Goal: Task Accomplishment & Management: Manage account settings

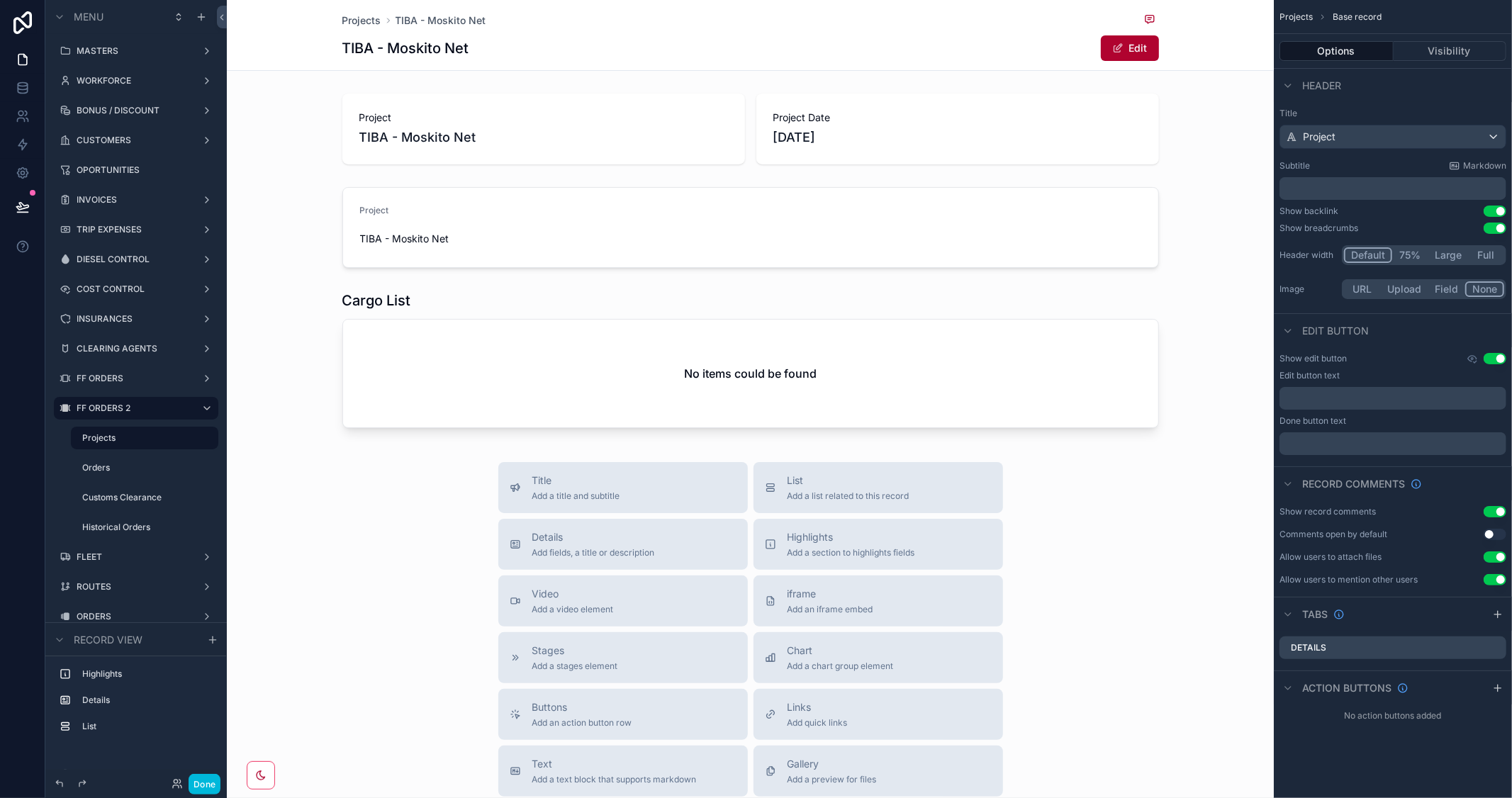
click at [925, 229] on div "scrollable content" at bounding box center [749, 227] width 1047 height 92
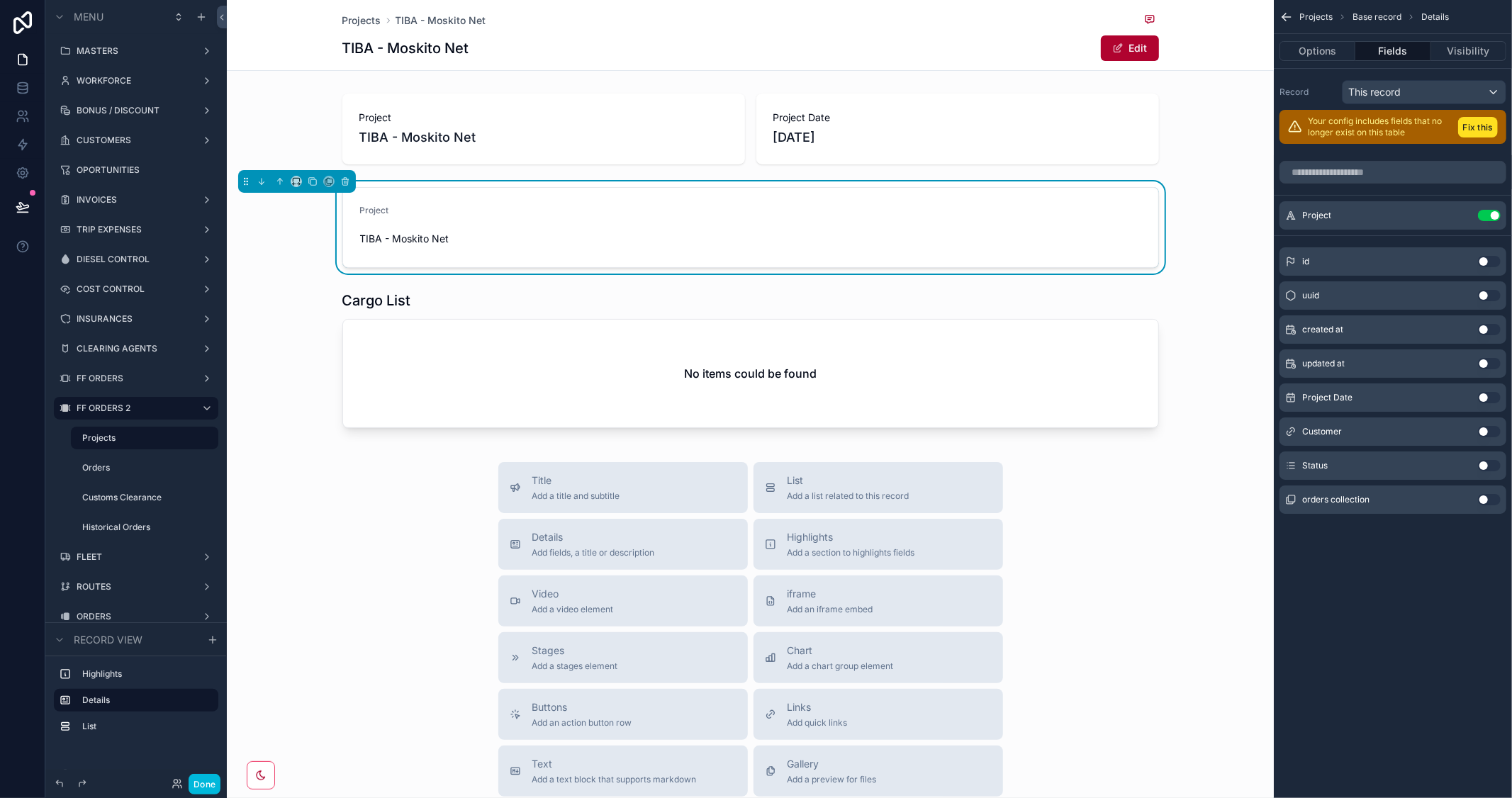
click at [1122, 41] on button "Edit" at bounding box center [1130, 48] width 58 height 25
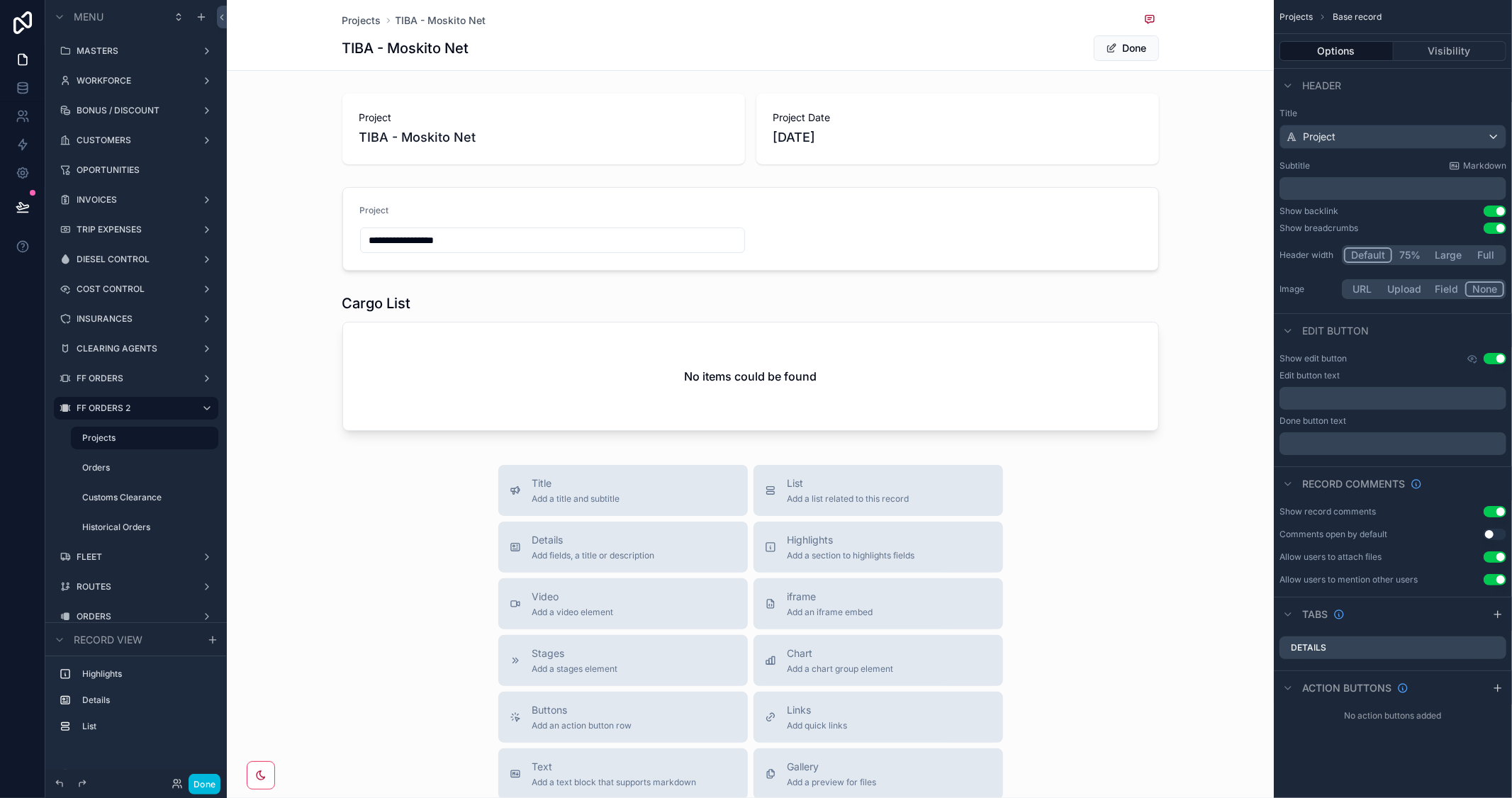
click at [1122, 44] on button "Done" at bounding box center [1126, 48] width 66 height 25
click at [1031, 237] on div "scrollable content" at bounding box center [749, 227] width 1047 height 92
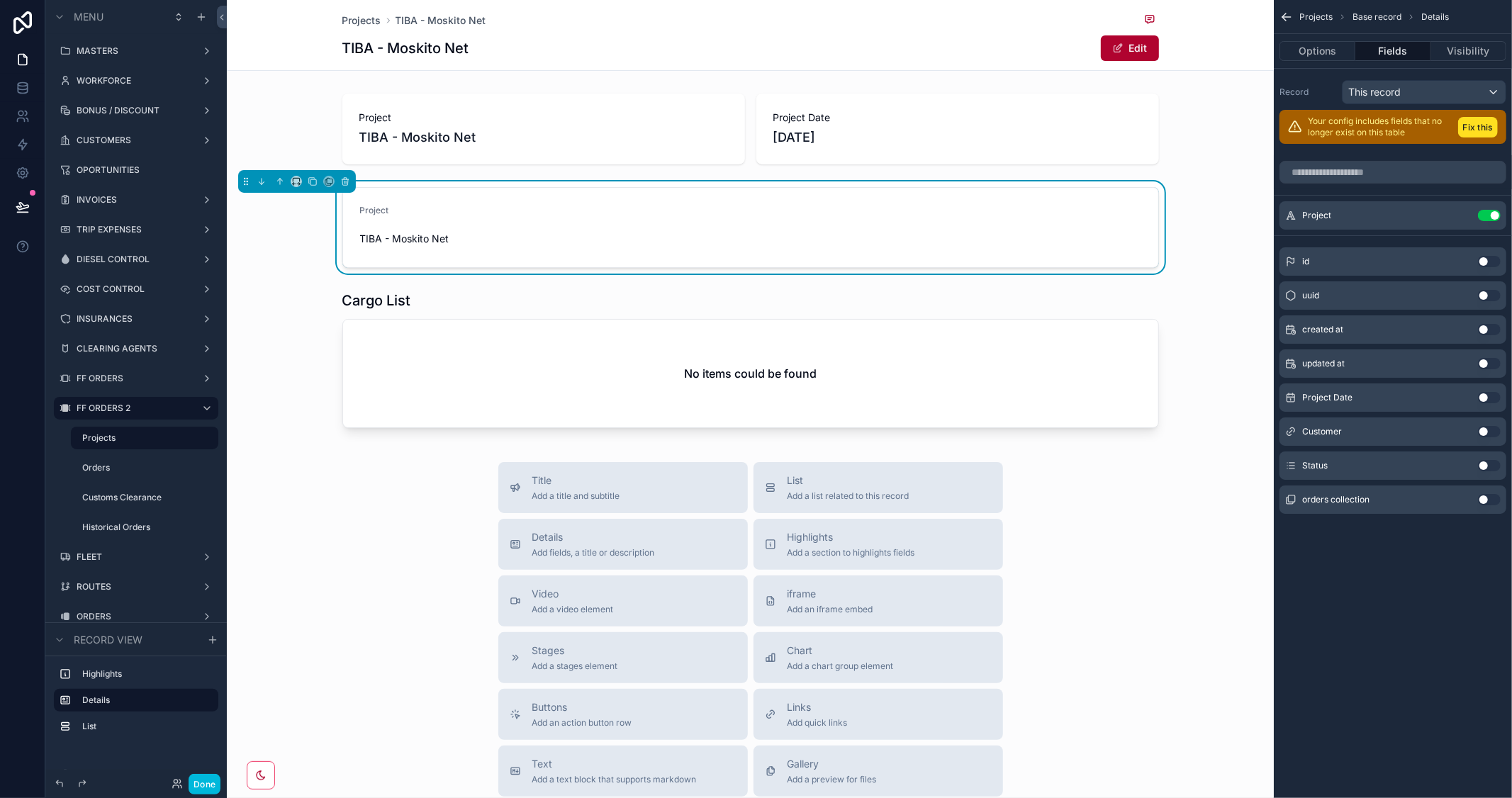
click at [0, 0] on icon "scrollable content" at bounding box center [0, 0] width 0 height 0
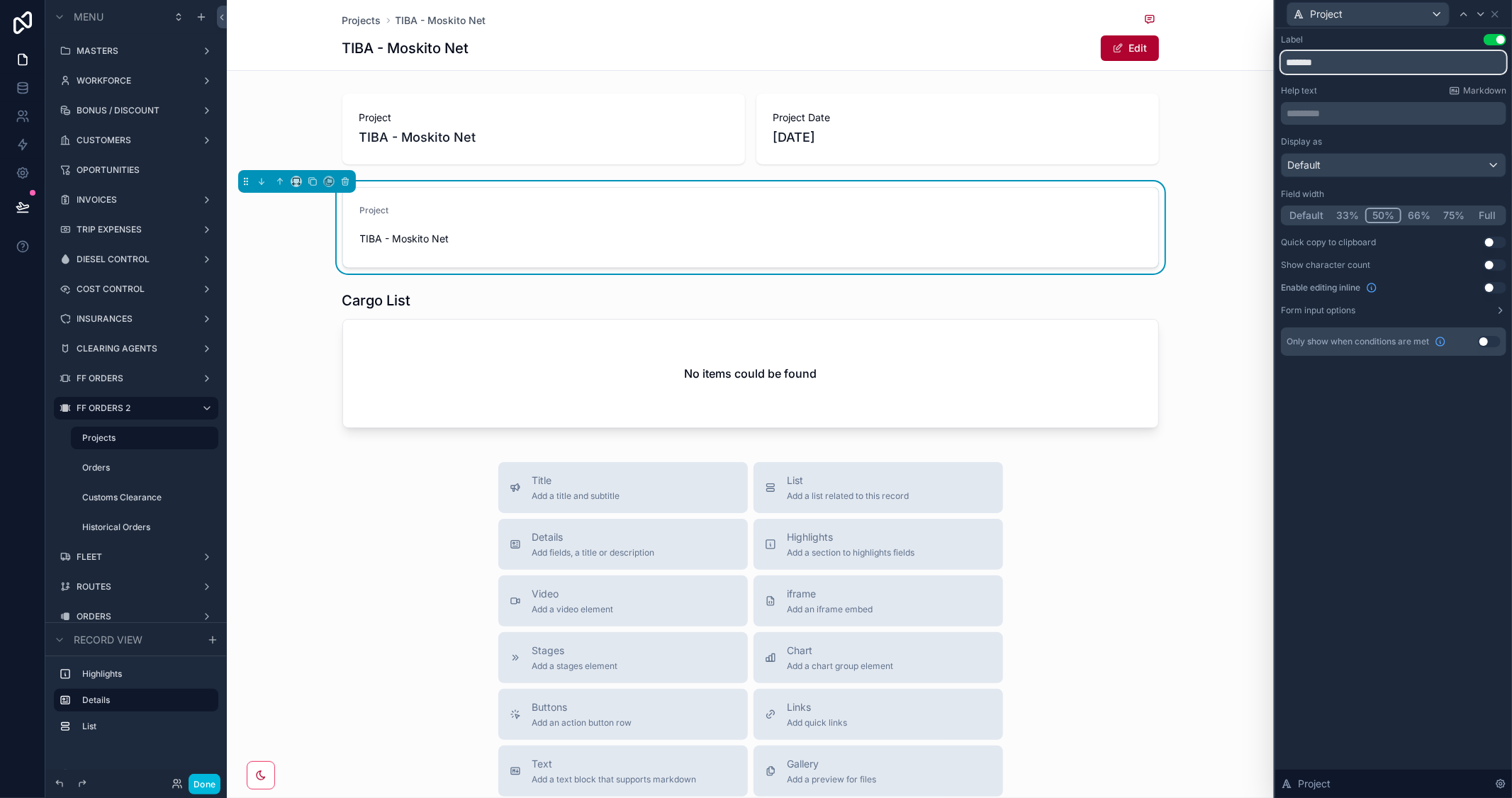
drag, startPoint x: 1327, startPoint y: 62, endPoint x: 1211, endPoint y: 62, distance: 116.0
click at [1211, 62] on div "Project Label Use setting ******* Help text Markdown ********* ﻿ Display as Def…" at bounding box center [756, 399] width 1512 height 798
type input "****"
click at [1198, 295] on div "scrollable content" at bounding box center [749, 362] width 1047 height 155
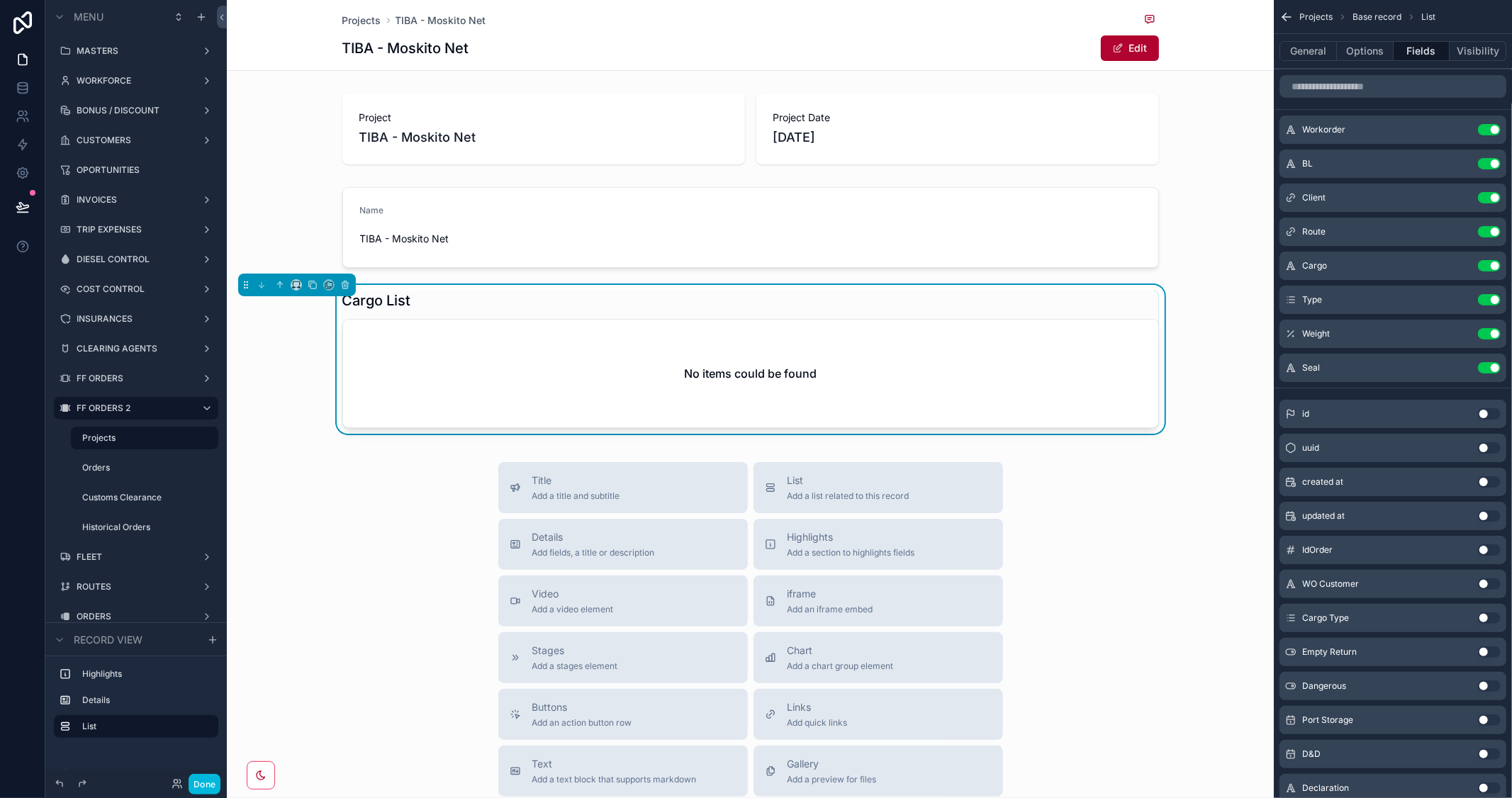
click at [1050, 253] on div "scrollable content" at bounding box center [749, 227] width 1047 height 92
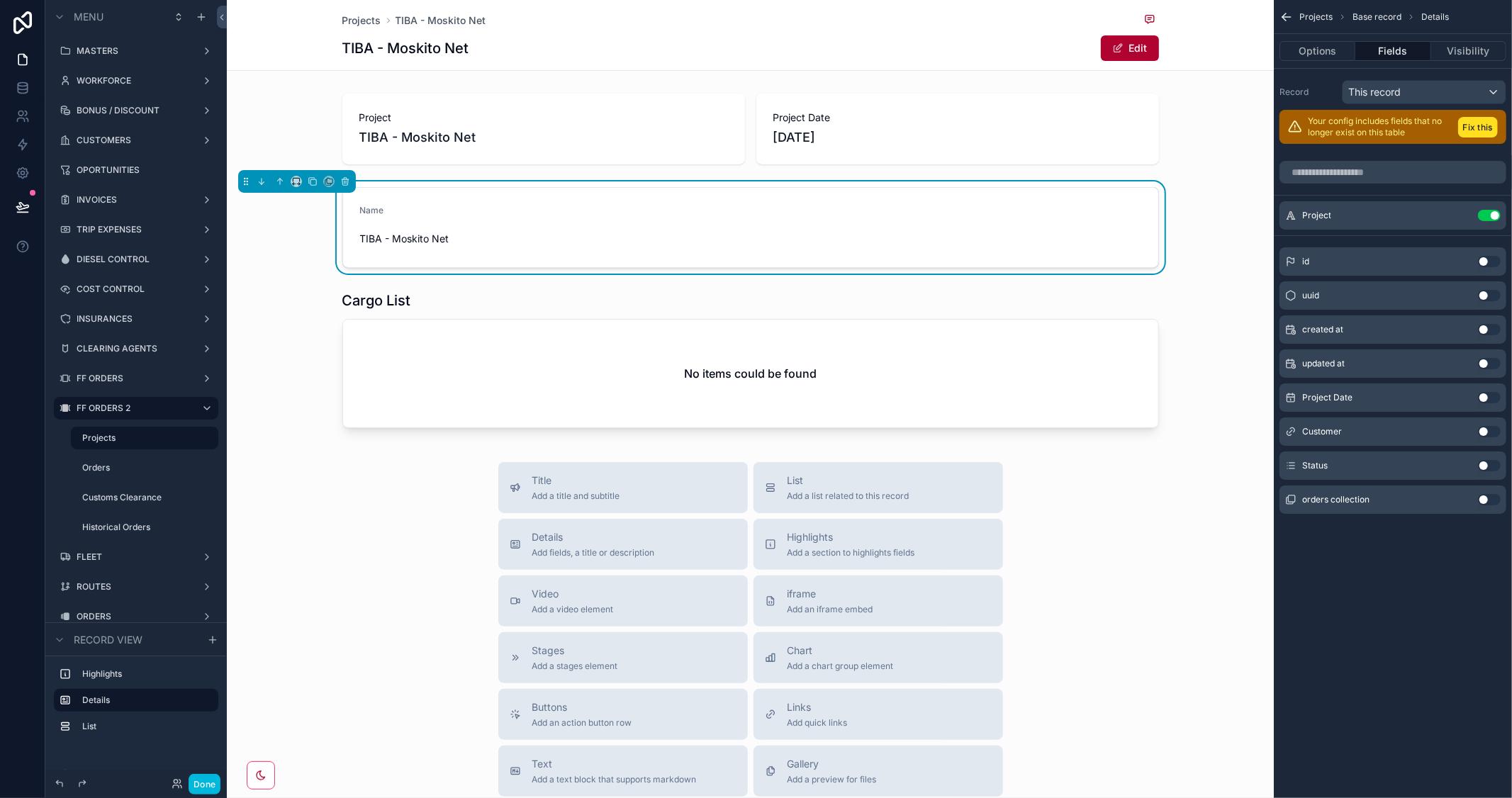
click at [1490, 459] on div "Status Use setting" at bounding box center [1392, 465] width 226 height 28
click at [1494, 463] on button "Use setting" at bounding box center [1489, 465] width 23 height 11
click at [1136, 45] on button "Edit" at bounding box center [1130, 48] width 58 height 25
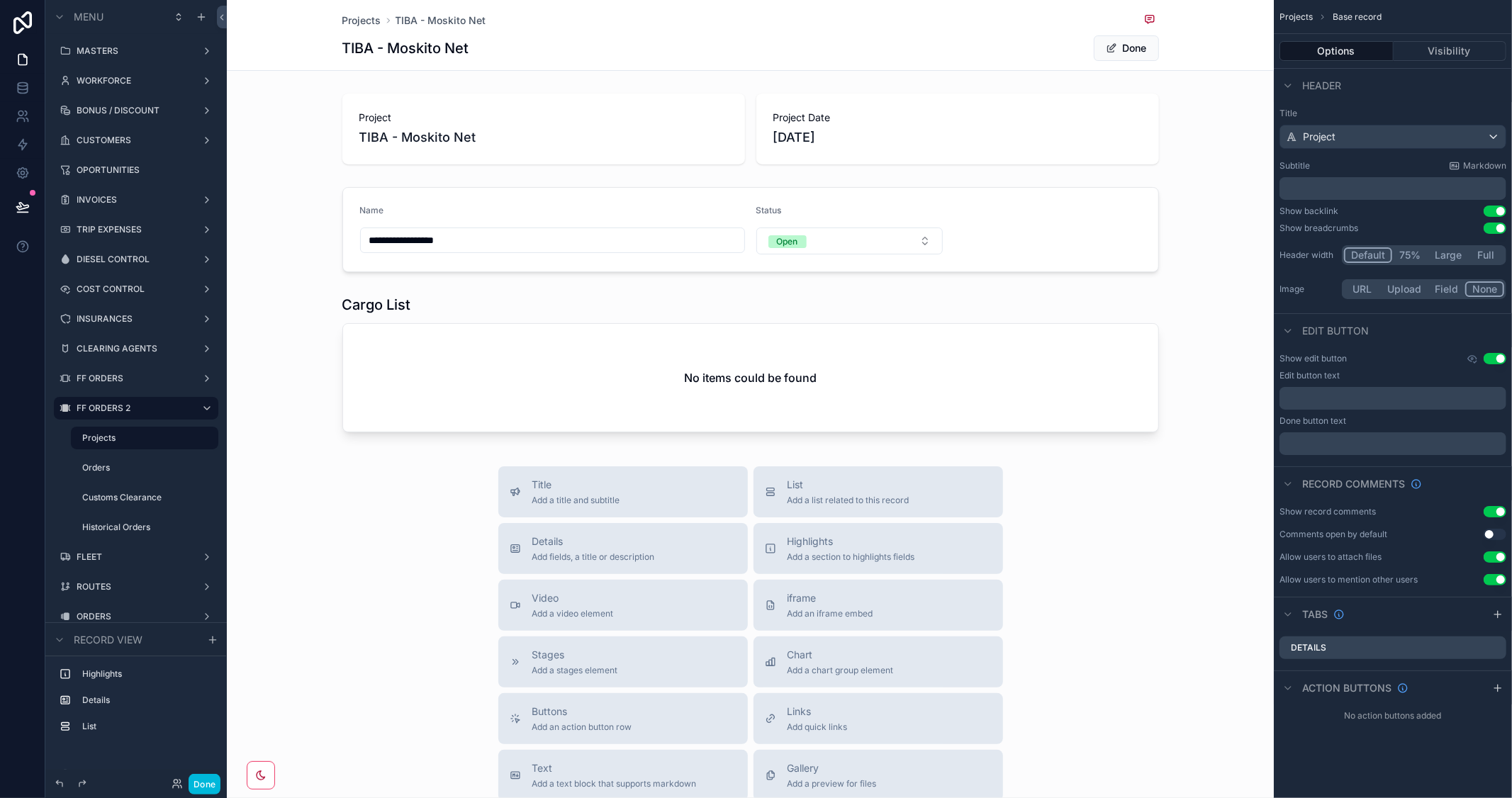
click at [915, 246] on div "scrollable content" at bounding box center [749, 230] width 1047 height 96
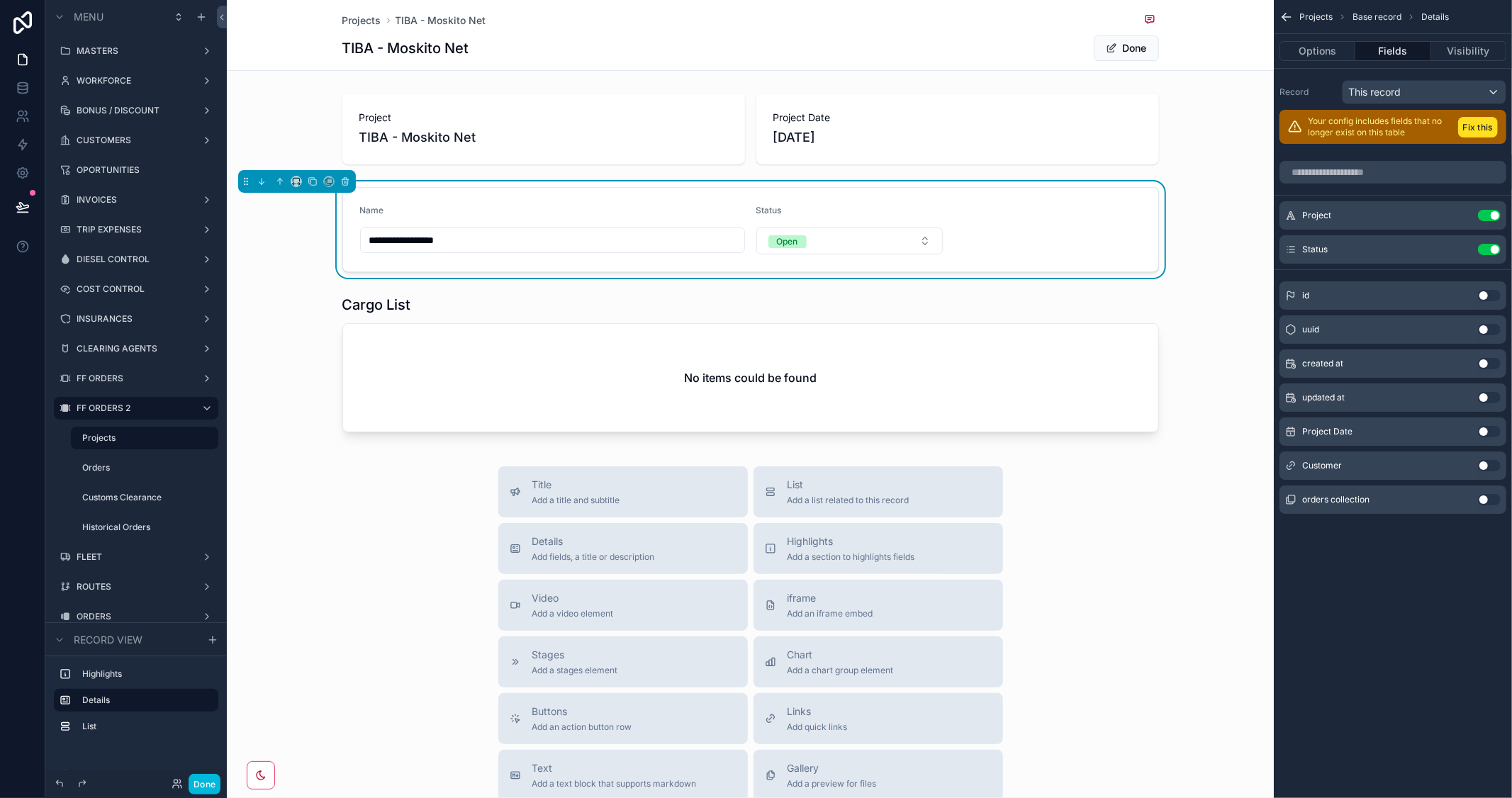
click at [915, 246] on button "Open" at bounding box center [850, 240] width 187 height 27
click at [1171, 357] on div "scrollable content" at bounding box center [749, 366] width 1047 height 155
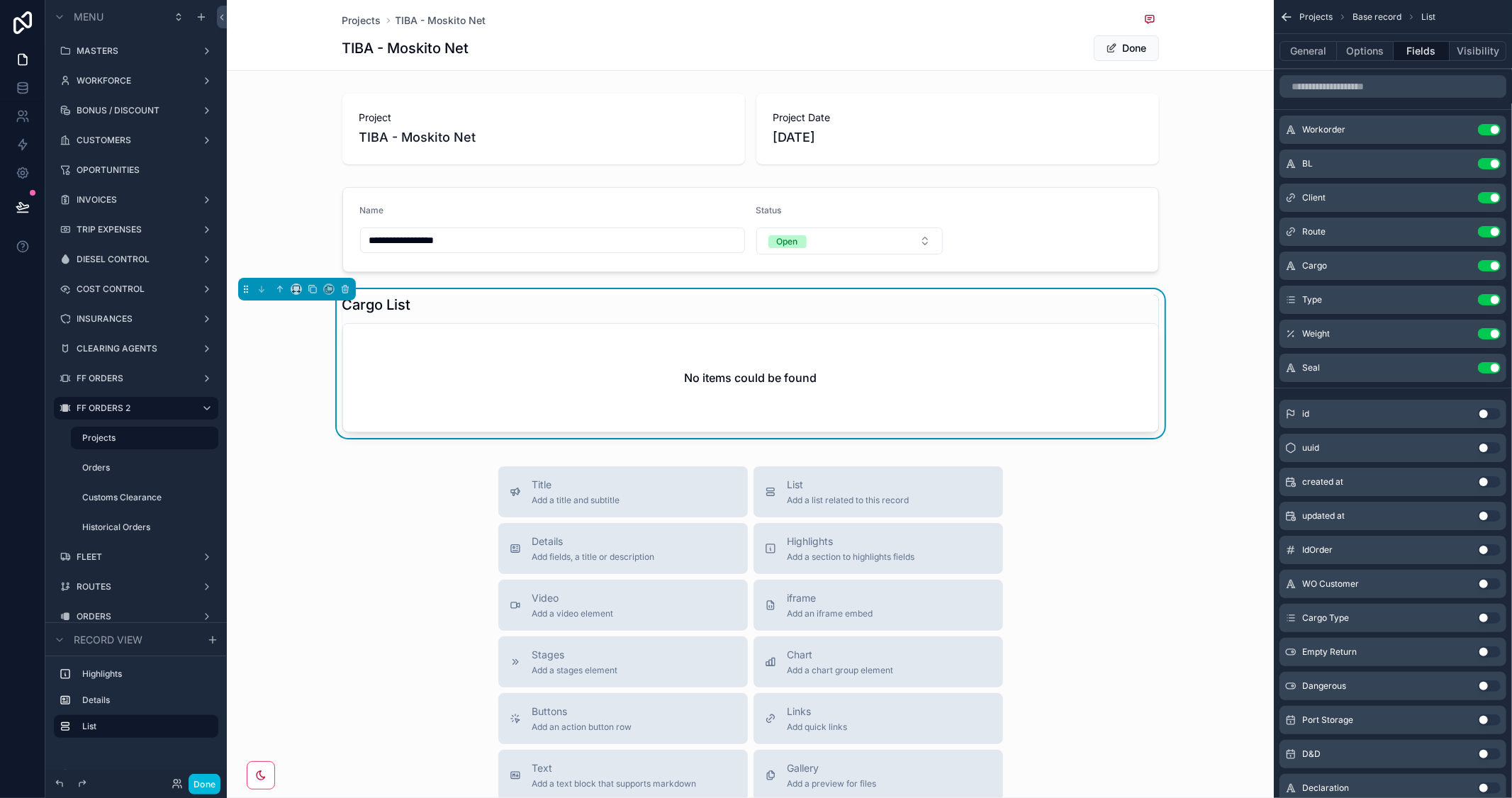
click at [1048, 138] on div "scrollable content" at bounding box center [749, 129] width 1047 height 82
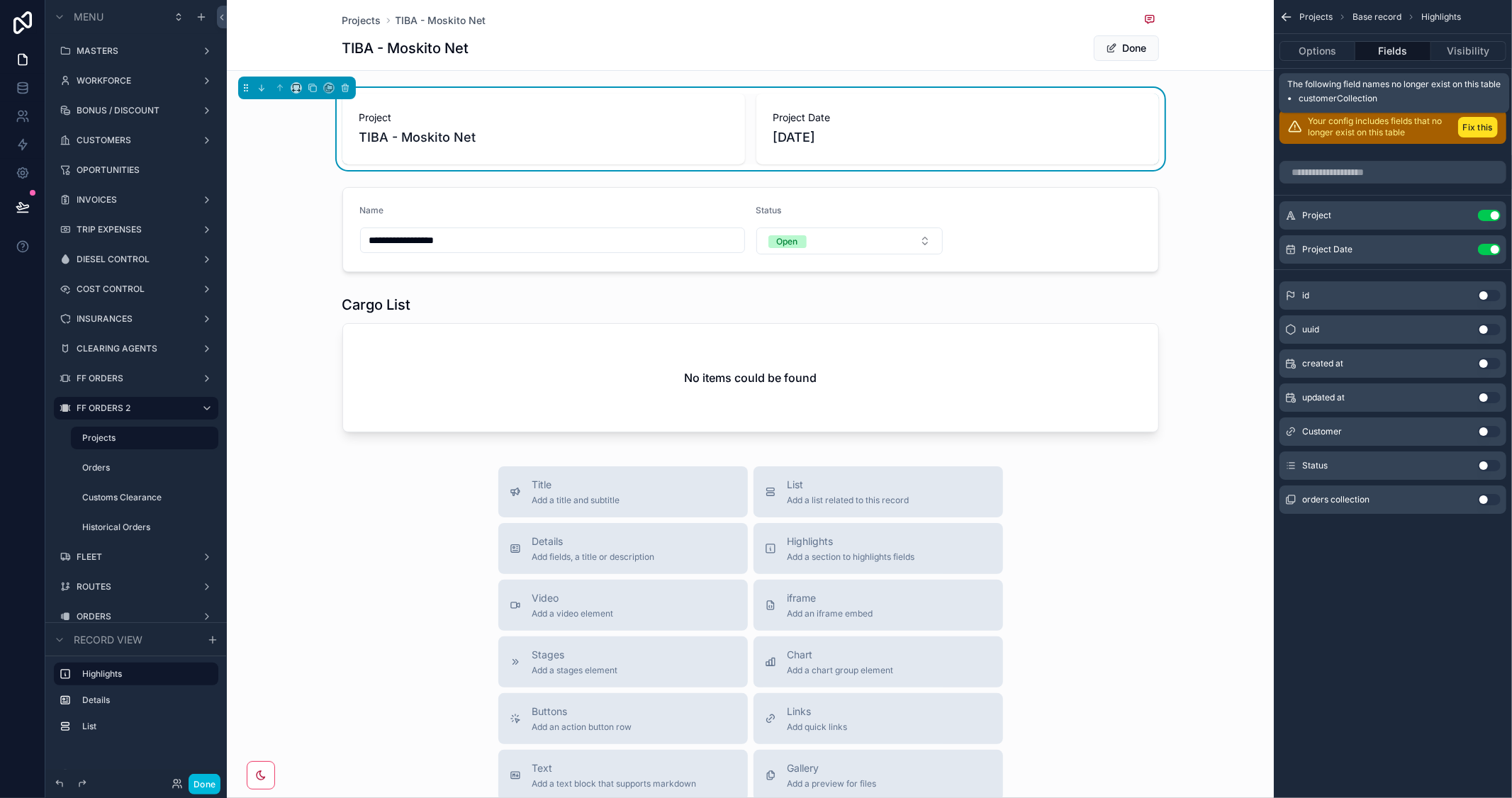
click at [1485, 119] on button "Fix this" at bounding box center [1478, 128] width 39 height 21
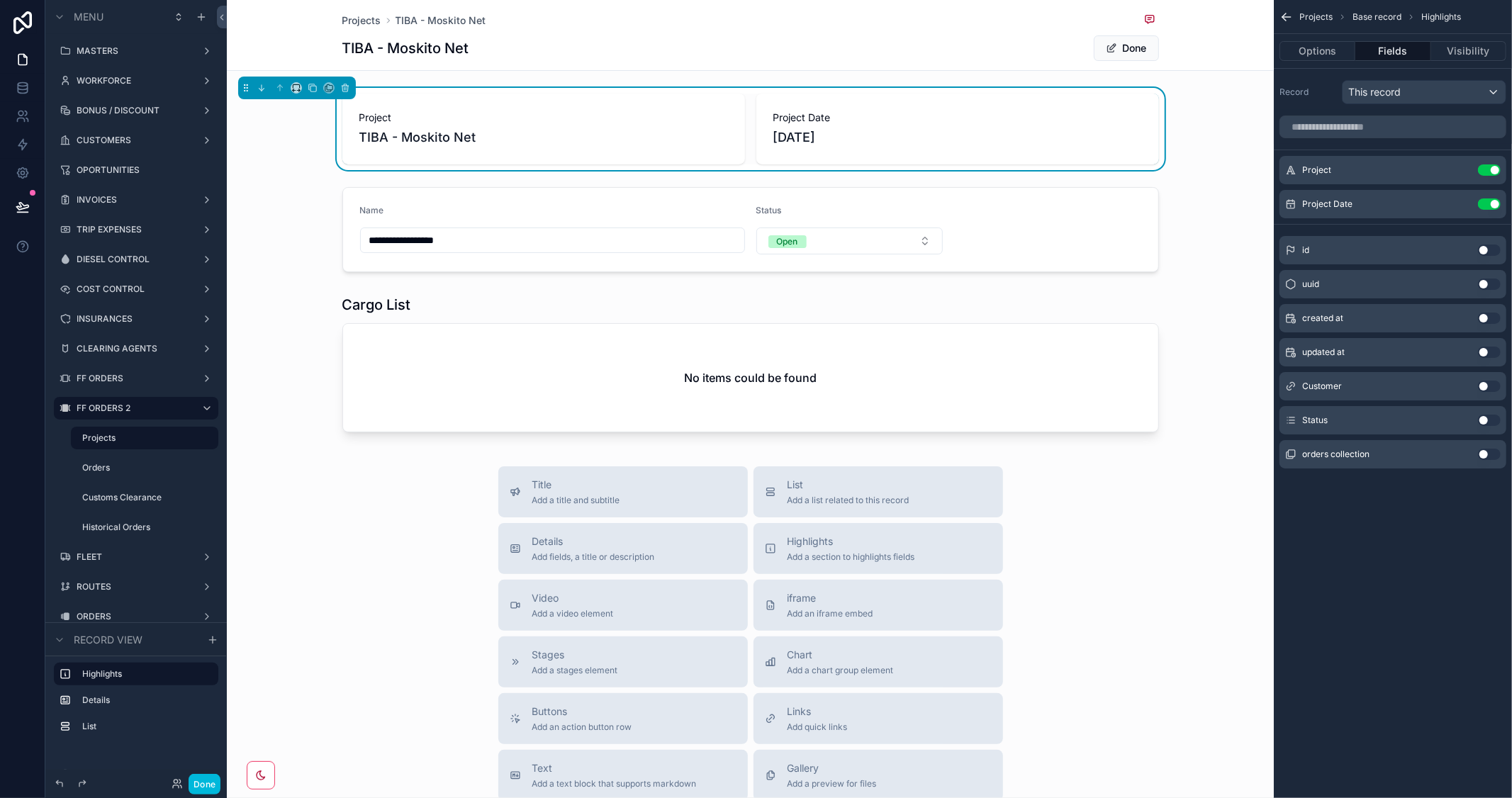
click at [1493, 418] on button "Use setting" at bounding box center [1489, 420] width 23 height 11
click at [1494, 387] on button "Use setting" at bounding box center [1489, 385] width 23 height 11
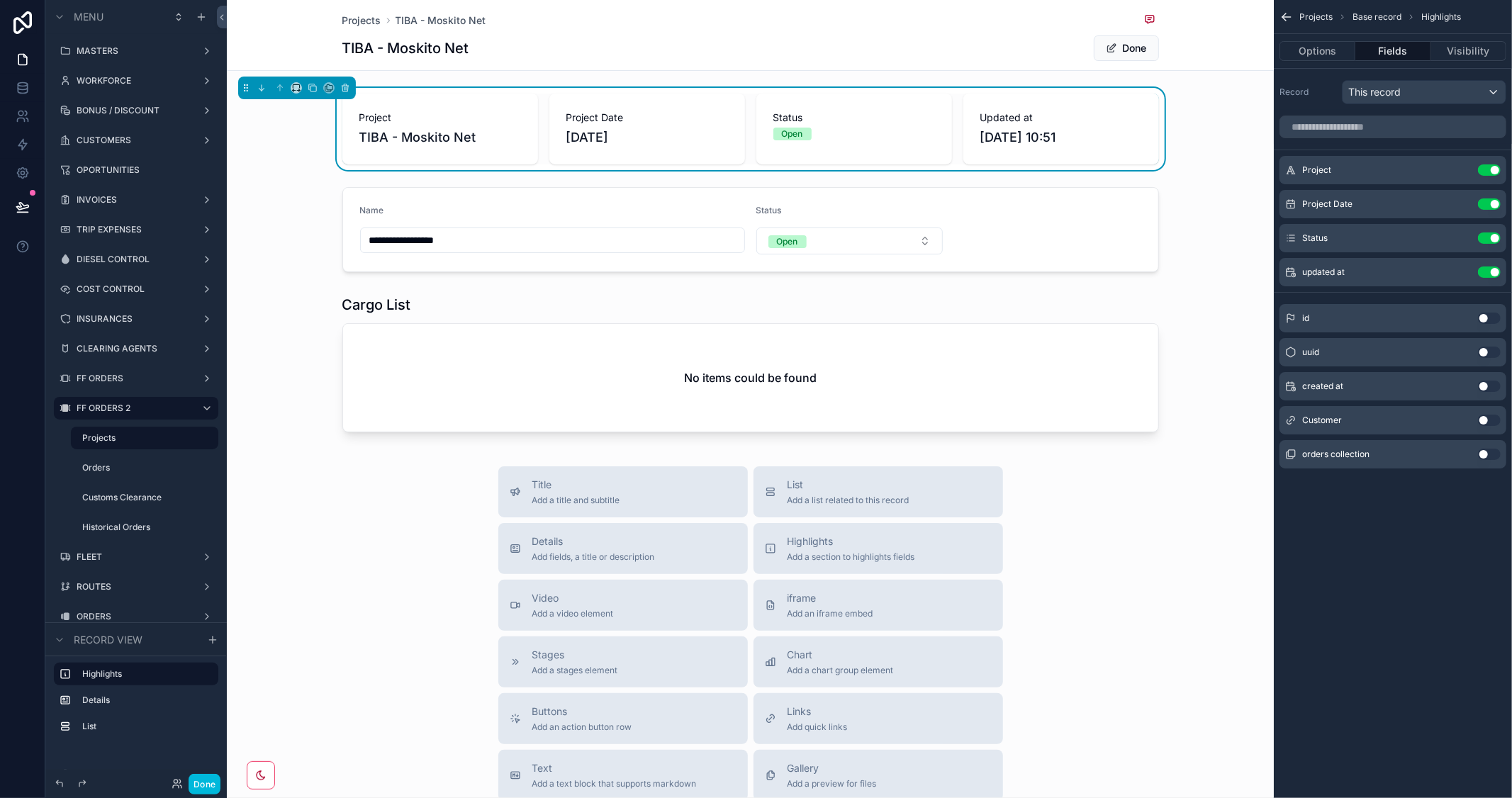
click at [1484, 272] on button "Use setting" at bounding box center [1489, 272] width 23 height 11
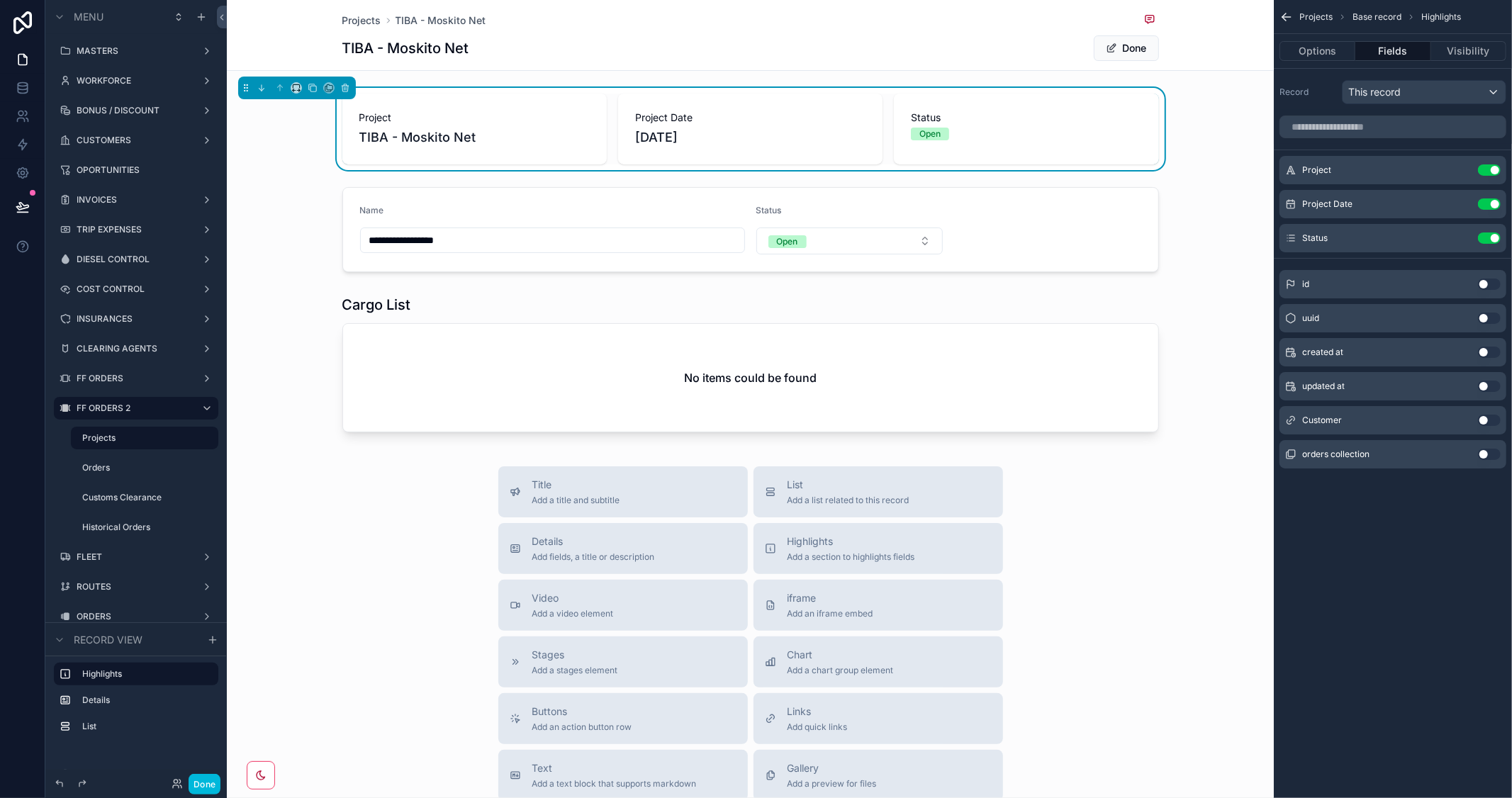
click at [1493, 417] on button "Use setting" at bounding box center [1489, 420] width 23 height 11
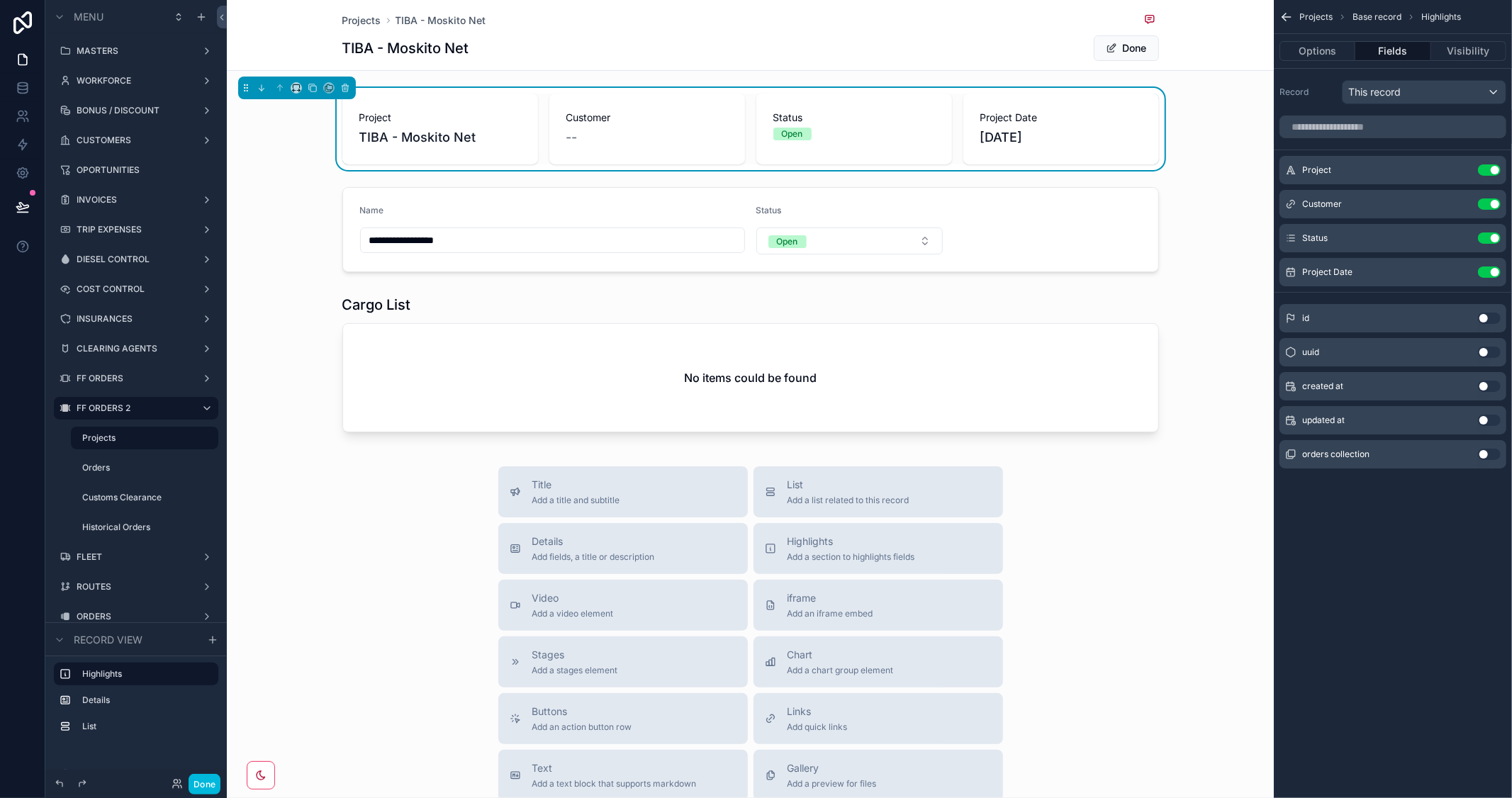
click at [1486, 270] on button "Use setting" at bounding box center [1489, 272] width 23 height 11
click at [1036, 206] on div "scrollable content" at bounding box center [749, 230] width 1047 height 96
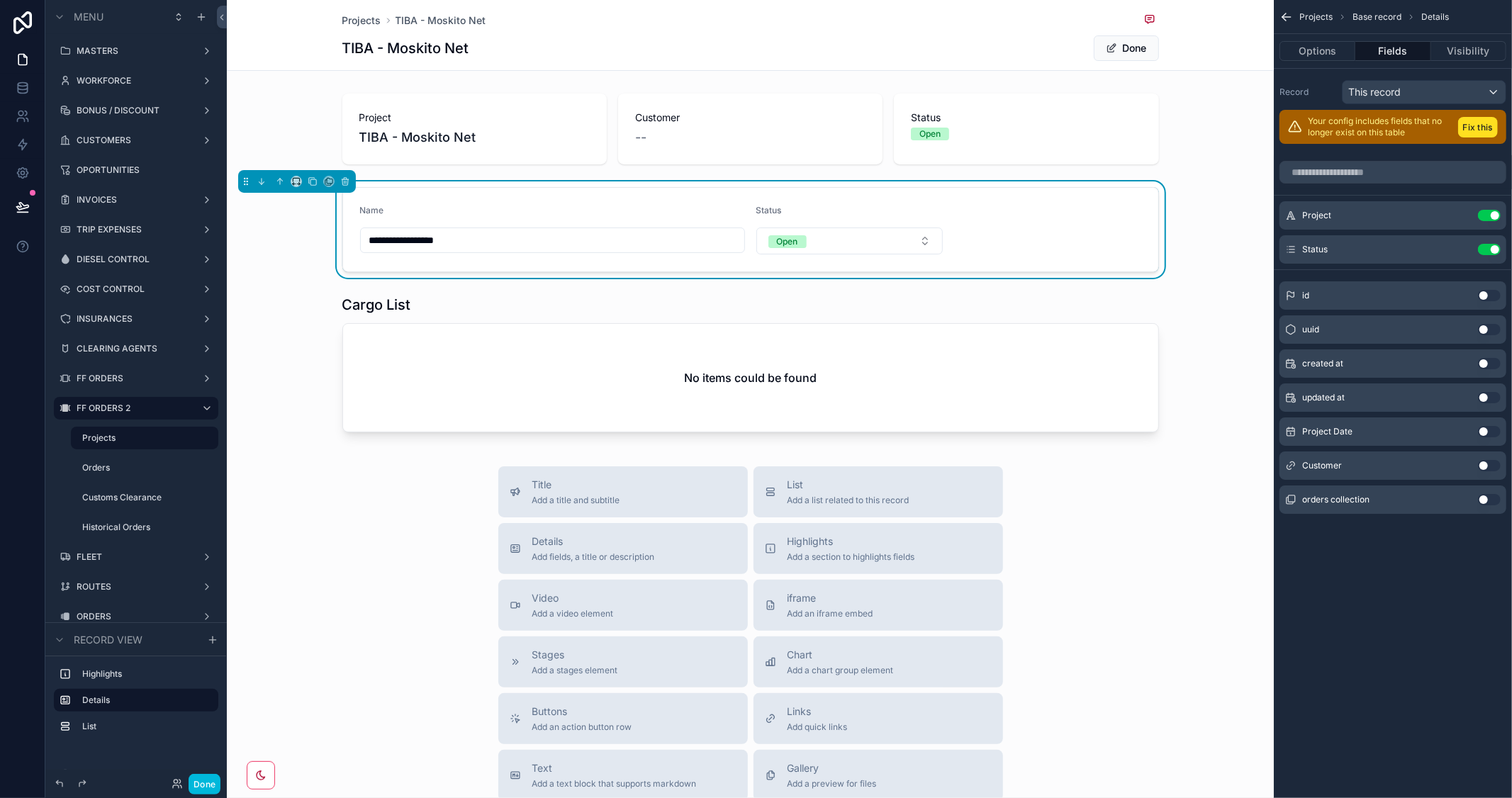
click at [1485, 427] on button "Use setting" at bounding box center [1489, 431] width 23 height 11
click at [1174, 553] on div "Title Add a title and subtitle List Add a list related to this record Details A…" at bounding box center [749, 718] width 1047 height 504
click at [1123, 43] on button "Done" at bounding box center [1126, 48] width 66 height 25
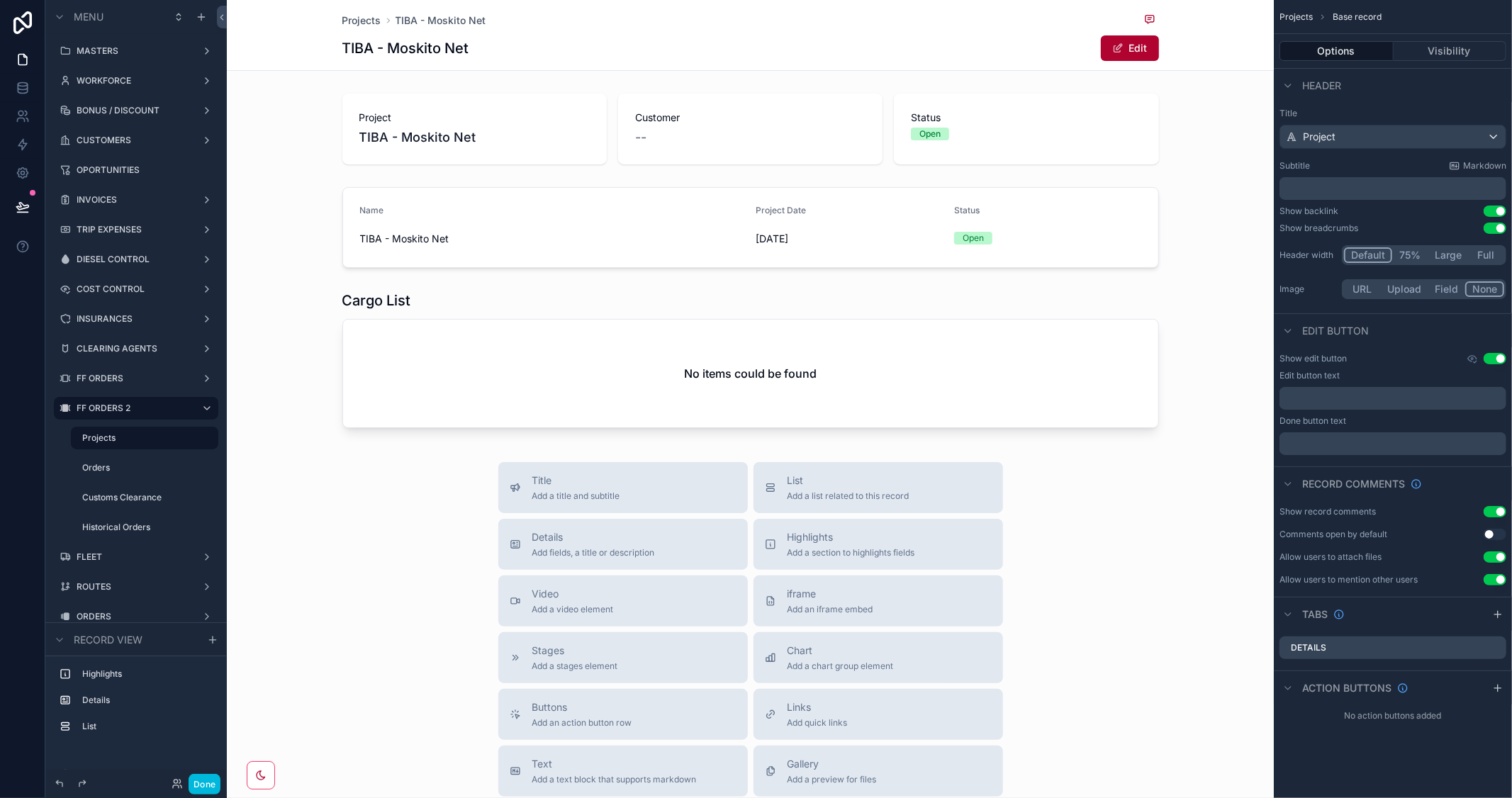
click at [1125, 47] on button "Edit" at bounding box center [1130, 48] width 58 height 25
click at [1125, 47] on button "Done" at bounding box center [1126, 48] width 66 height 25
click at [1055, 214] on div "scrollable content" at bounding box center [749, 227] width 1047 height 92
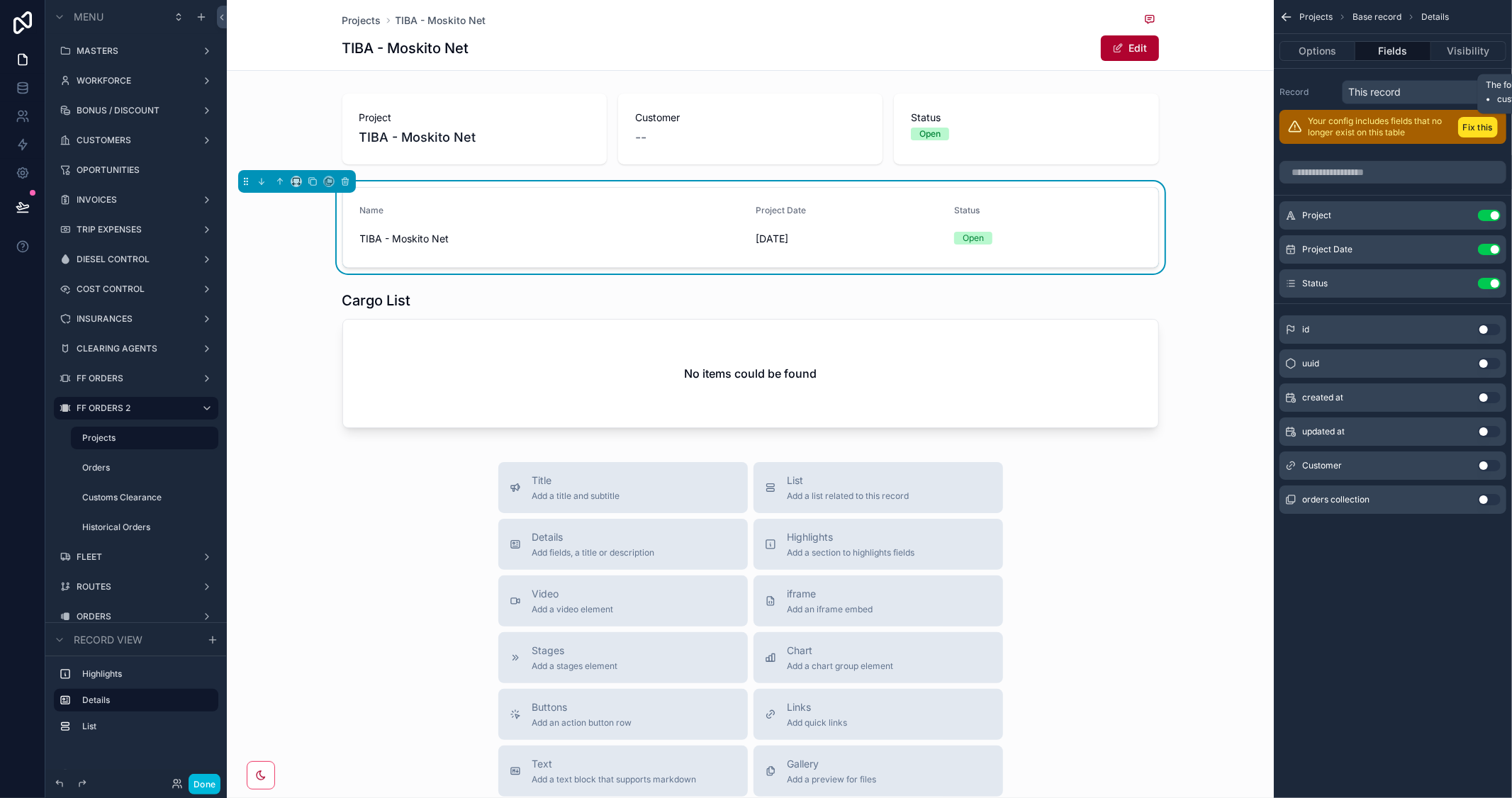
click at [1486, 126] on button "Fix this" at bounding box center [1478, 128] width 39 height 21
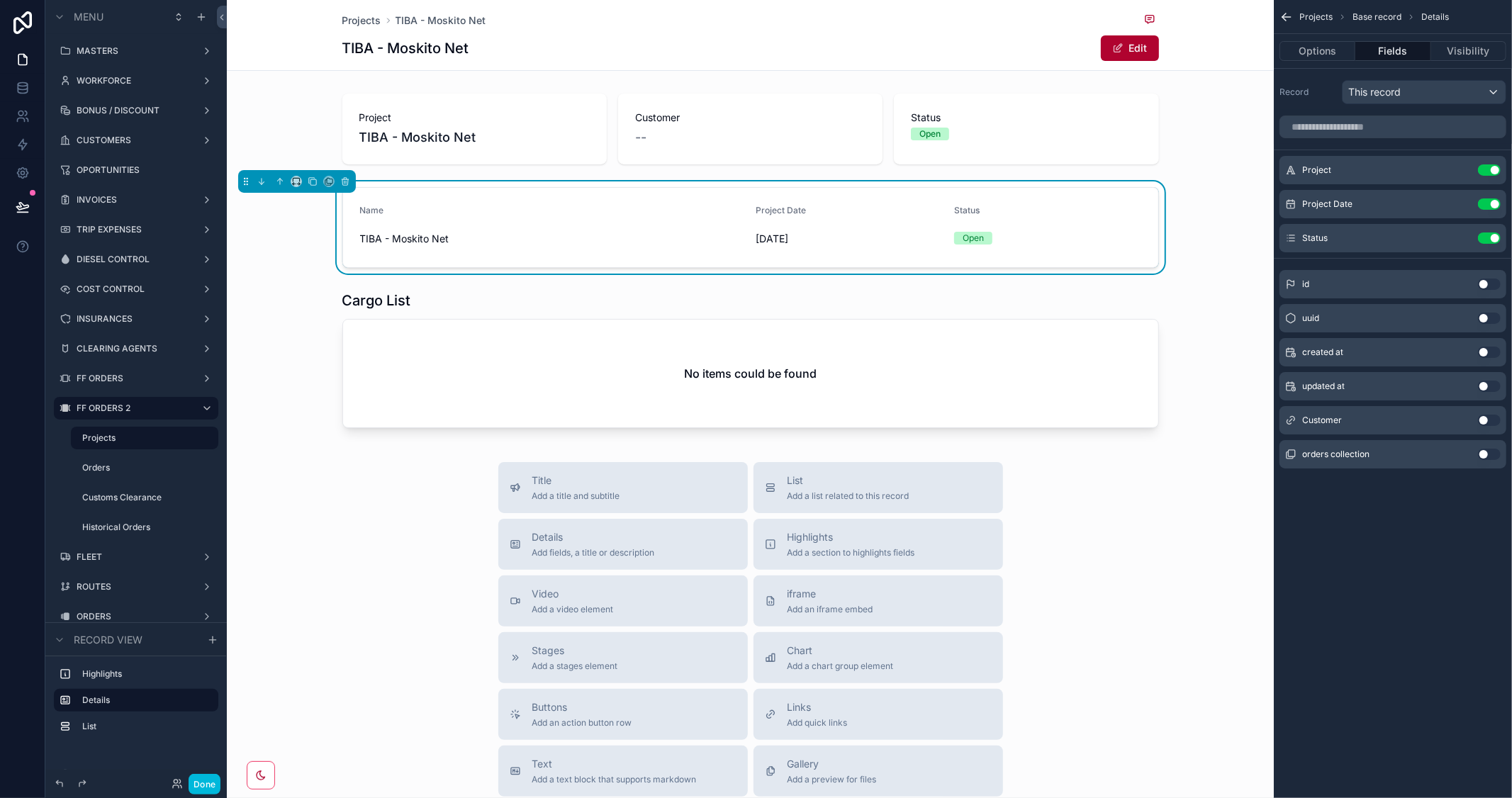
click at [977, 369] on div "scrollable content" at bounding box center [749, 362] width 1047 height 155
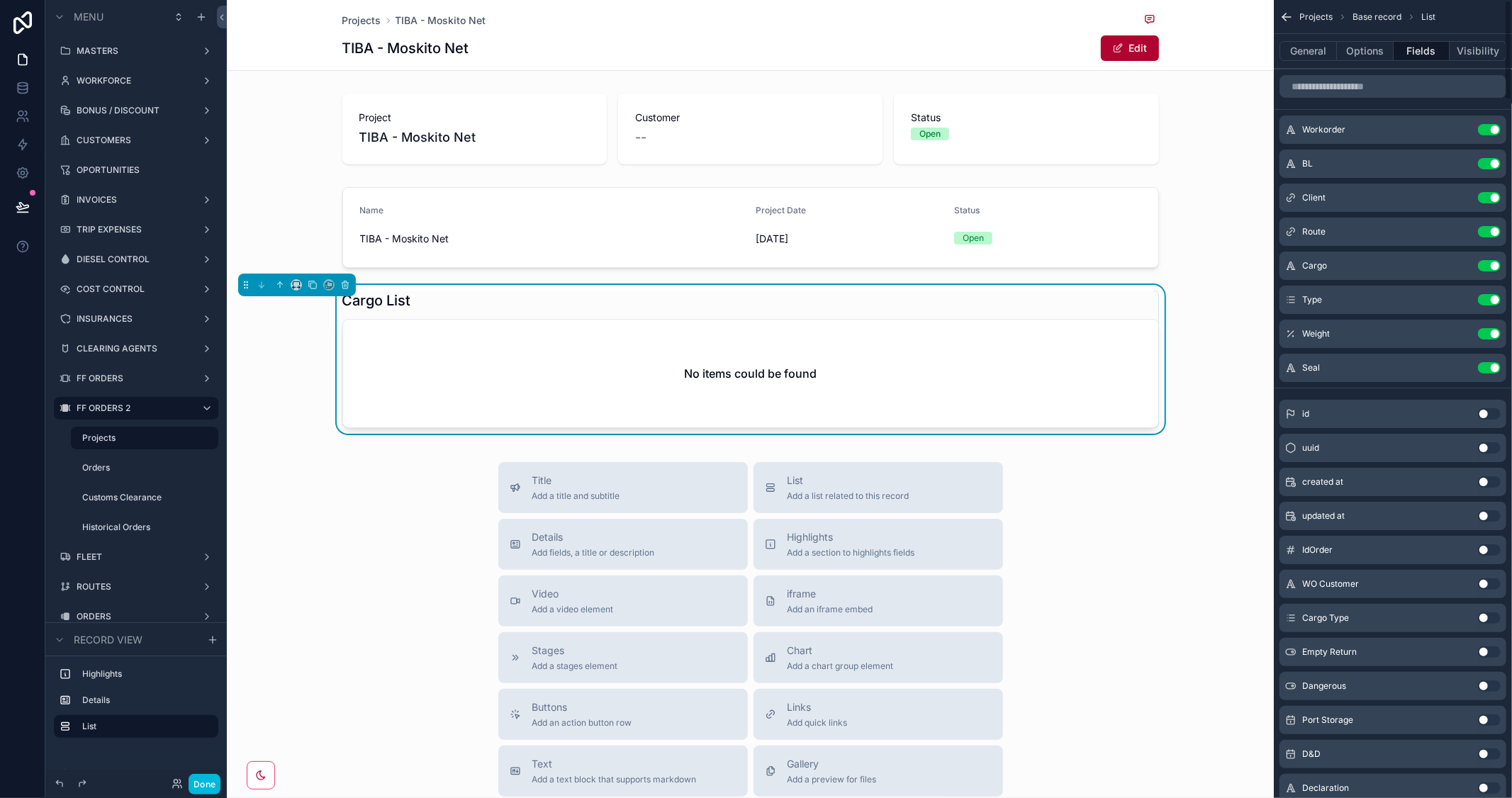
click at [1084, 133] on div "scrollable content" at bounding box center [749, 129] width 1047 height 82
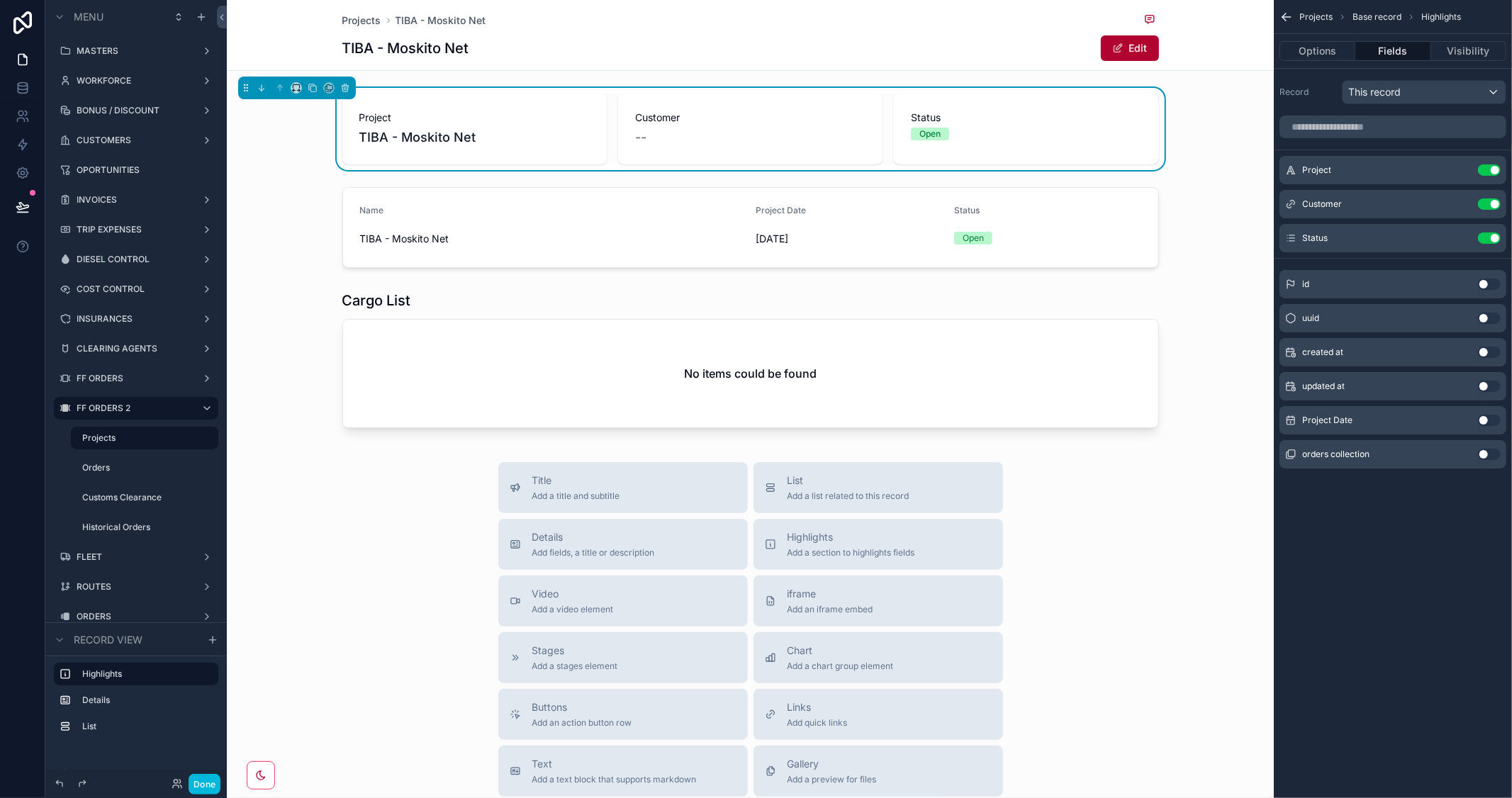
click at [1090, 234] on div "scrollable content" at bounding box center [749, 227] width 1047 height 92
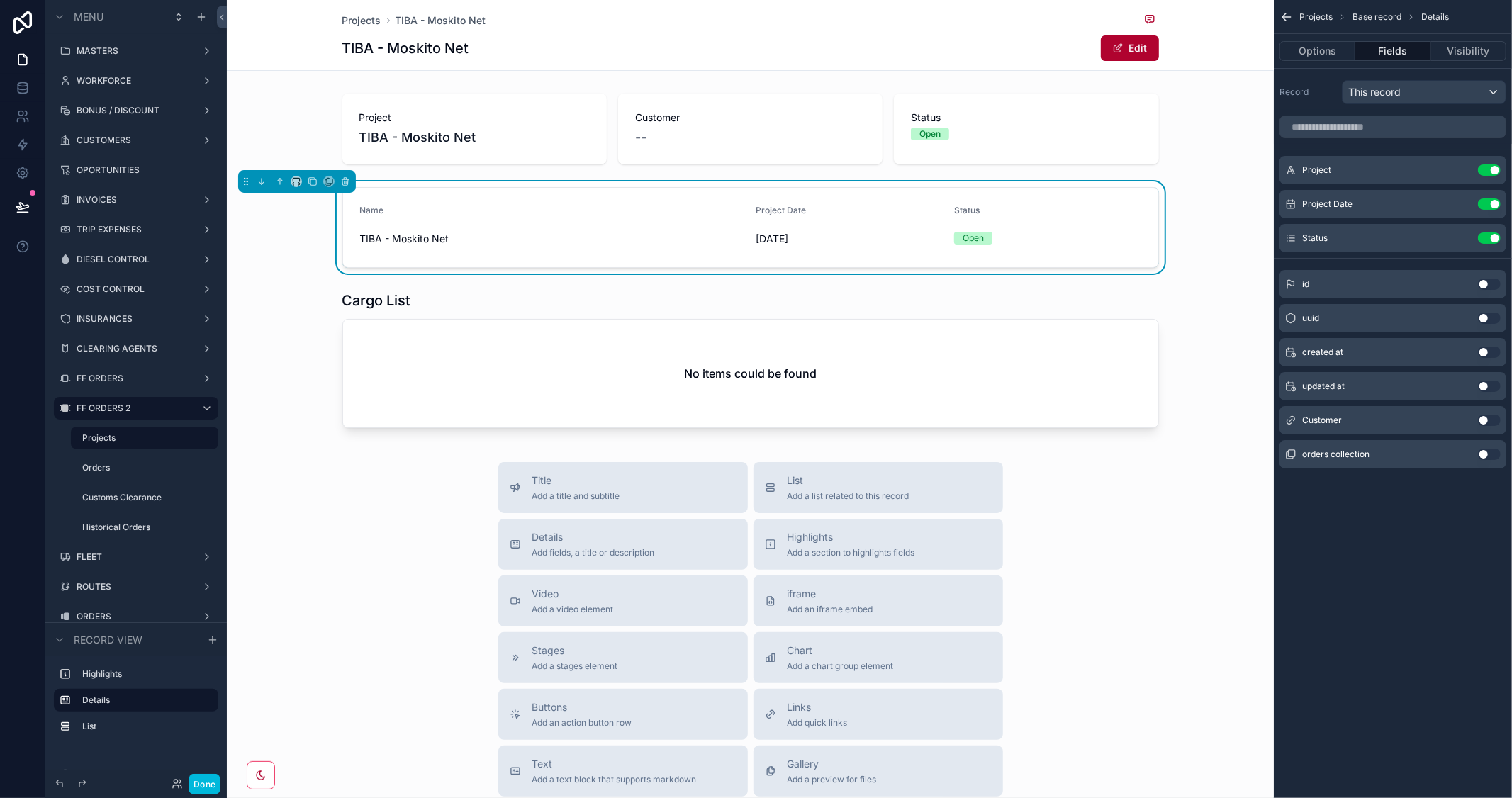
click at [0, 0] on icon "scrollable content" at bounding box center [0, 0] width 0 height 0
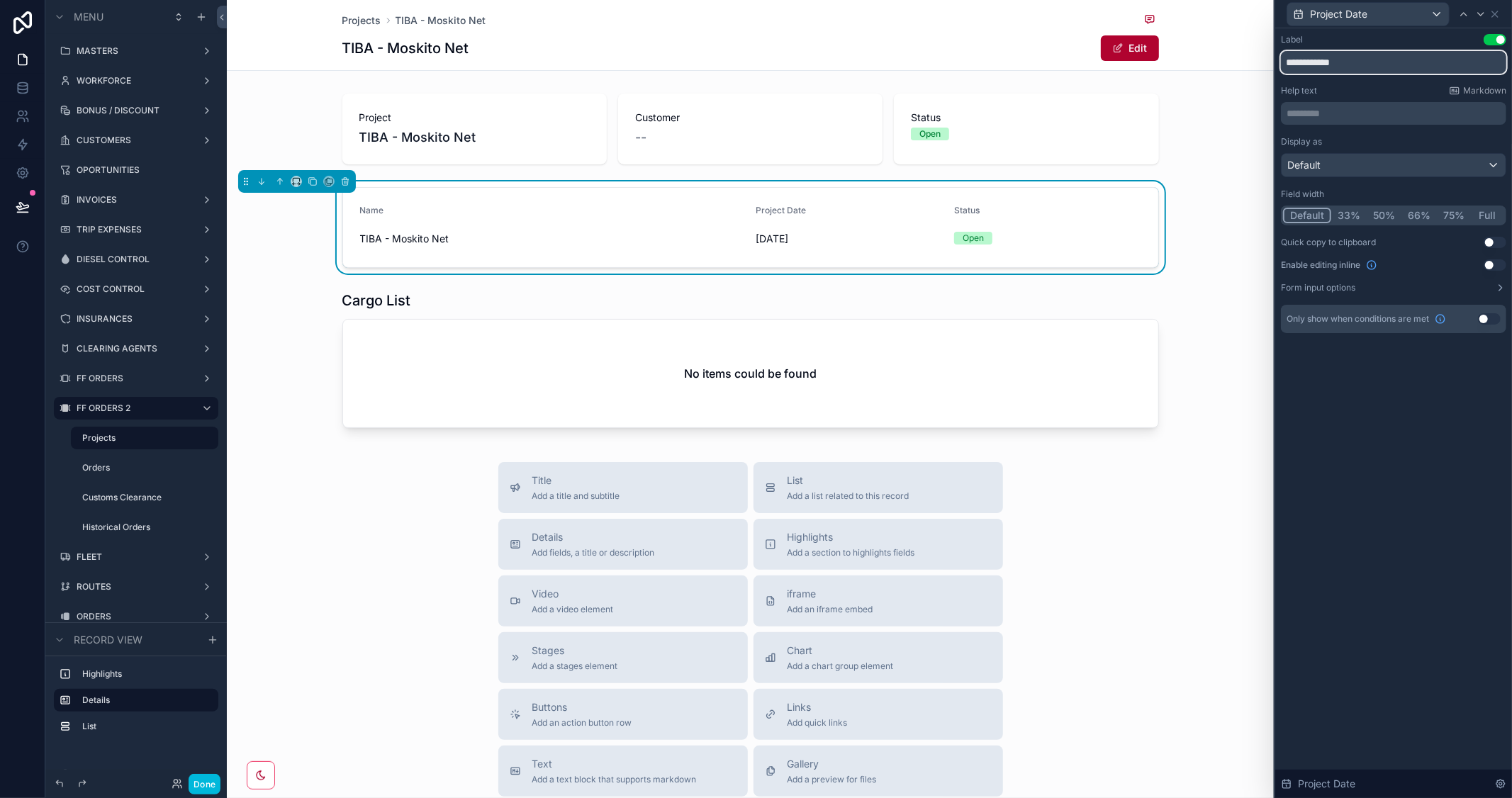
click at [1302, 59] on input "**********" at bounding box center [1394, 62] width 226 height 23
type input "****"
click at [1193, 324] on div "scrollable content" at bounding box center [749, 362] width 1047 height 155
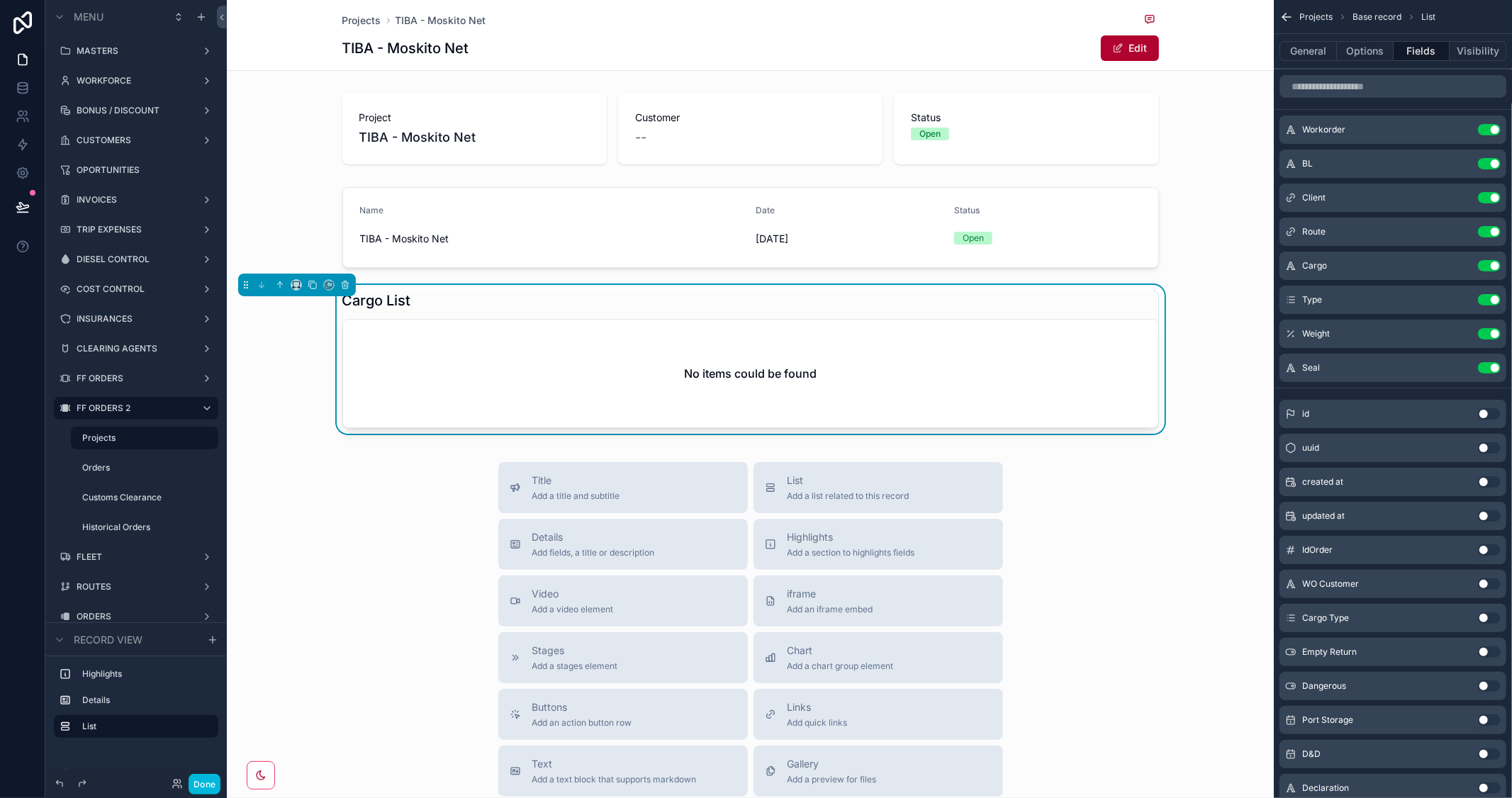
click at [895, 205] on div "scrollable content" at bounding box center [749, 227] width 1047 height 92
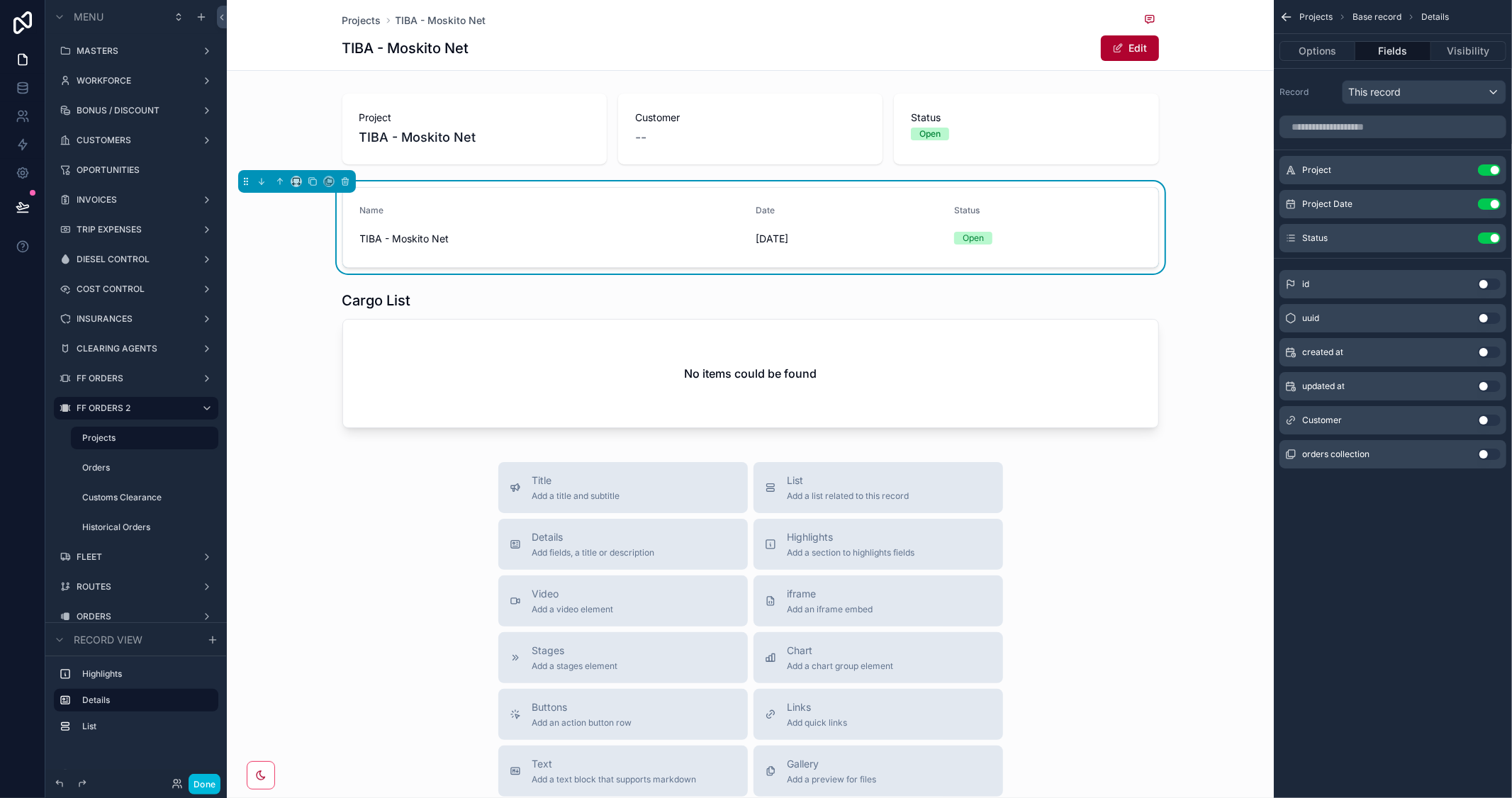
click at [0, 0] on icon "scrollable content" at bounding box center [0, 0] width 0 height 0
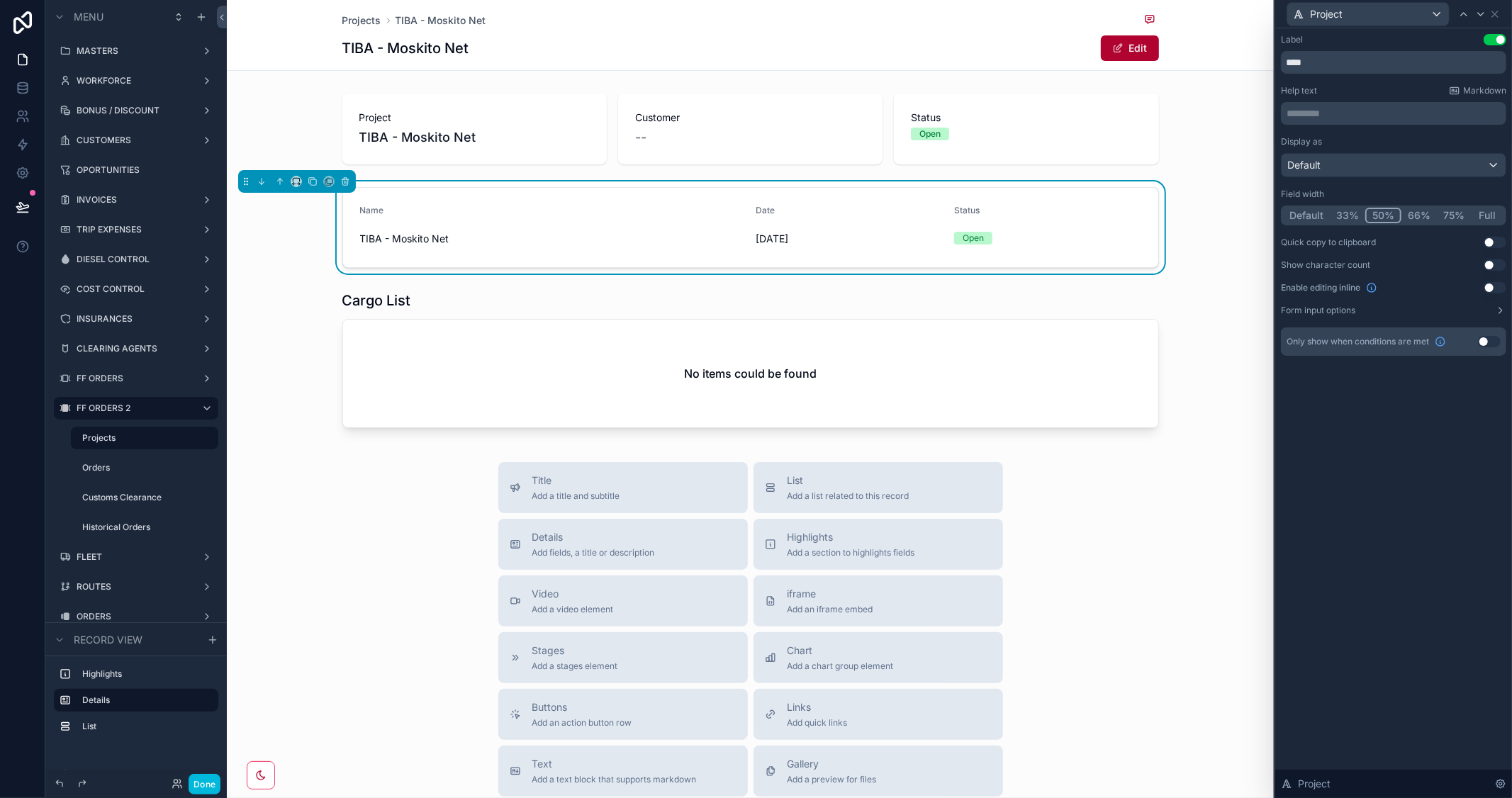
click at [1354, 213] on button "33%" at bounding box center [1348, 216] width 36 height 16
click at [998, 210] on div "Status" at bounding box center [916, 212] width 187 height 17
click at [1125, 39] on button "Edit" at bounding box center [1130, 48] width 58 height 25
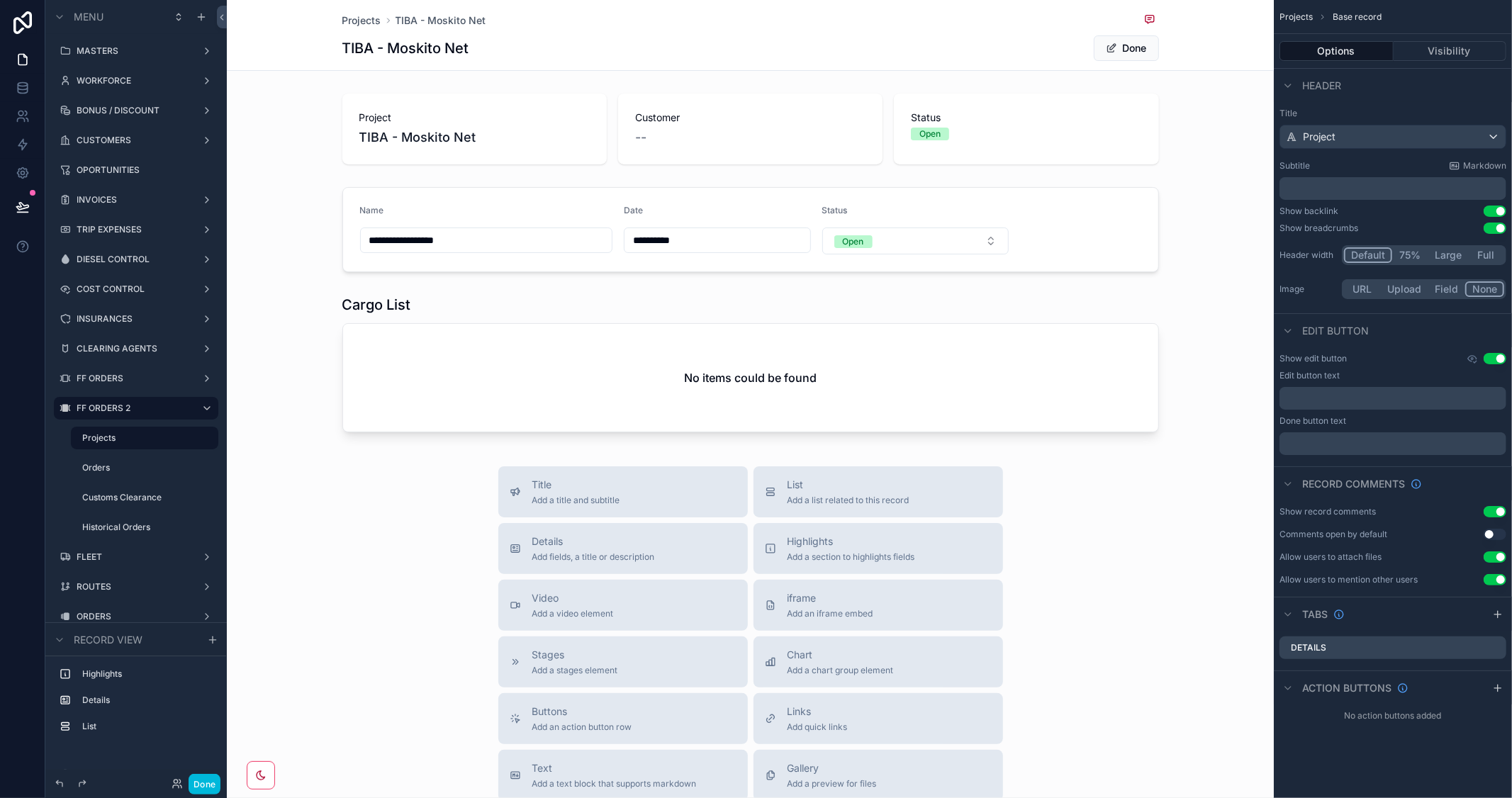
click at [1125, 41] on button "Done" at bounding box center [1126, 48] width 66 height 25
click at [1072, 234] on div "scrollable content" at bounding box center [749, 227] width 1047 height 92
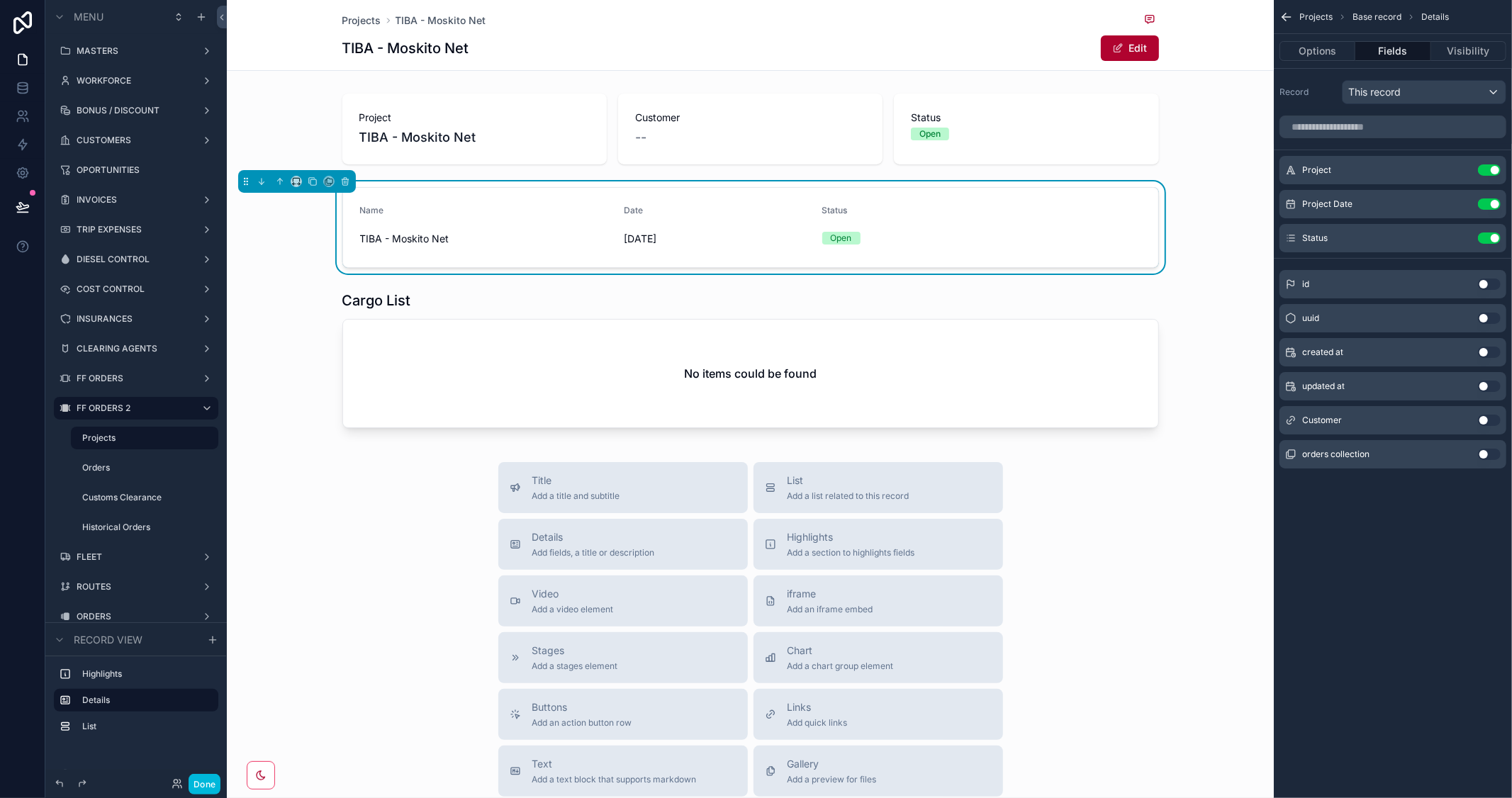
click at [0, 0] on icon "scrollable content" at bounding box center [0, 0] width 0 height 0
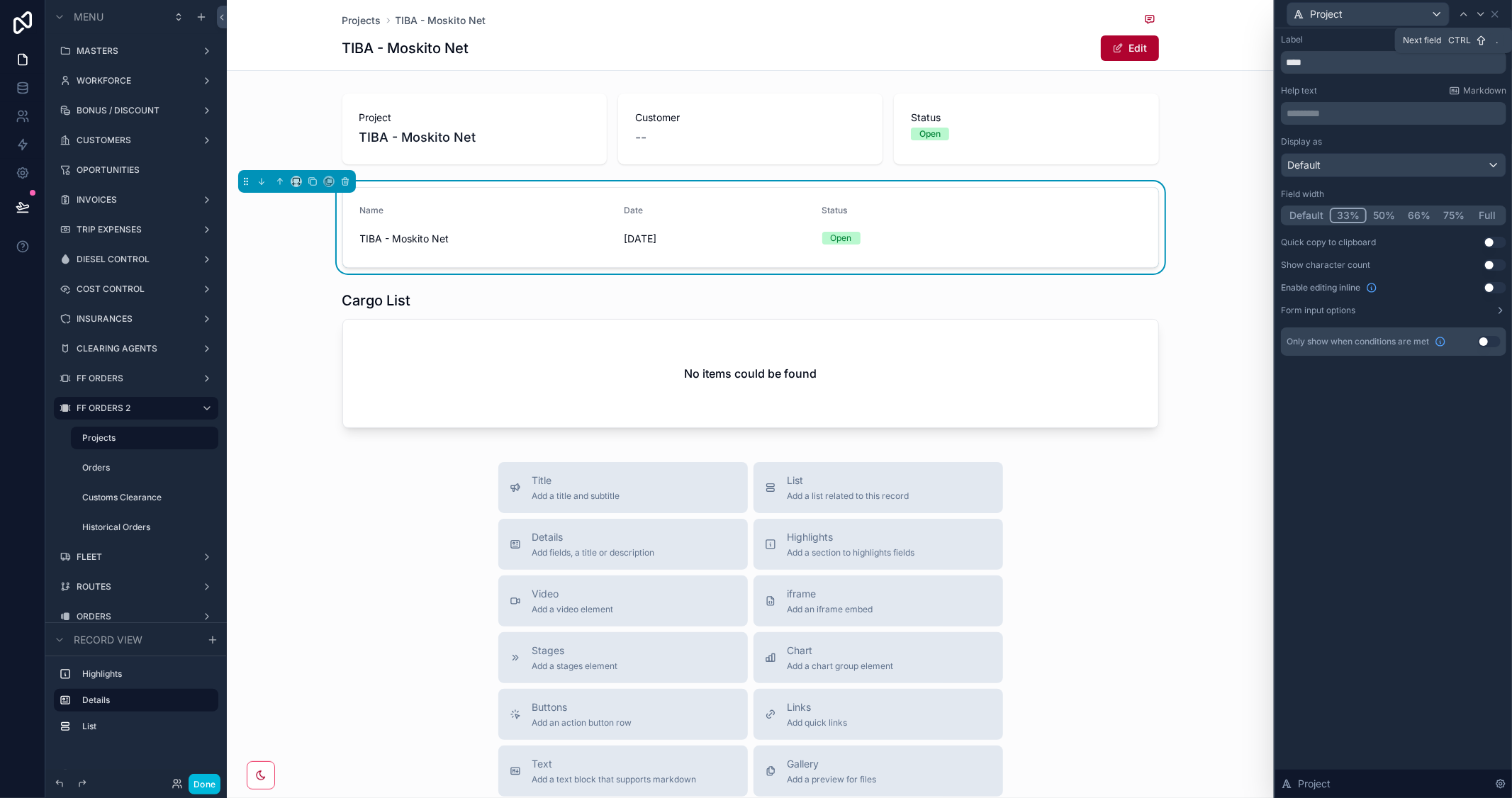
click at [1478, 14] on icon at bounding box center [1481, 14] width 11 height 11
click at [1460, 10] on icon at bounding box center [1464, 14] width 11 height 11
click at [1377, 212] on button "50%" at bounding box center [1384, 216] width 35 height 16
click at [1348, 214] on button "33%" at bounding box center [1348, 216] width 36 height 16
click at [1481, 16] on icon at bounding box center [1481, 14] width 11 height 11
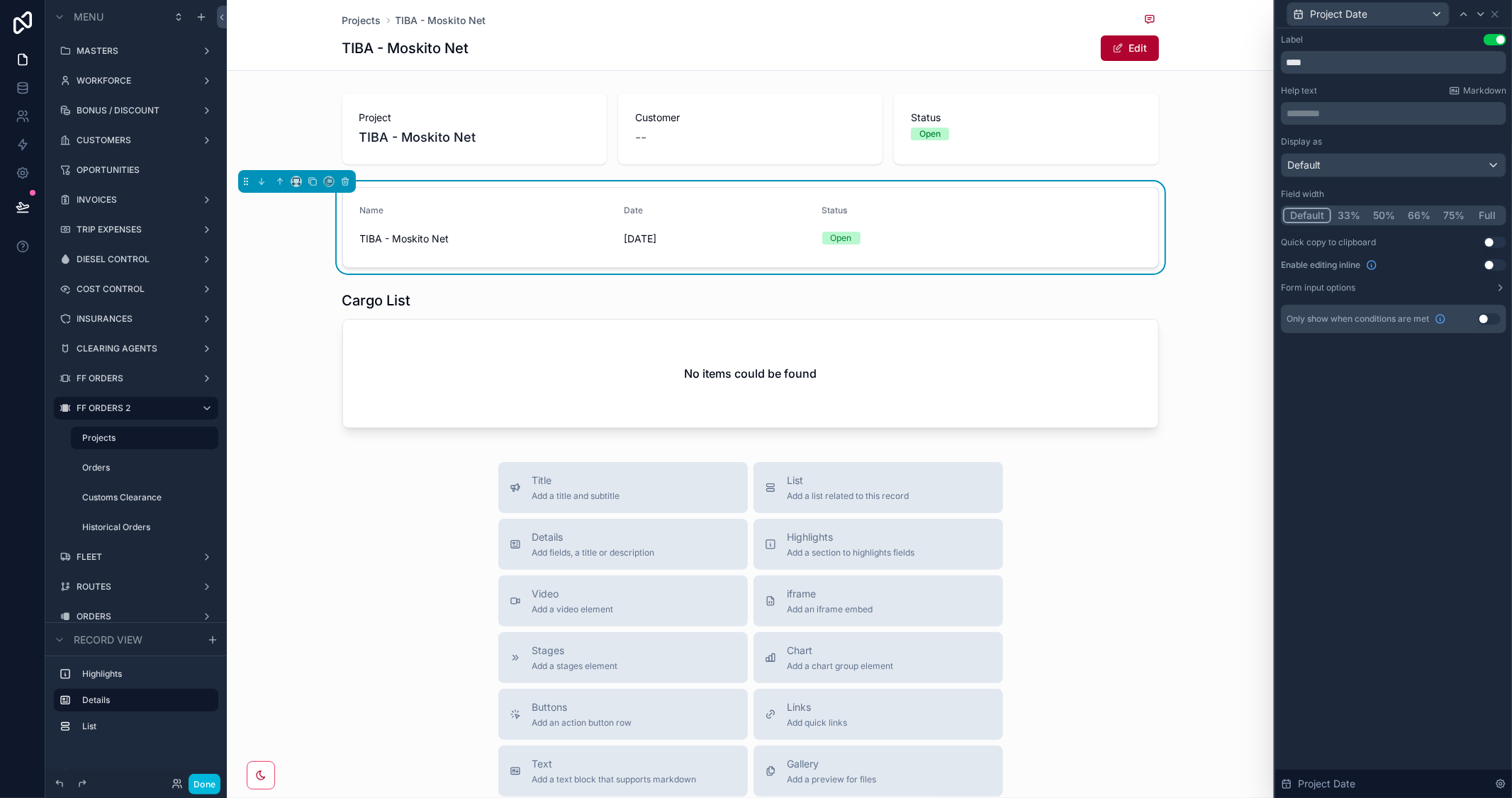
click at [1343, 216] on button "33%" at bounding box center [1349, 216] width 36 height 16
click at [1479, 13] on icon at bounding box center [1481, 14] width 5 height 3
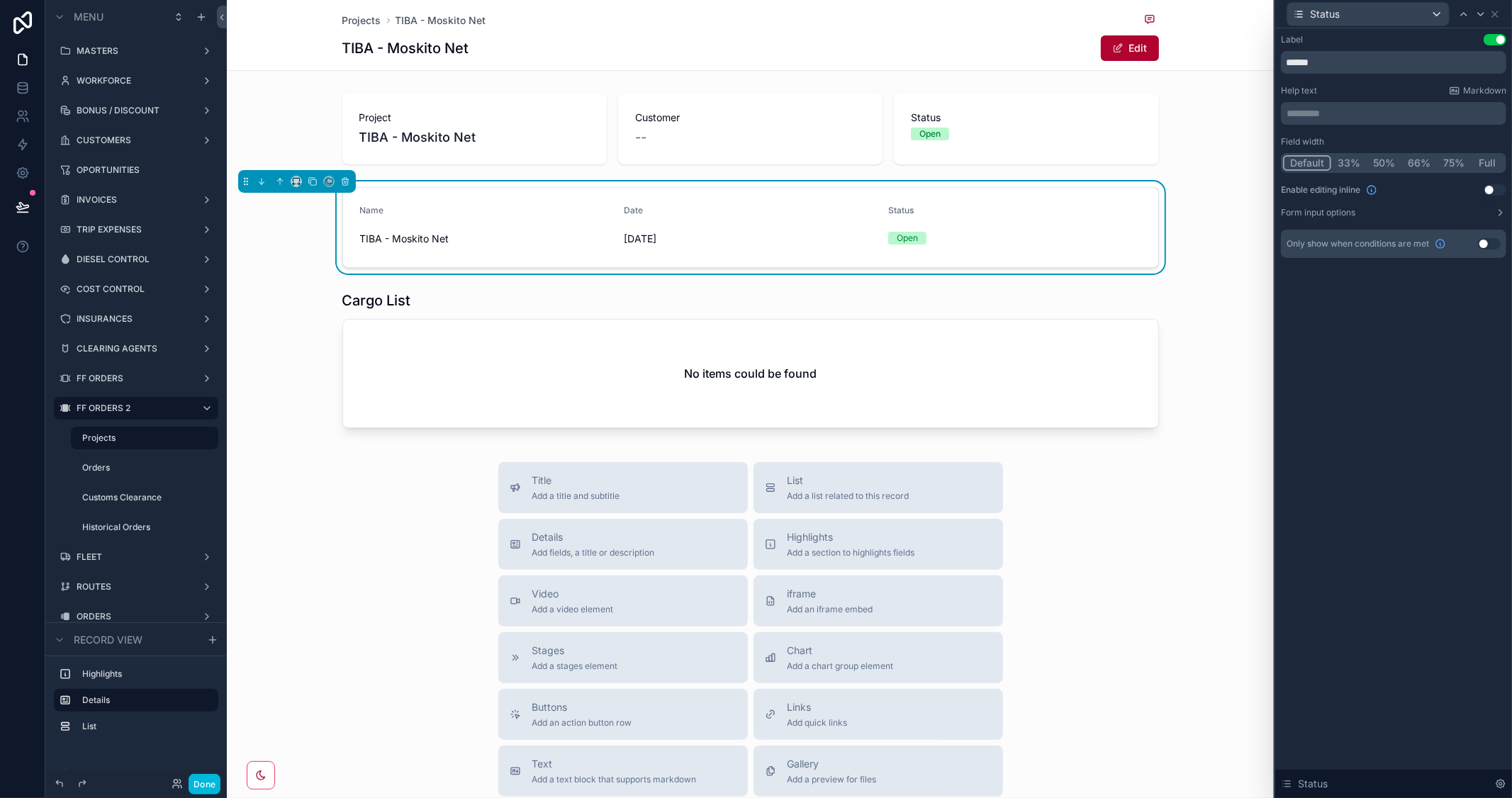
click at [1335, 164] on button "33%" at bounding box center [1349, 163] width 36 height 16
click at [1139, 48] on button "Edit" at bounding box center [1130, 48] width 58 height 25
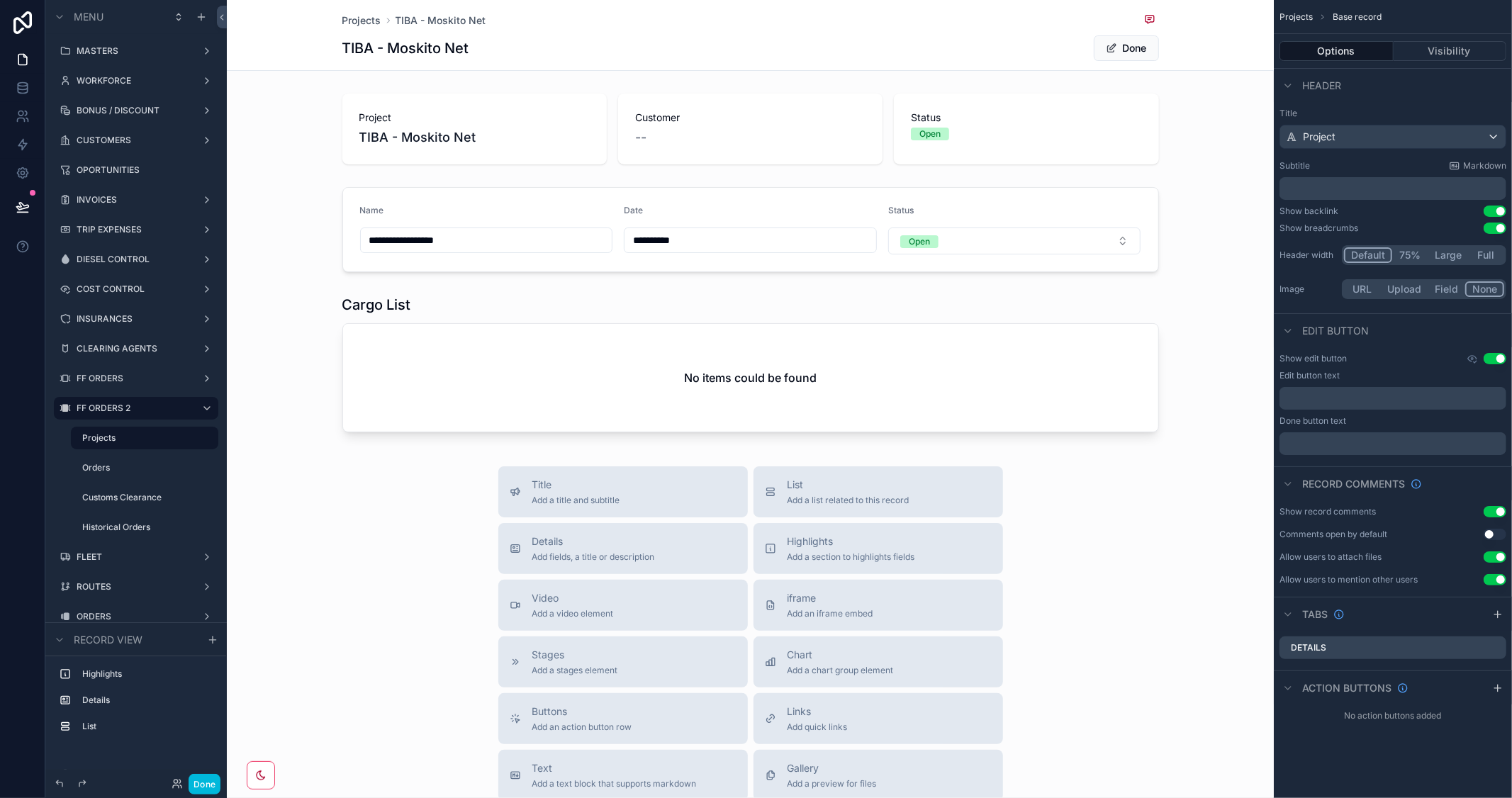
click at [1134, 47] on button "Done" at bounding box center [1126, 48] width 66 height 25
click at [858, 218] on div "scrollable content" at bounding box center [749, 227] width 1047 height 92
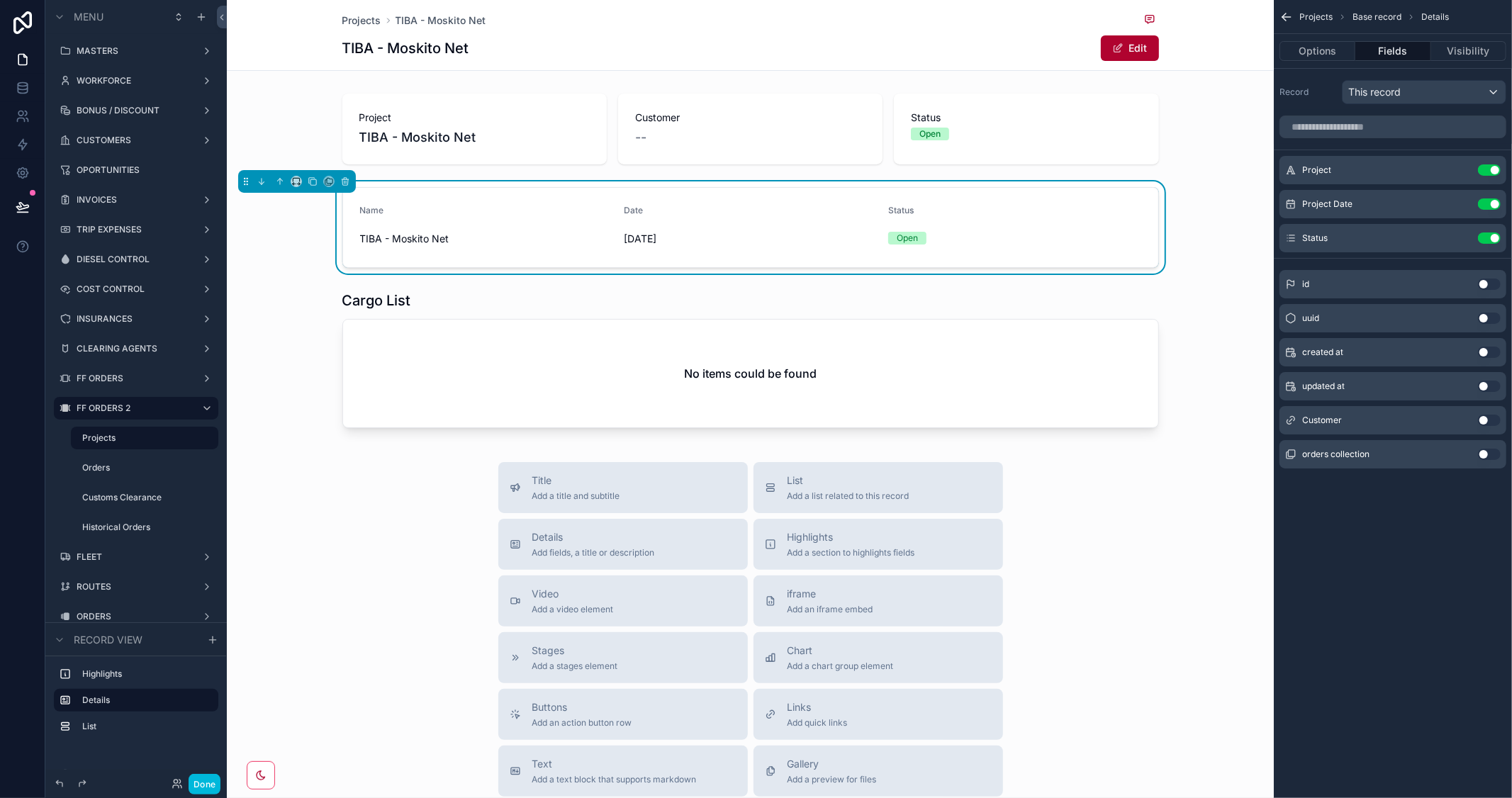
click at [1496, 420] on button "Use setting" at bounding box center [1489, 420] width 23 height 11
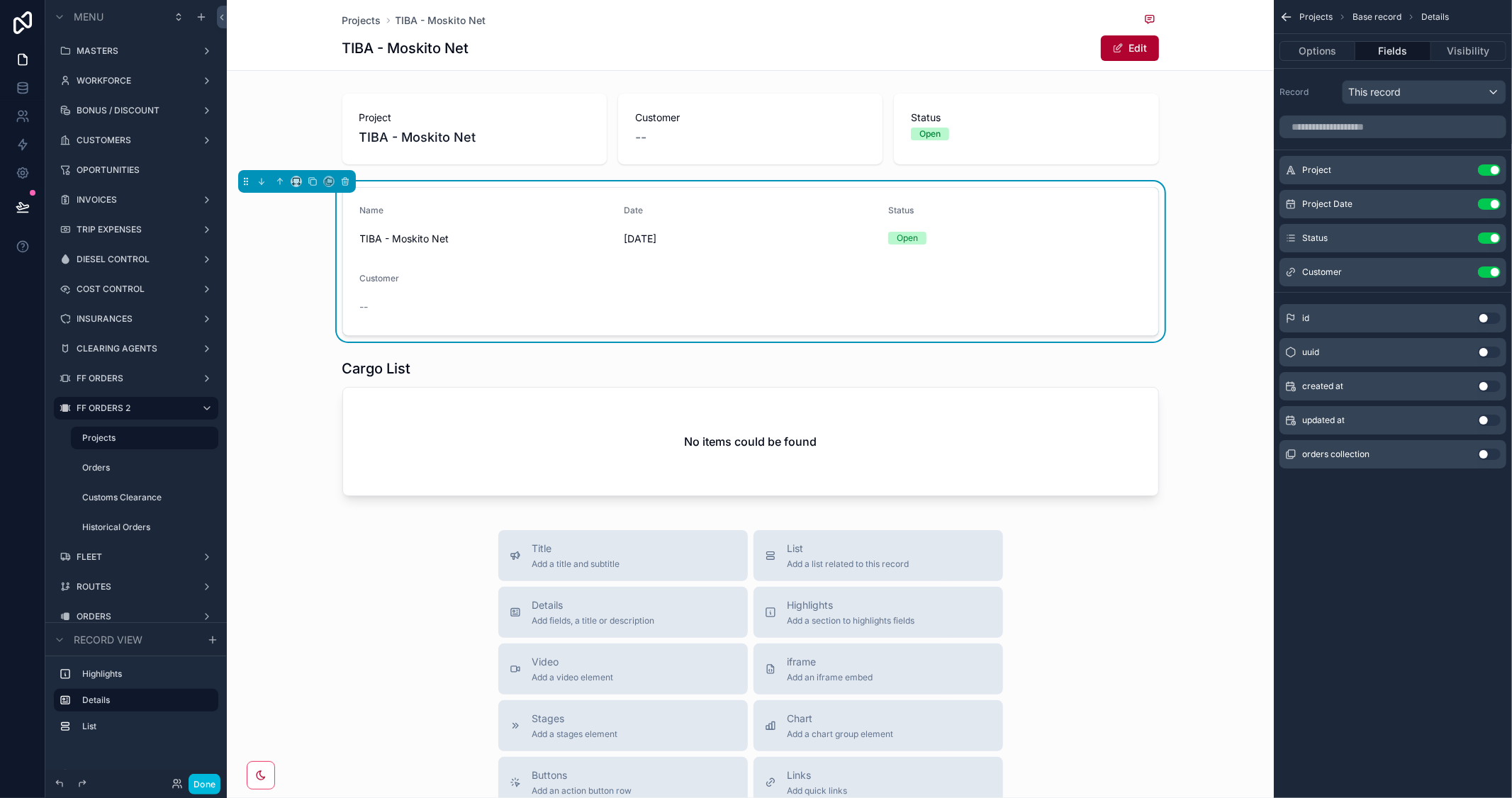
click at [798, 223] on div "Date [DATE]" at bounding box center [749, 227] width 253 height 45
click at [0, 0] on icon "scrollable content" at bounding box center [0, 0] width 0 height 0
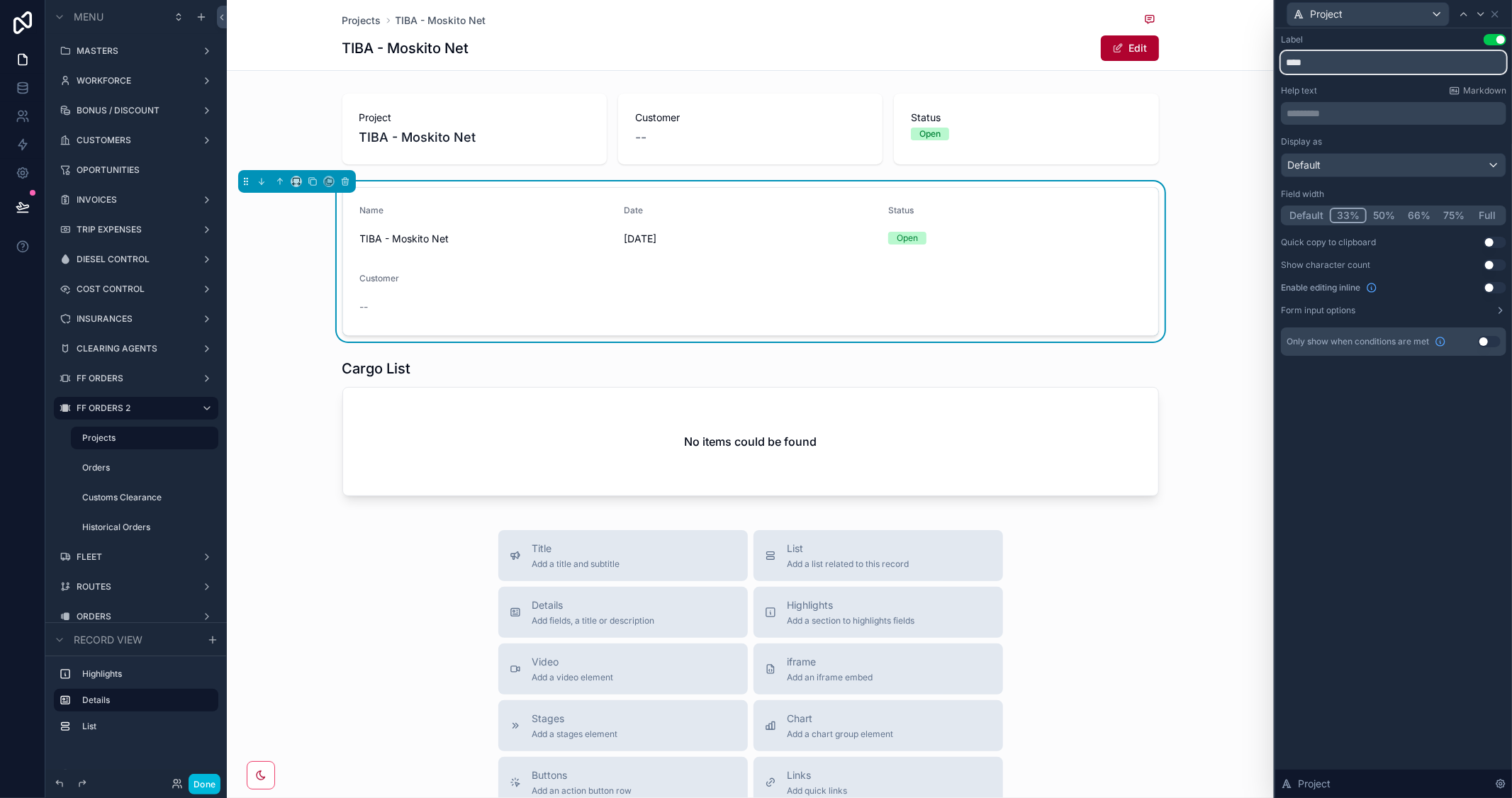
drag, startPoint x: 1327, startPoint y: 64, endPoint x: 1208, endPoint y: 62, distance: 119.0
click at [1208, 62] on div "Project Label Use setting **** Help text Markdown ********* ﻿ Display as Defaul…" at bounding box center [756, 399] width 1512 height 798
type input "*******"
click at [763, 153] on div "scrollable content" at bounding box center [749, 129] width 1047 height 82
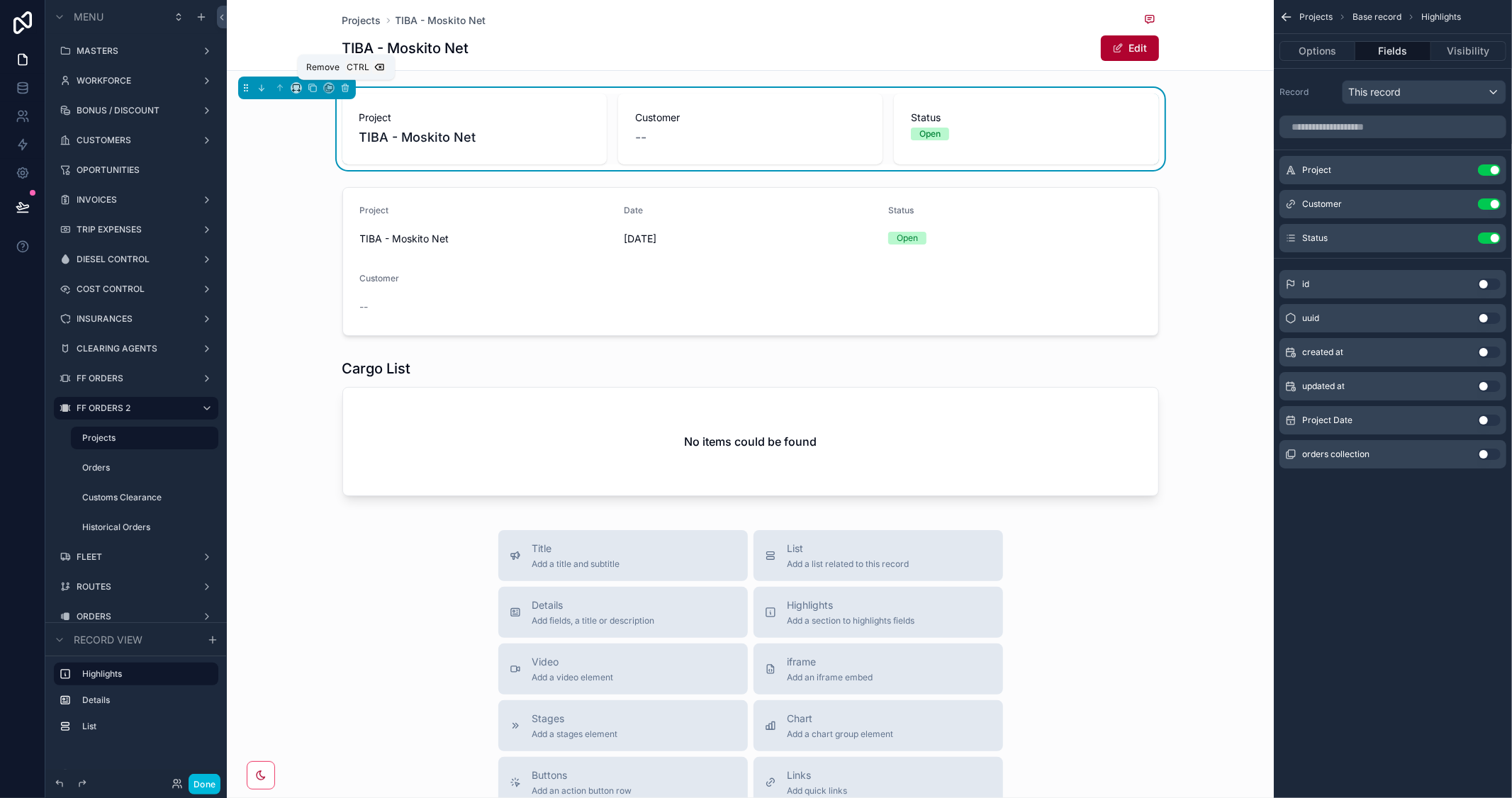
click at [343, 92] on icon "scrollable content" at bounding box center [345, 88] width 5 height 5
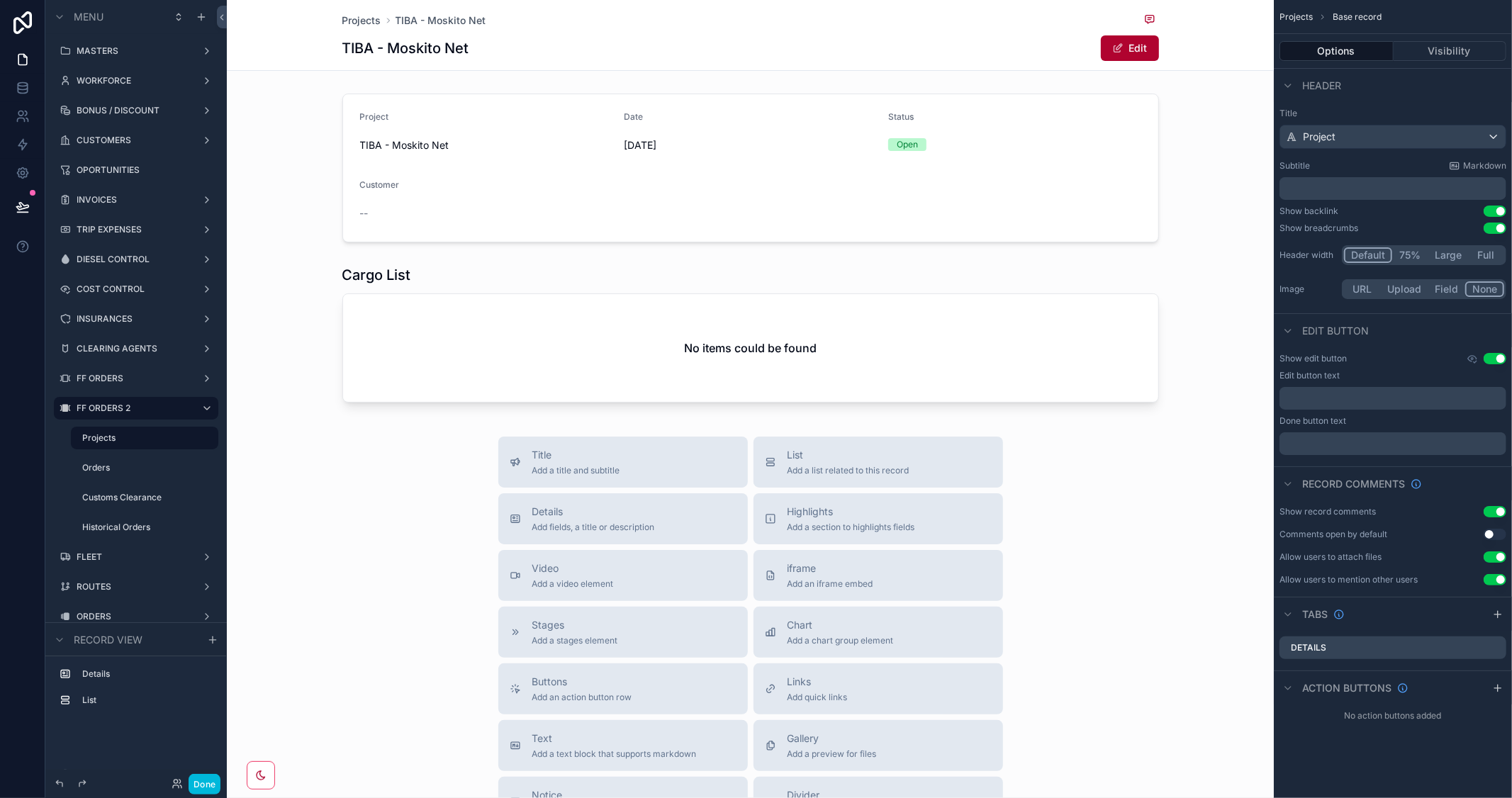
click at [597, 153] on div "scrollable content" at bounding box center [749, 168] width 1047 height 160
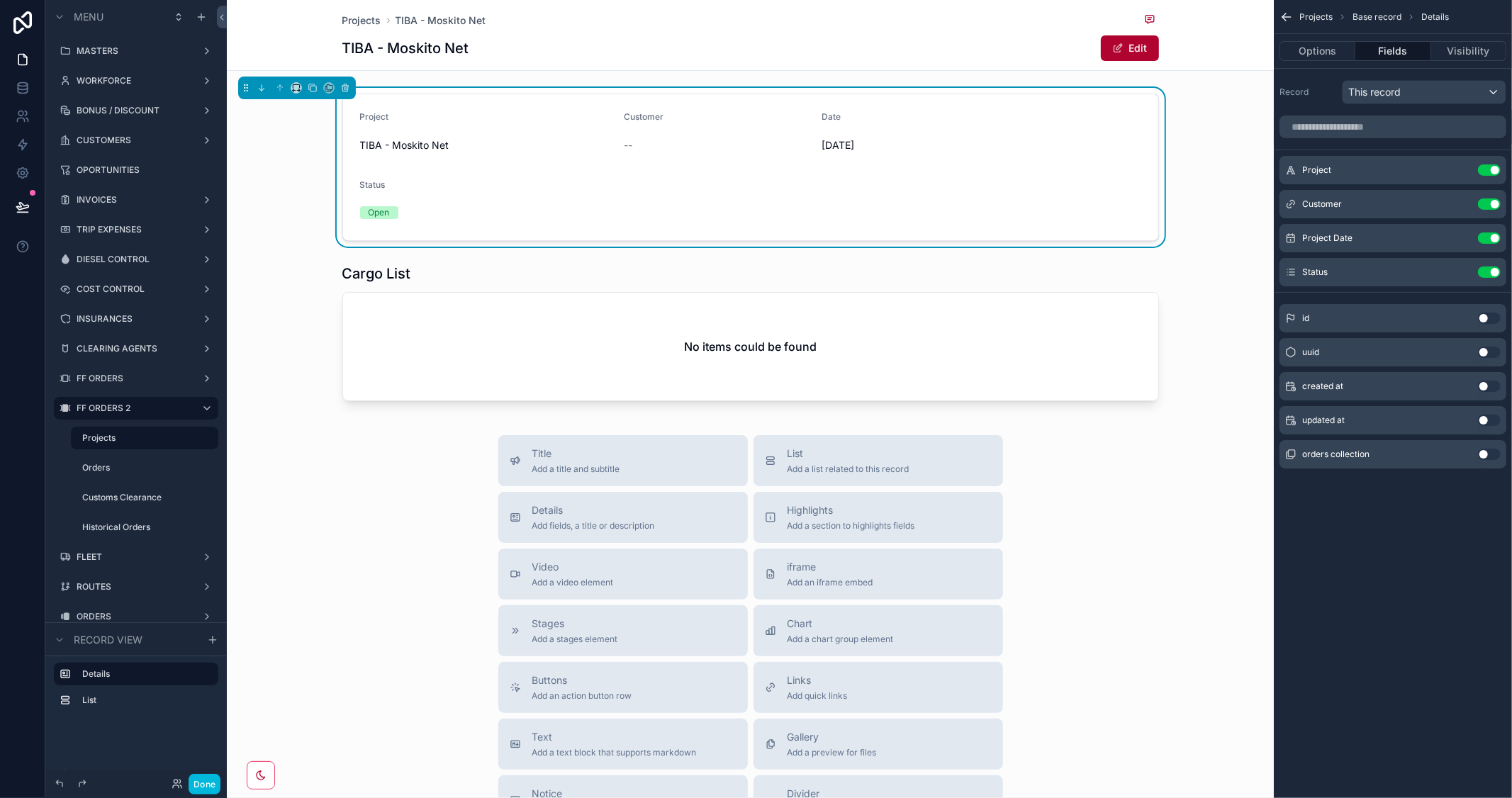
click at [0, 0] on icon "scrollable content" at bounding box center [0, 0] width 0 height 0
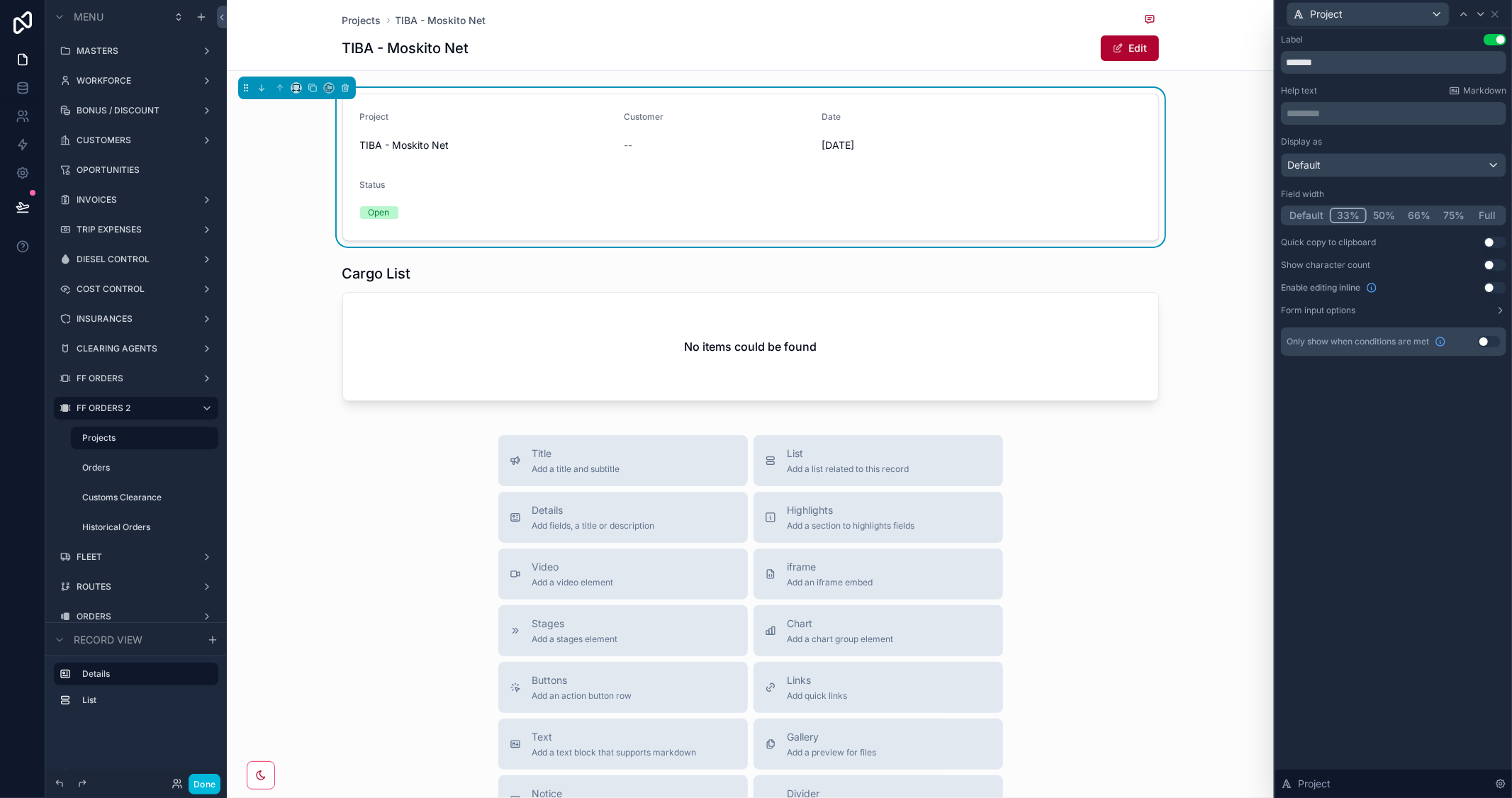
click at [1299, 214] on button "Default" at bounding box center [1306, 216] width 47 height 16
click at [1486, 5] on div at bounding box center [1472, 13] width 34 height 17
click at [1474, 17] on div at bounding box center [1481, 13] width 17 height 17
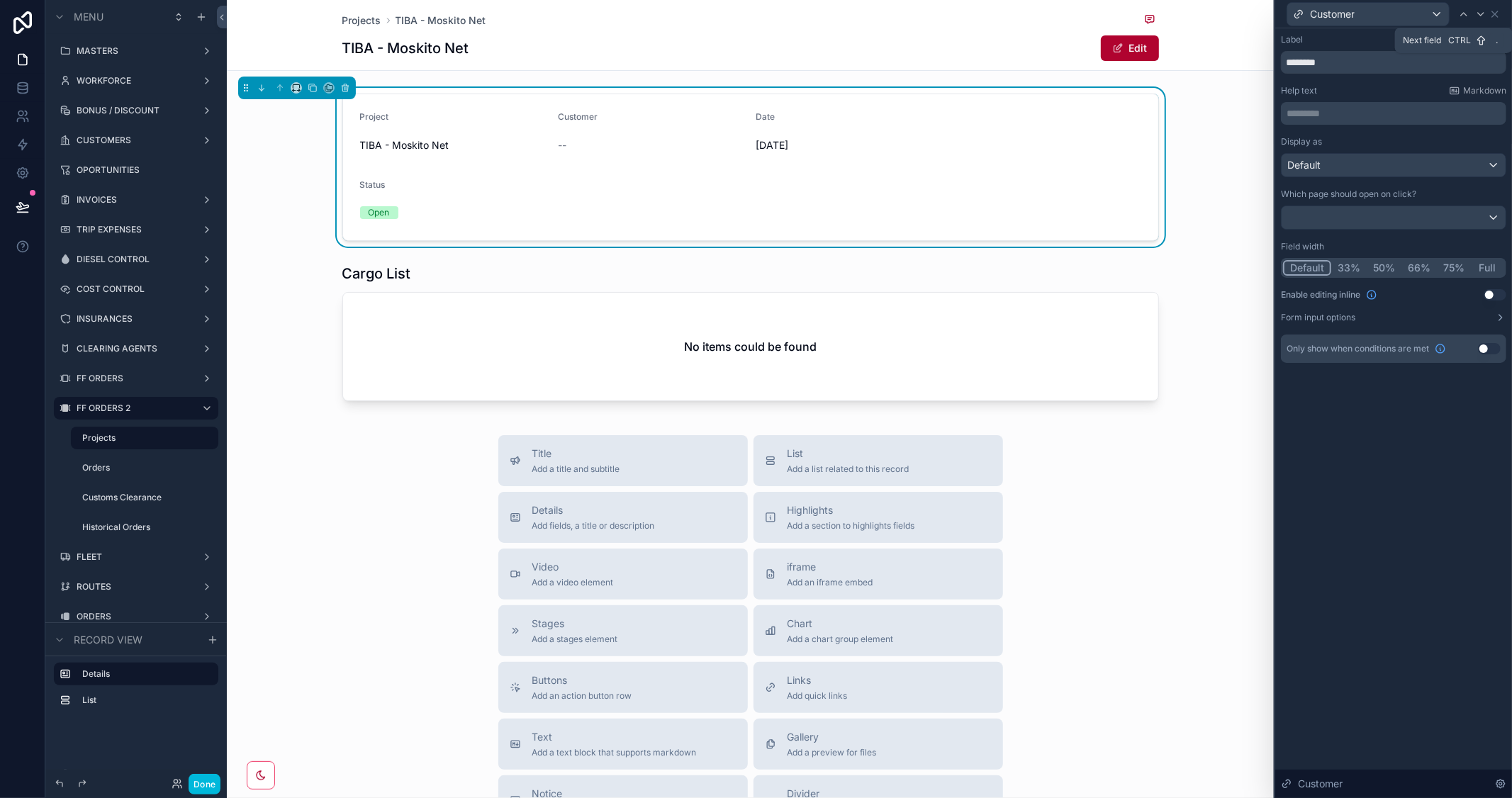
click at [1485, 14] on icon at bounding box center [1481, 14] width 11 height 11
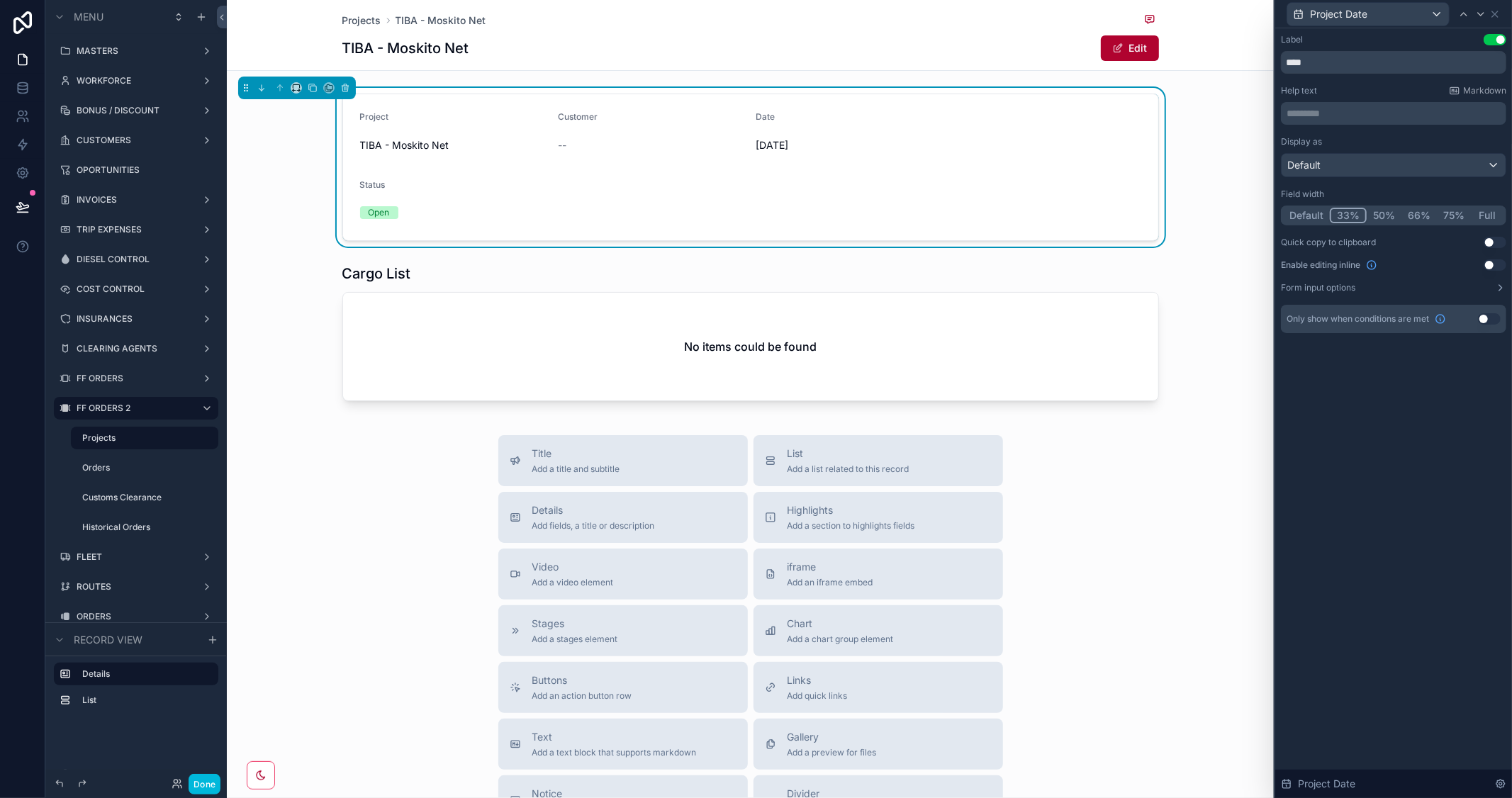
click at [1305, 217] on button "Default" at bounding box center [1306, 216] width 47 height 16
click at [1483, 15] on icon at bounding box center [1481, 14] width 11 height 11
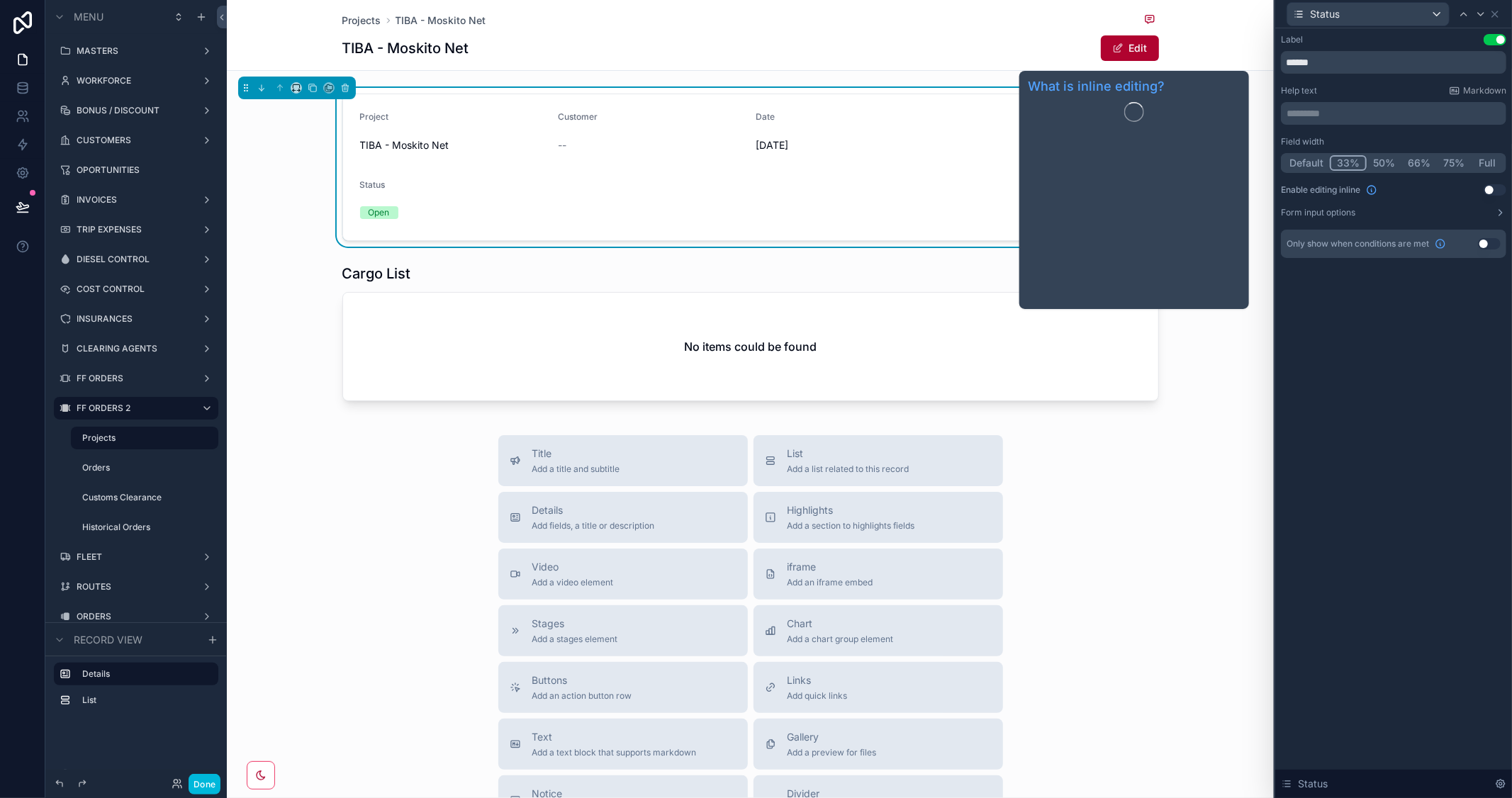
click at [1316, 165] on button "Default" at bounding box center [1306, 163] width 47 height 16
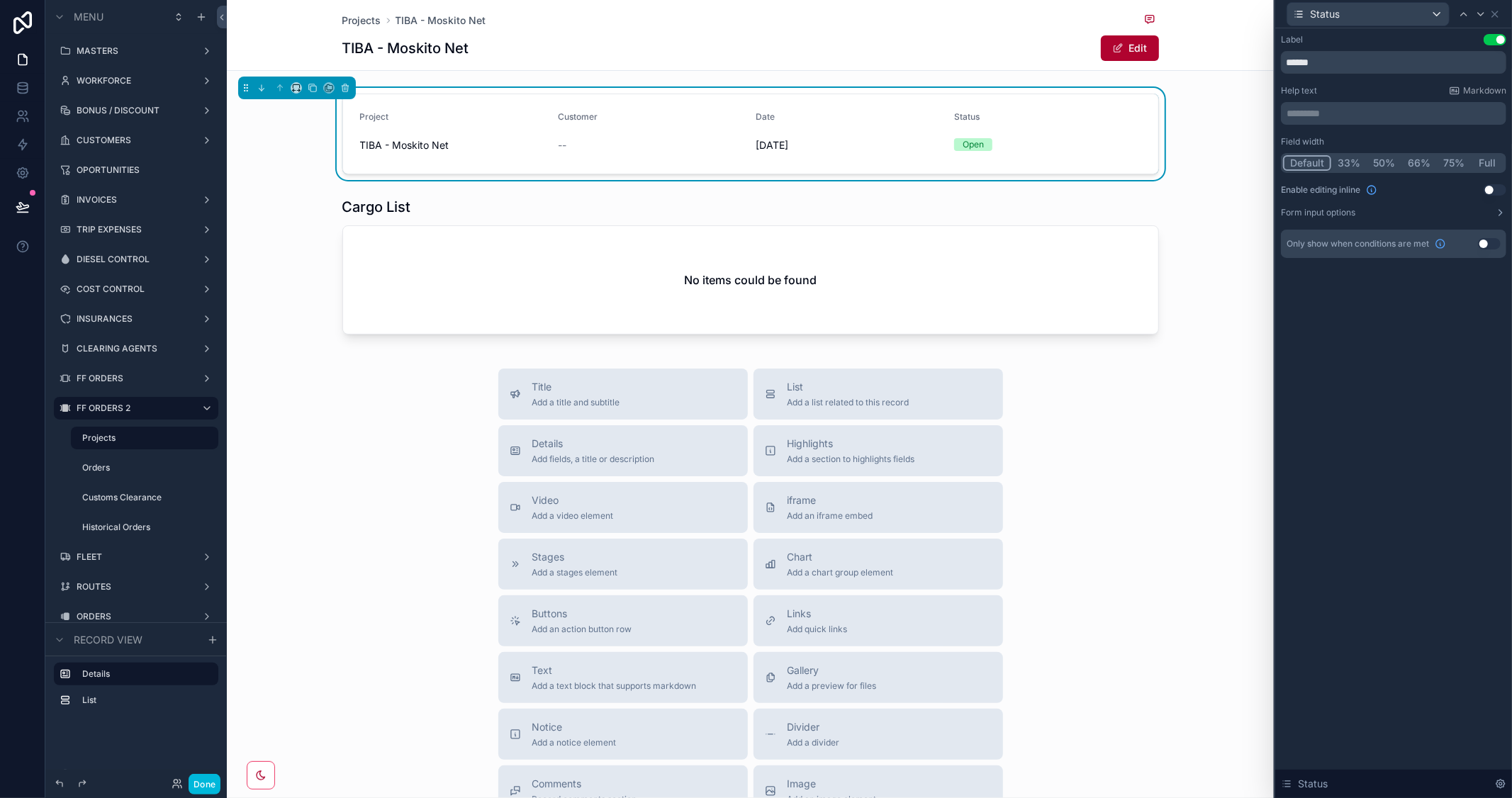
click at [1128, 45] on button "Edit" at bounding box center [1130, 48] width 58 height 25
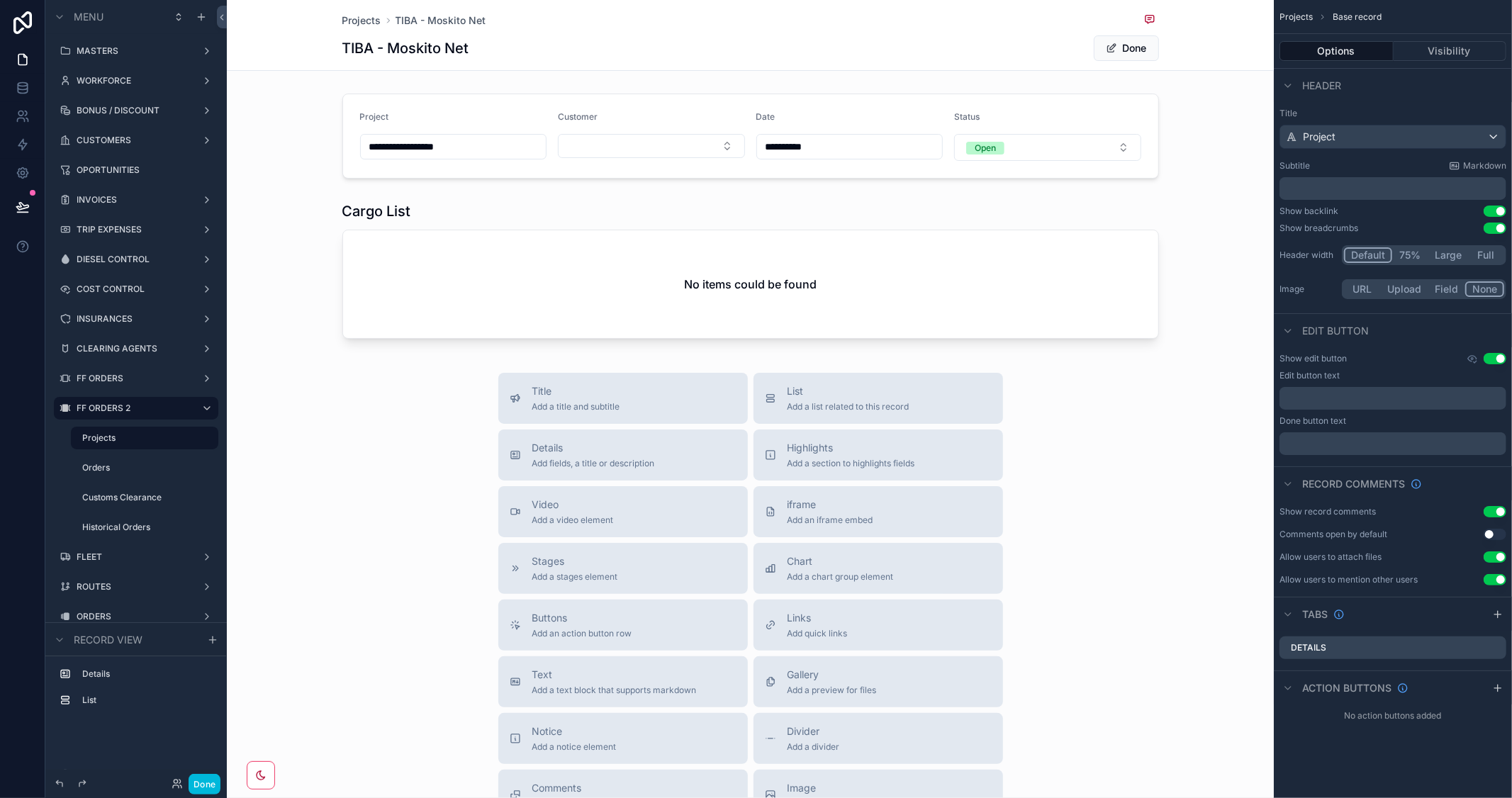
click at [1128, 45] on button "Done" at bounding box center [1126, 48] width 66 height 25
click at [1128, 45] on button "Edit" at bounding box center [1130, 48] width 58 height 25
click at [697, 145] on div "scrollable content" at bounding box center [749, 136] width 1047 height 96
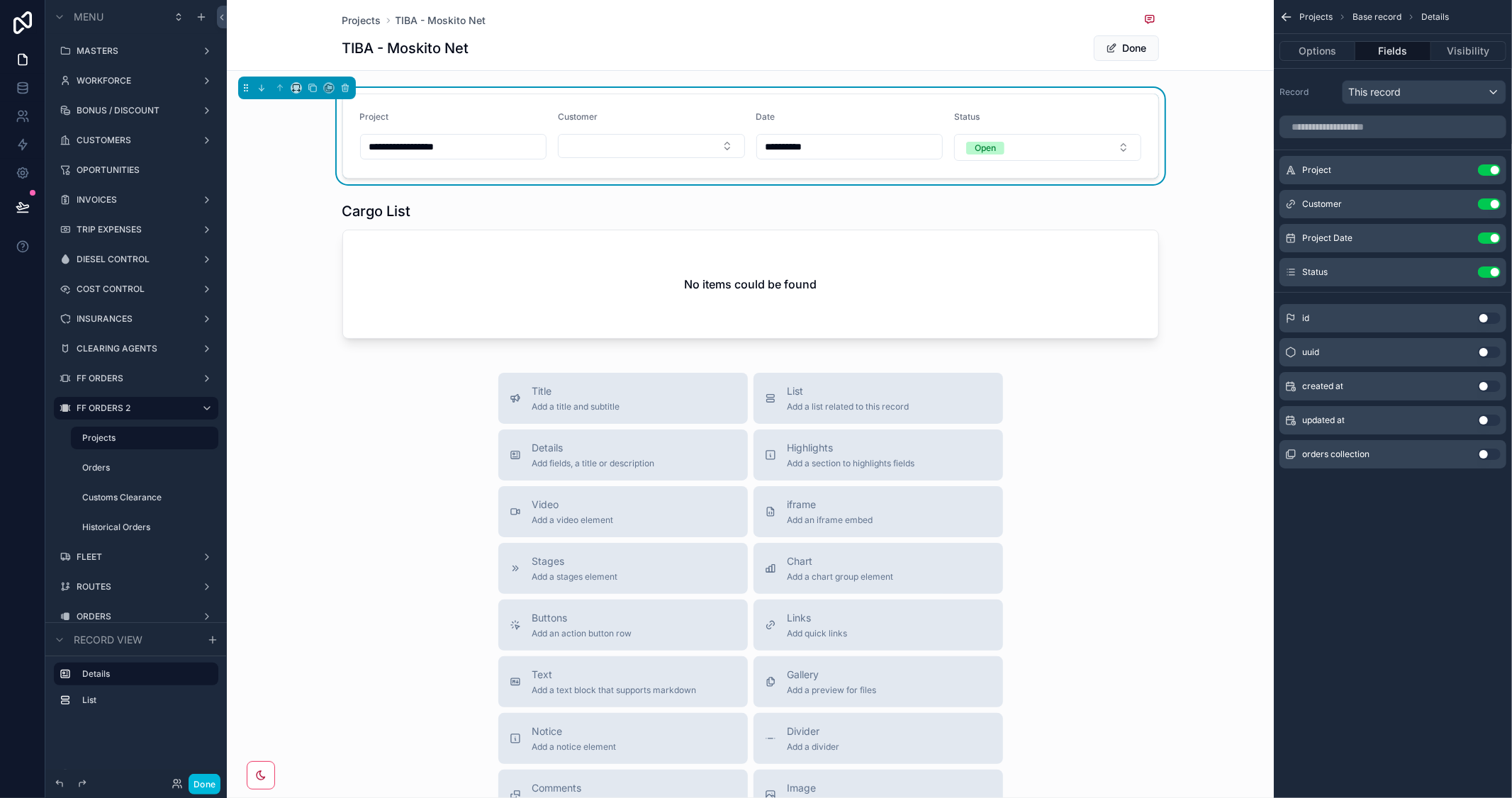
click at [687, 151] on button "Select Button" at bounding box center [651, 146] width 187 height 24
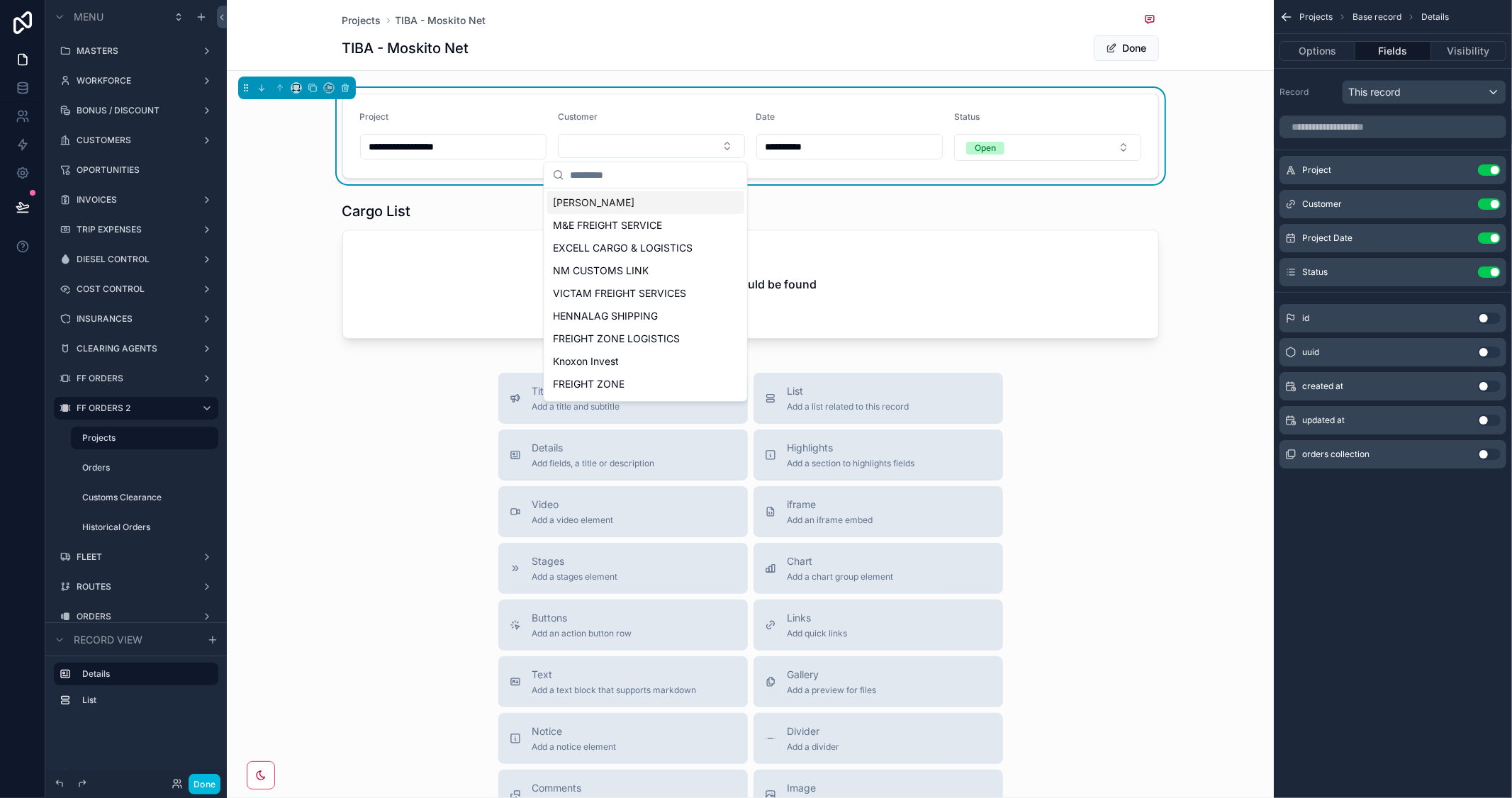
drag, startPoint x: 1428, startPoint y: 567, endPoint x: 1414, endPoint y: 343, distance: 224.4
click at [1429, 567] on div "Projects Base record Details Options Fields Visibility Record This record Proje…" at bounding box center [1393, 399] width 238 height 798
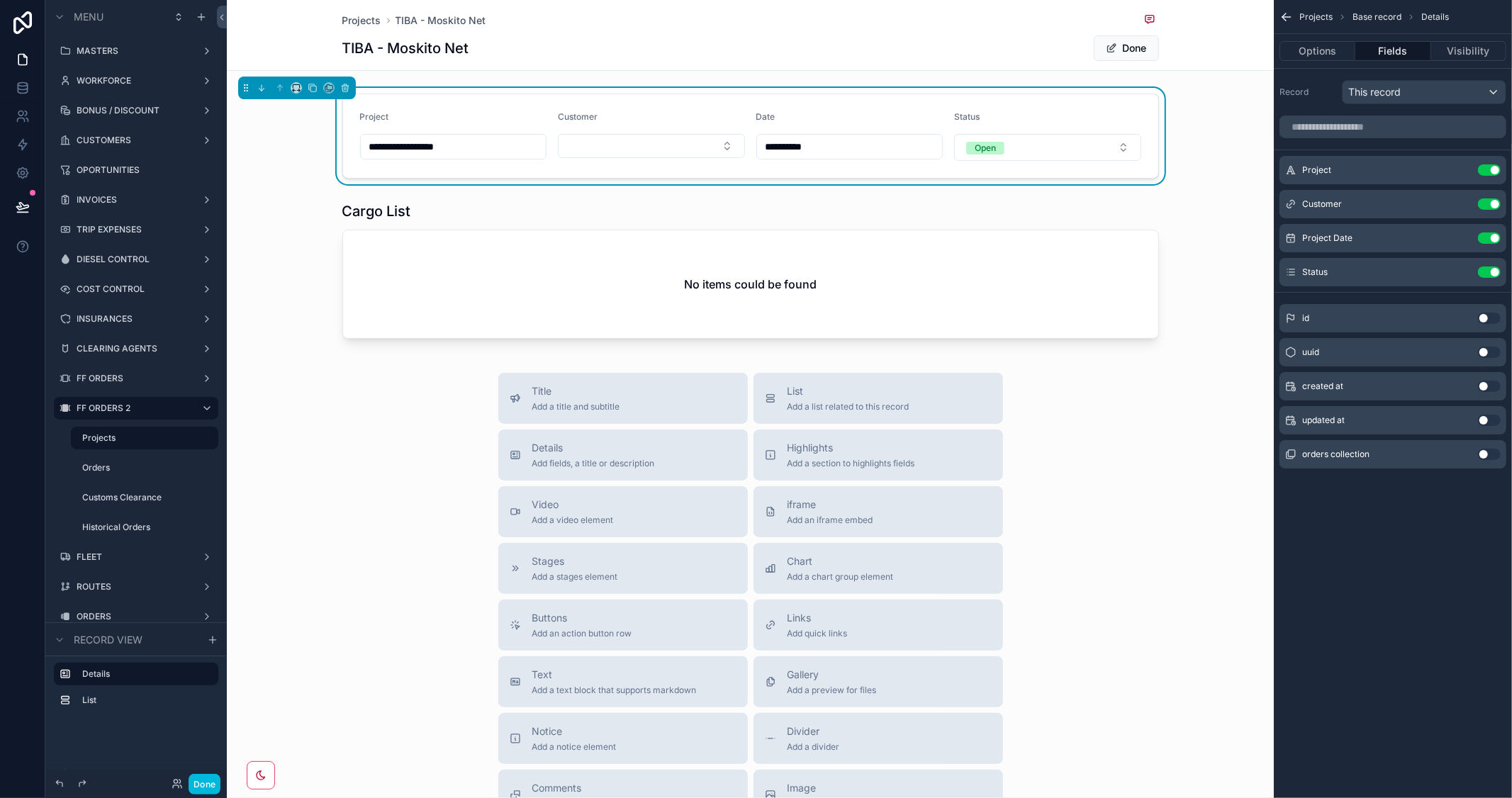
click at [0, 0] on icon "scrollable content" at bounding box center [0, 0] width 0 height 0
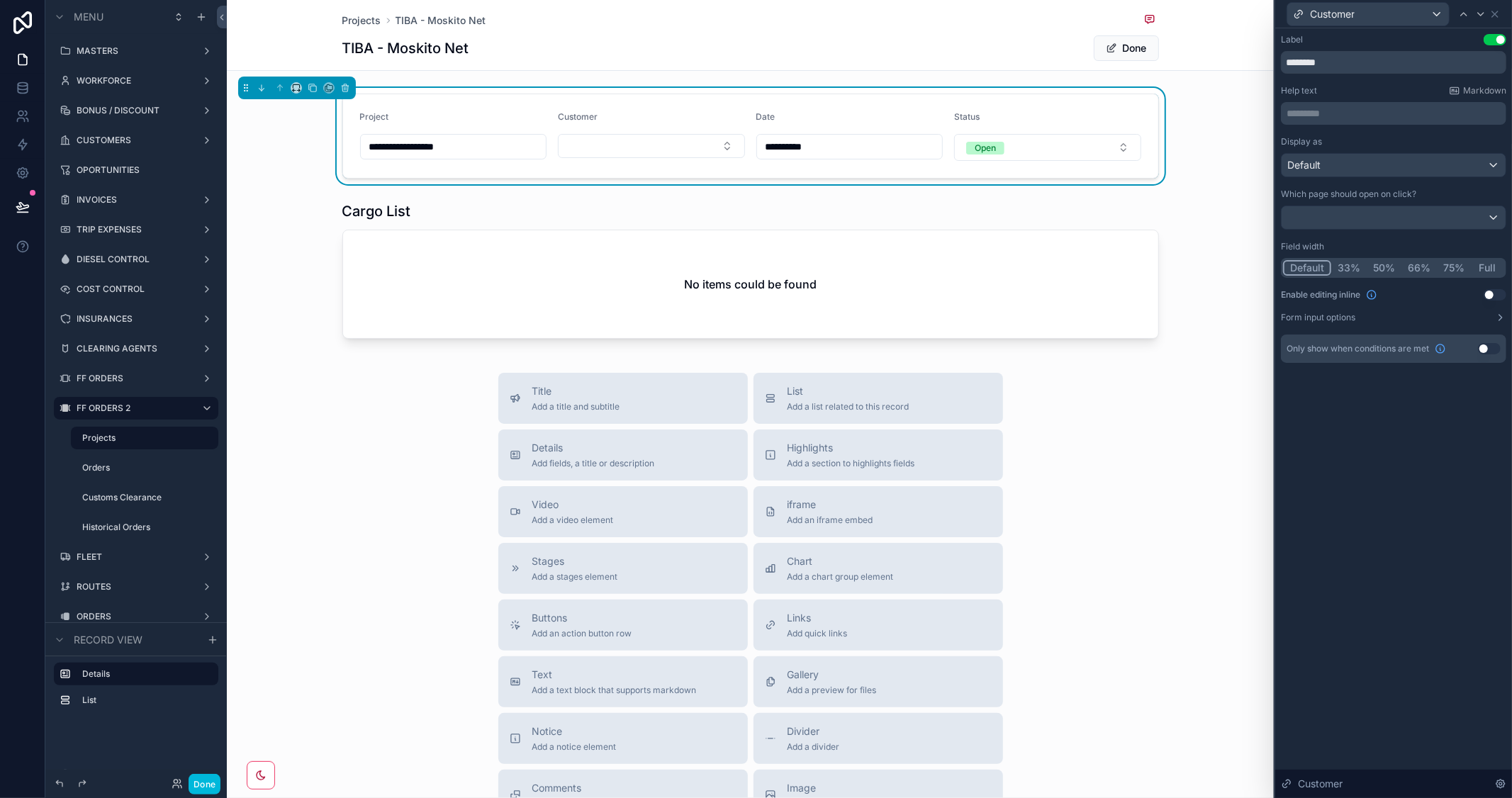
click at [1442, 316] on button "Form input options" at bounding box center [1394, 317] width 226 height 11
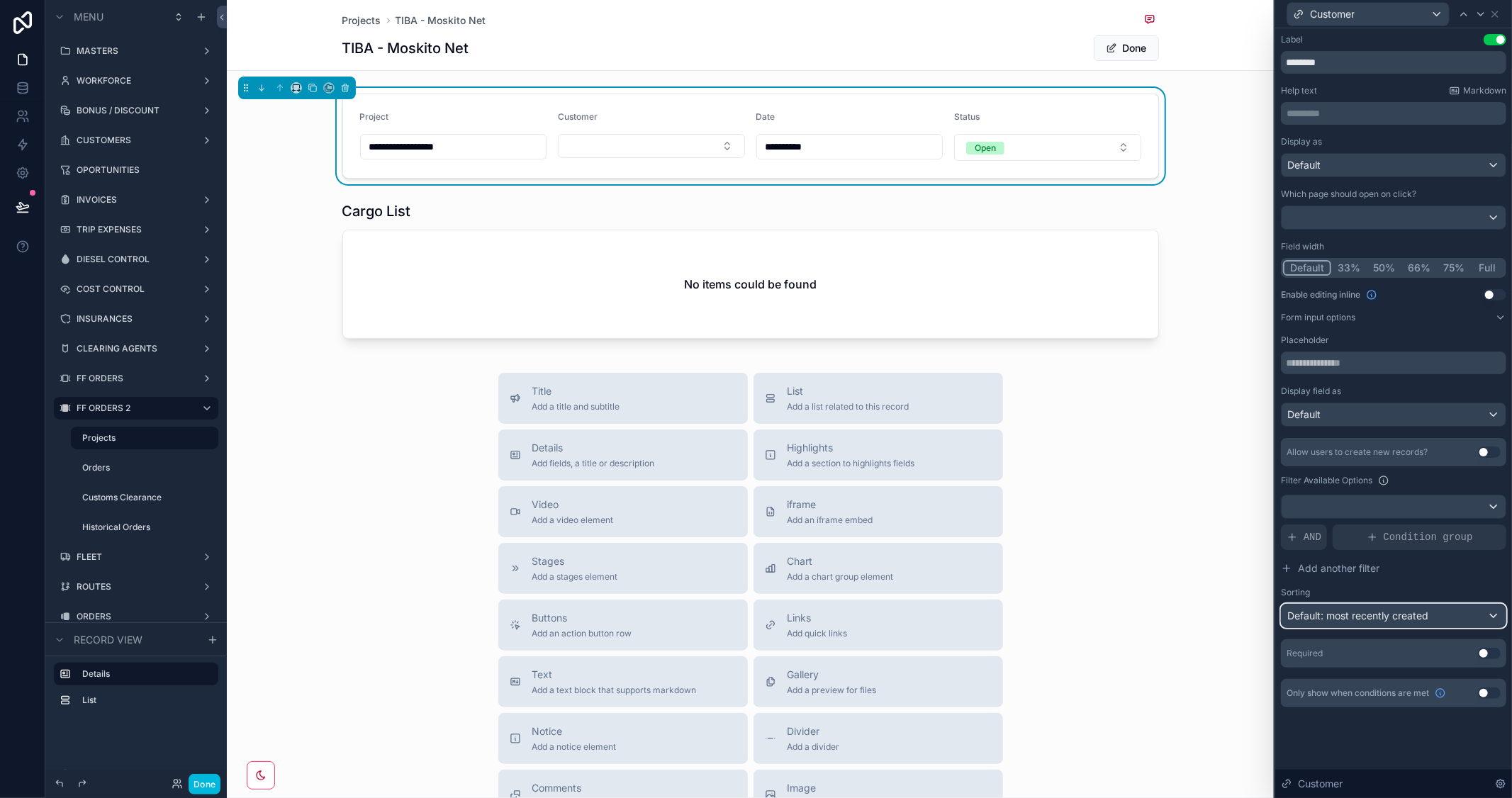
click at [1353, 610] on span "Default: most recently created" at bounding box center [1357, 615] width 141 height 12
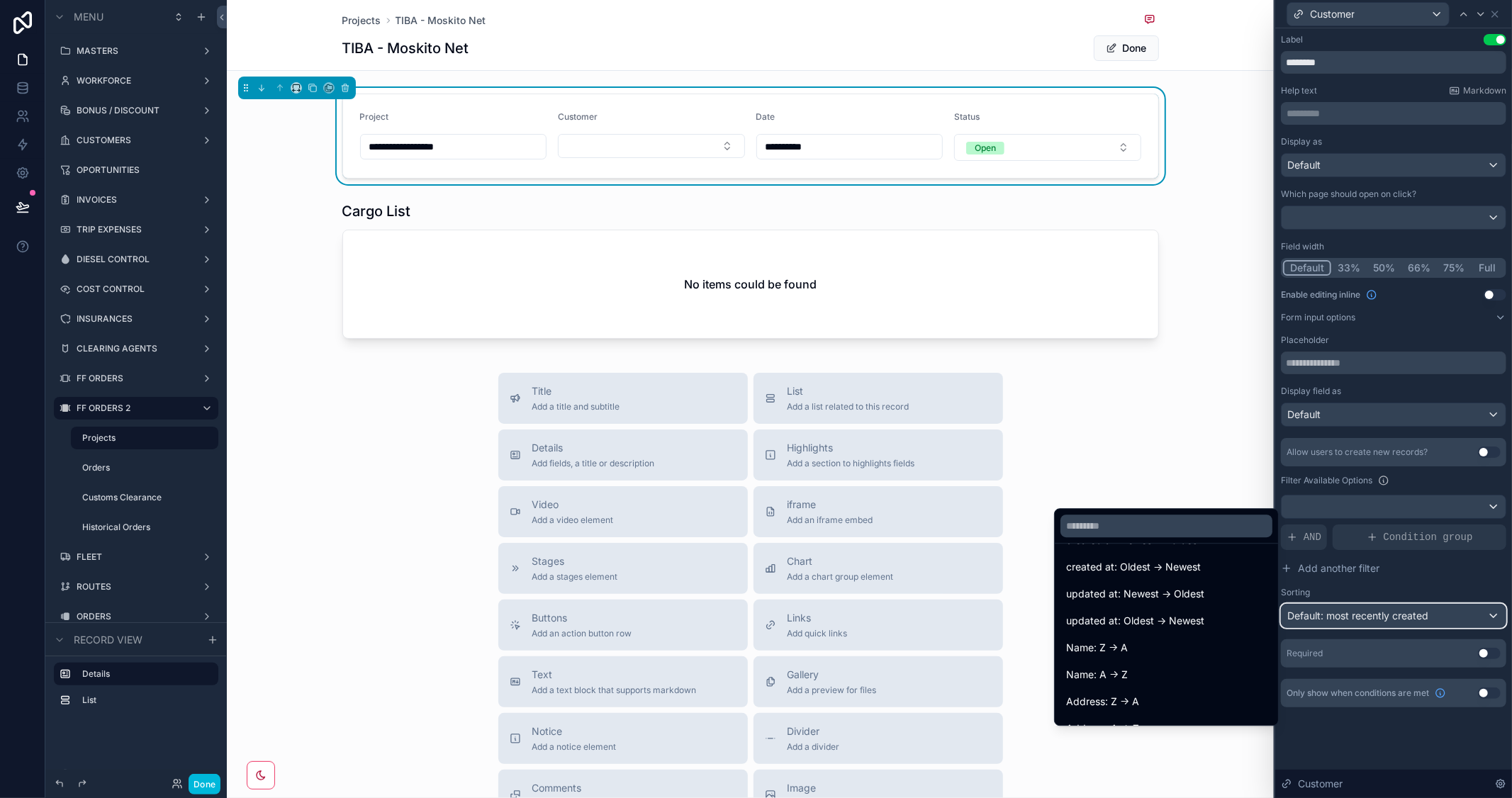
scroll to position [79, 0]
drag, startPoint x: 1101, startPoint y: 654, endPoint x: 1301, endPoint y: 506, distance: 248.8
click at [1102, 653] on span "Name: A -> Z" at bounding box center [1097, 650] width 62 height 17
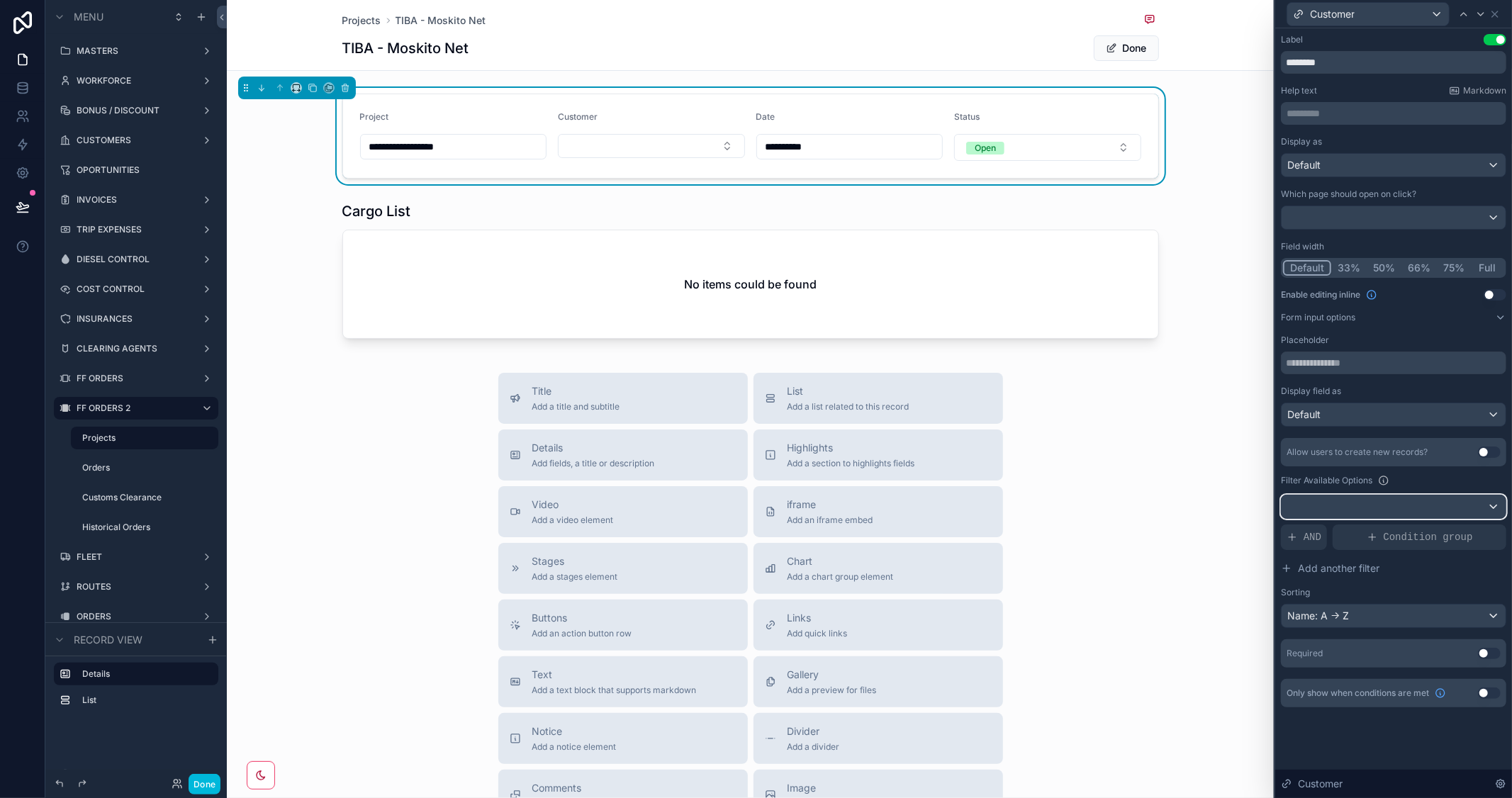
click at [1313, 507] on div at bounding box center [1394, 507] width 224 height 23
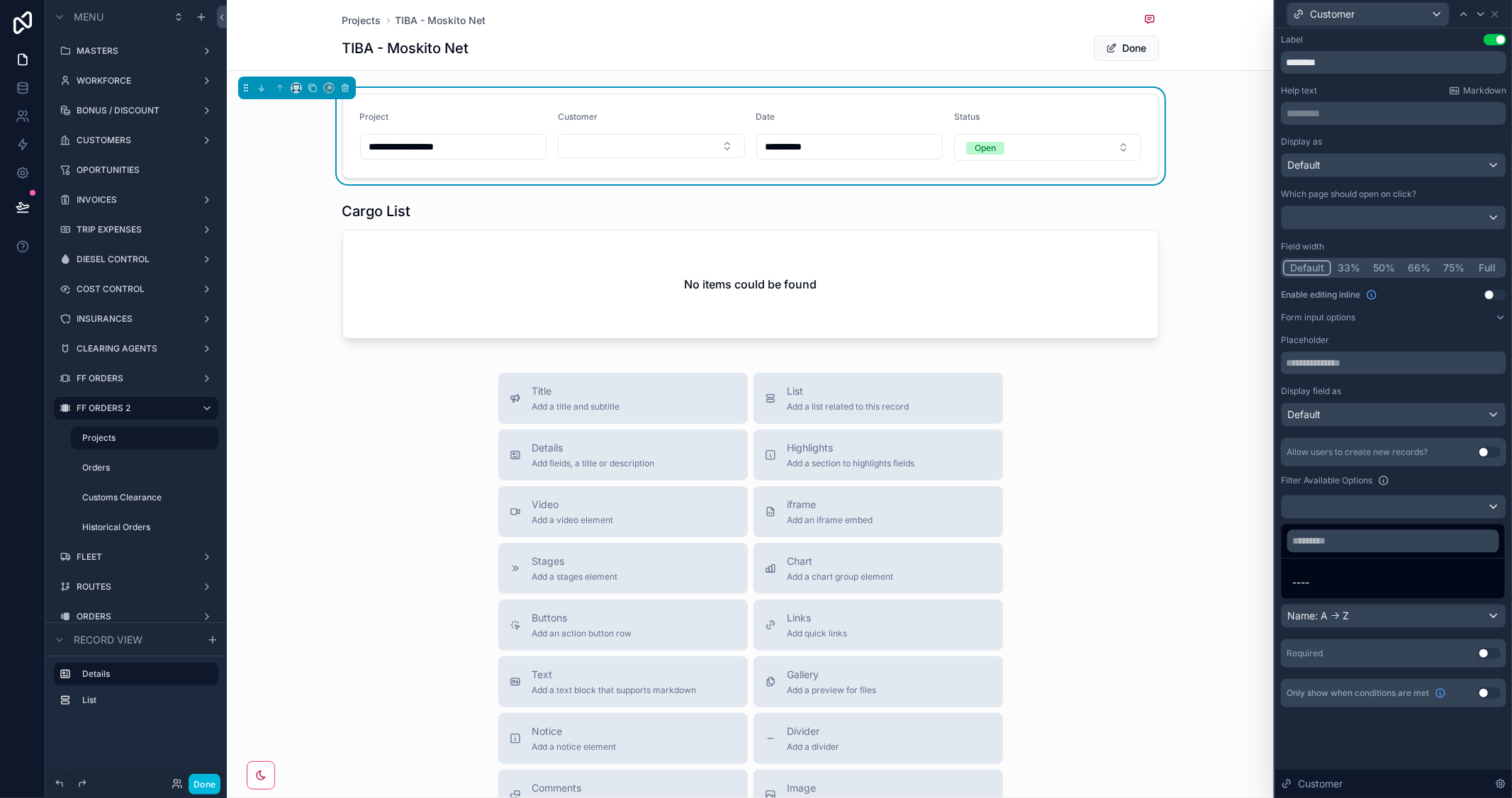
click at [1380, 472] on div at bounding box center [1393, 399] width 237 height 798
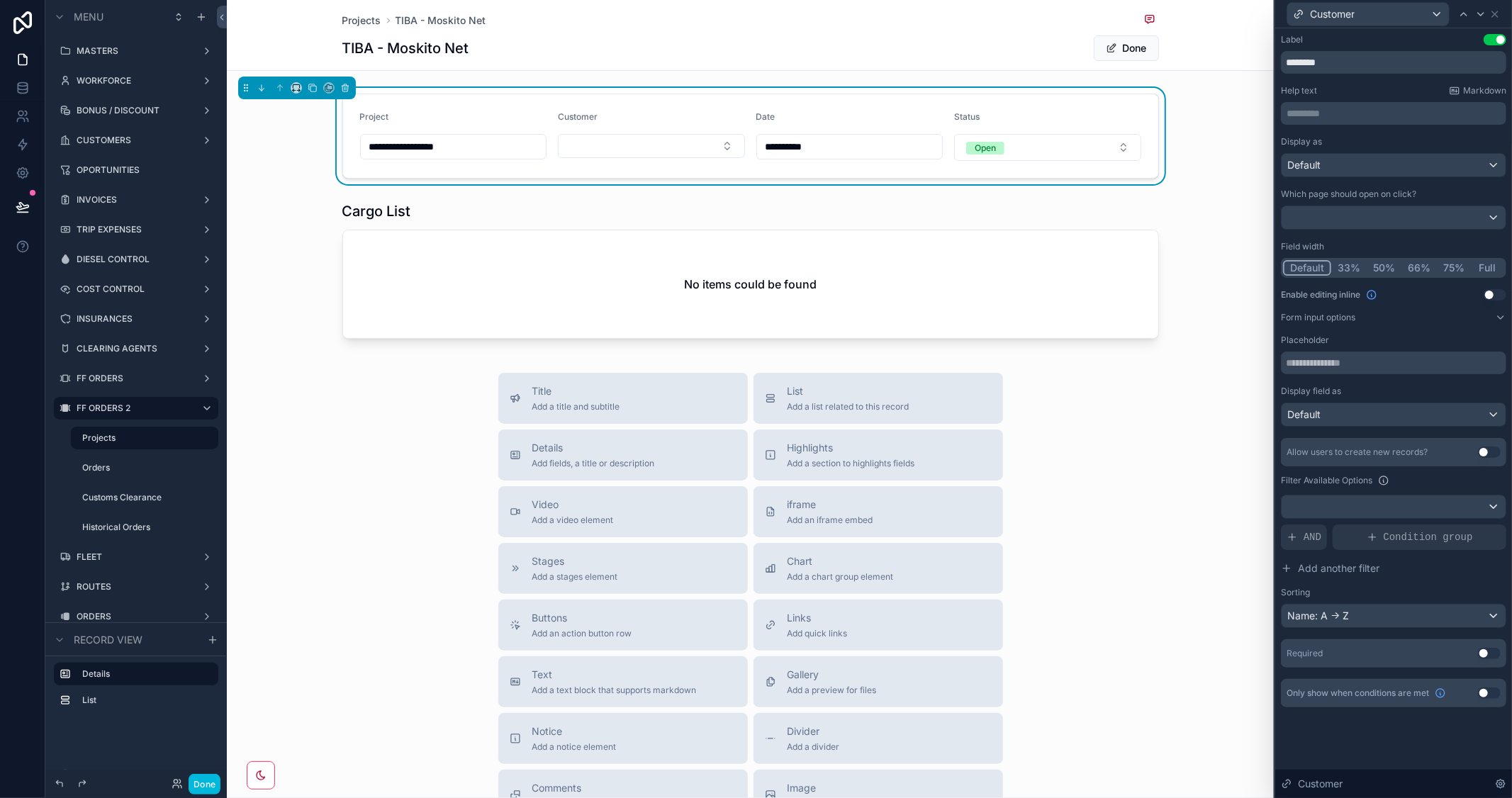
click at [1299, 536] on div "AND" at bounding box center [1304, 537] width 46 height 25
click at [0, 0] on icon at bounding box center [0, 0] width 0 height 0
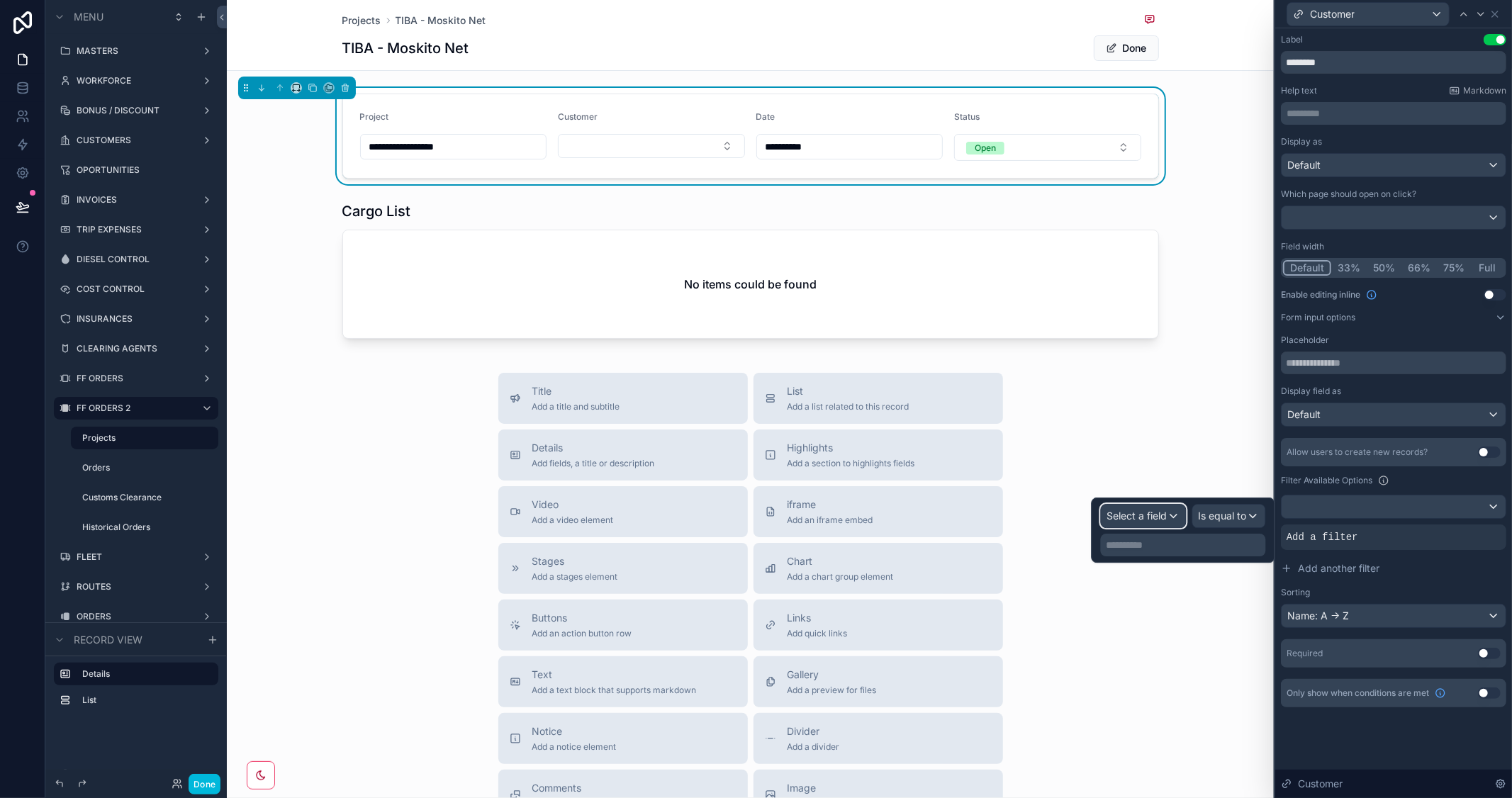
click at [1160, 512] on span "Select a field" at bounding box center [1137, 516] width 60 height 12
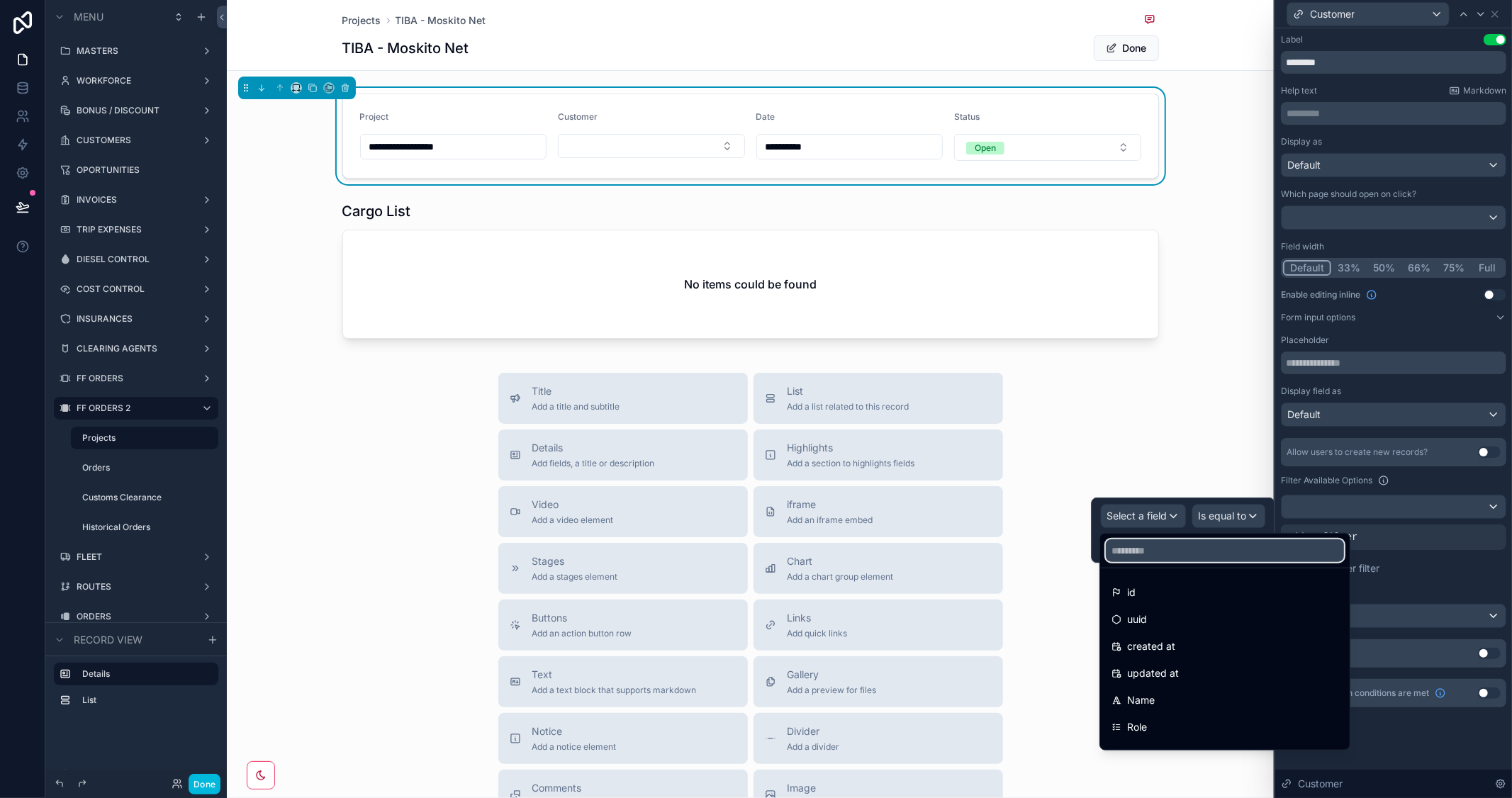
click at [1142, 545] on input "text" at bounding box center [1225, 551] width 238 height 23
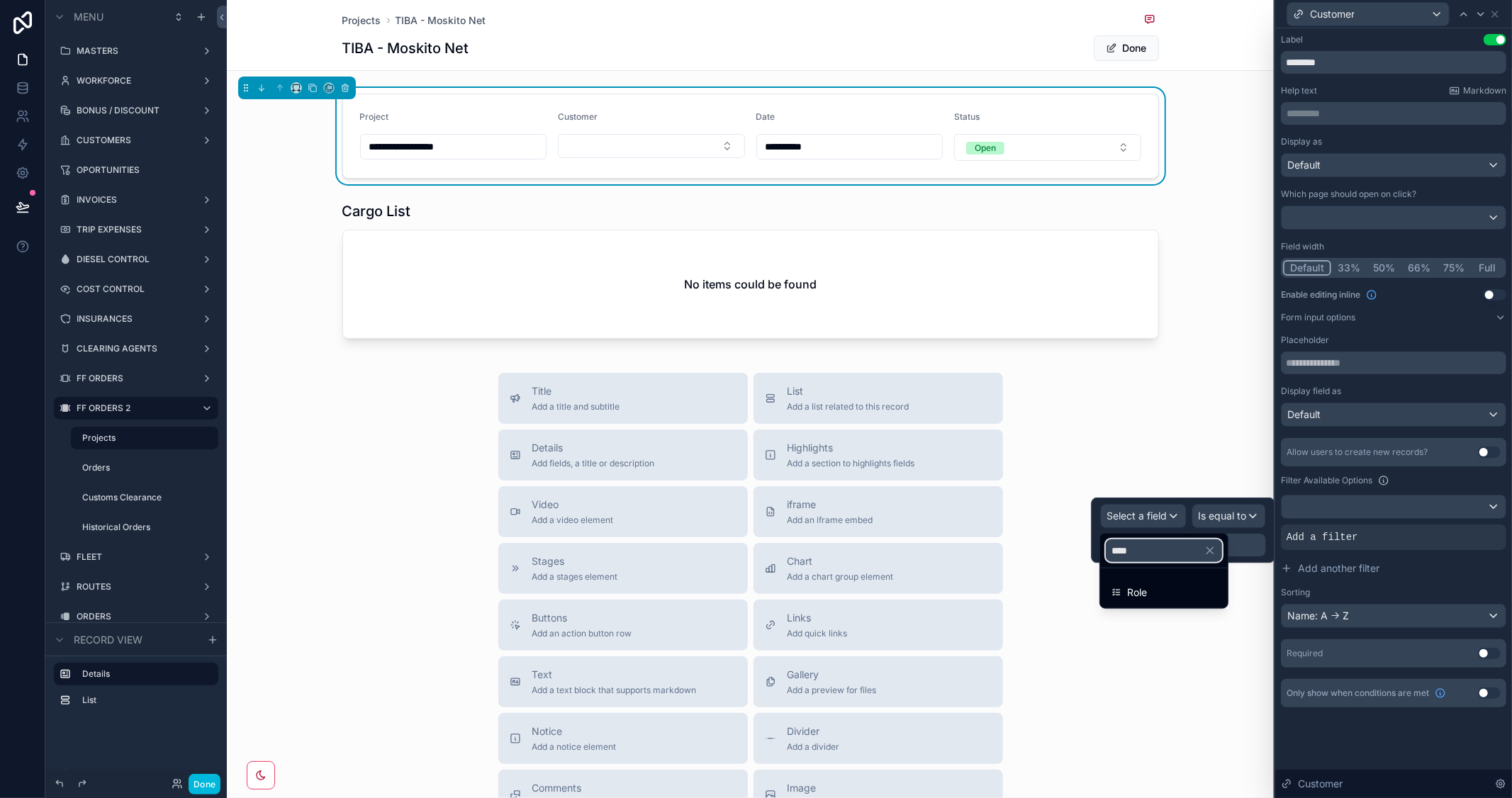
type input "****"
click at [1147, 586] on span "Role" at bounding box center [1137, 592] width 20 height 17
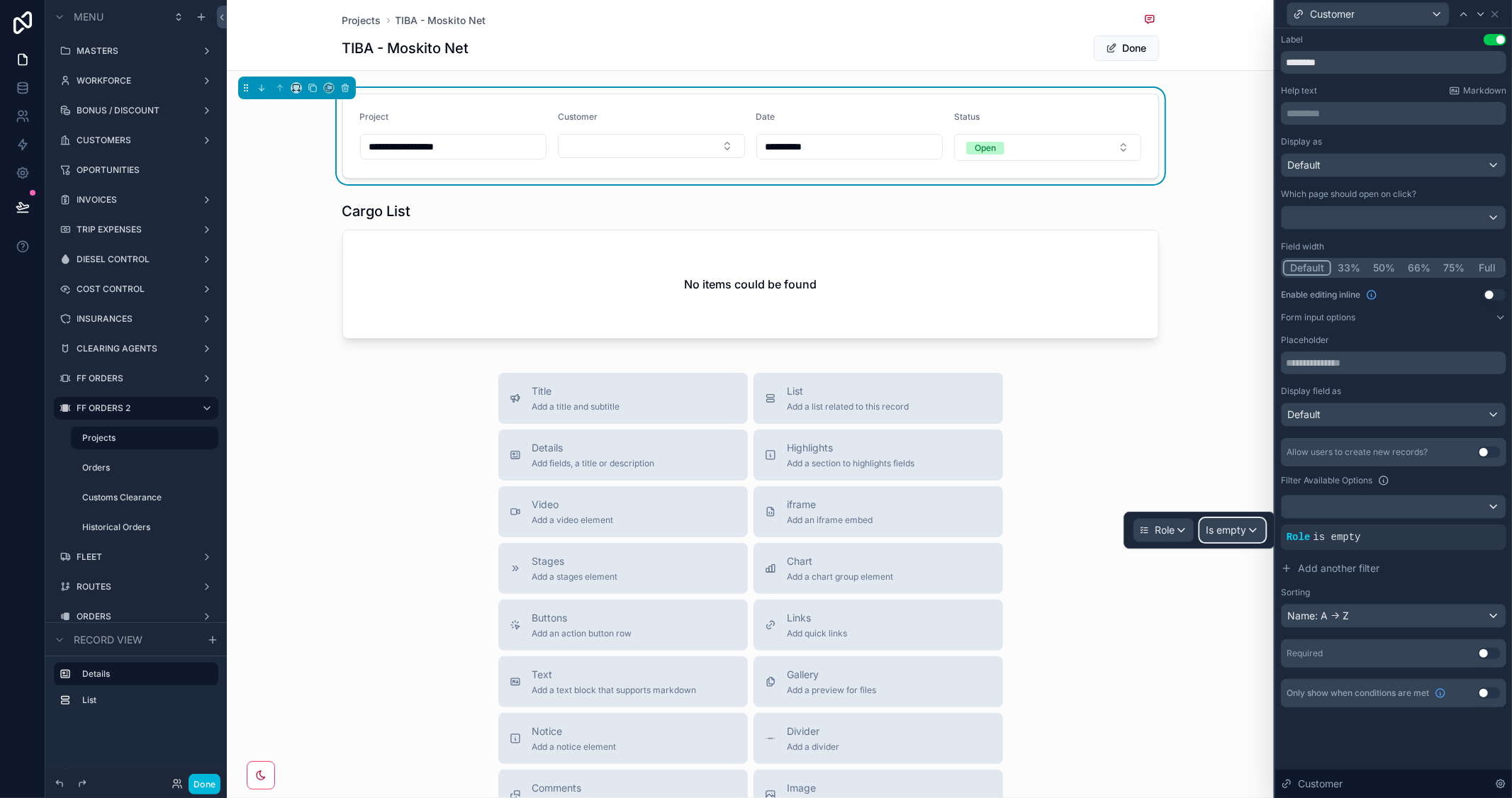
click at [1219, 528] on span "Is empty" at bounding box center [1227, 530] width 40 height 14
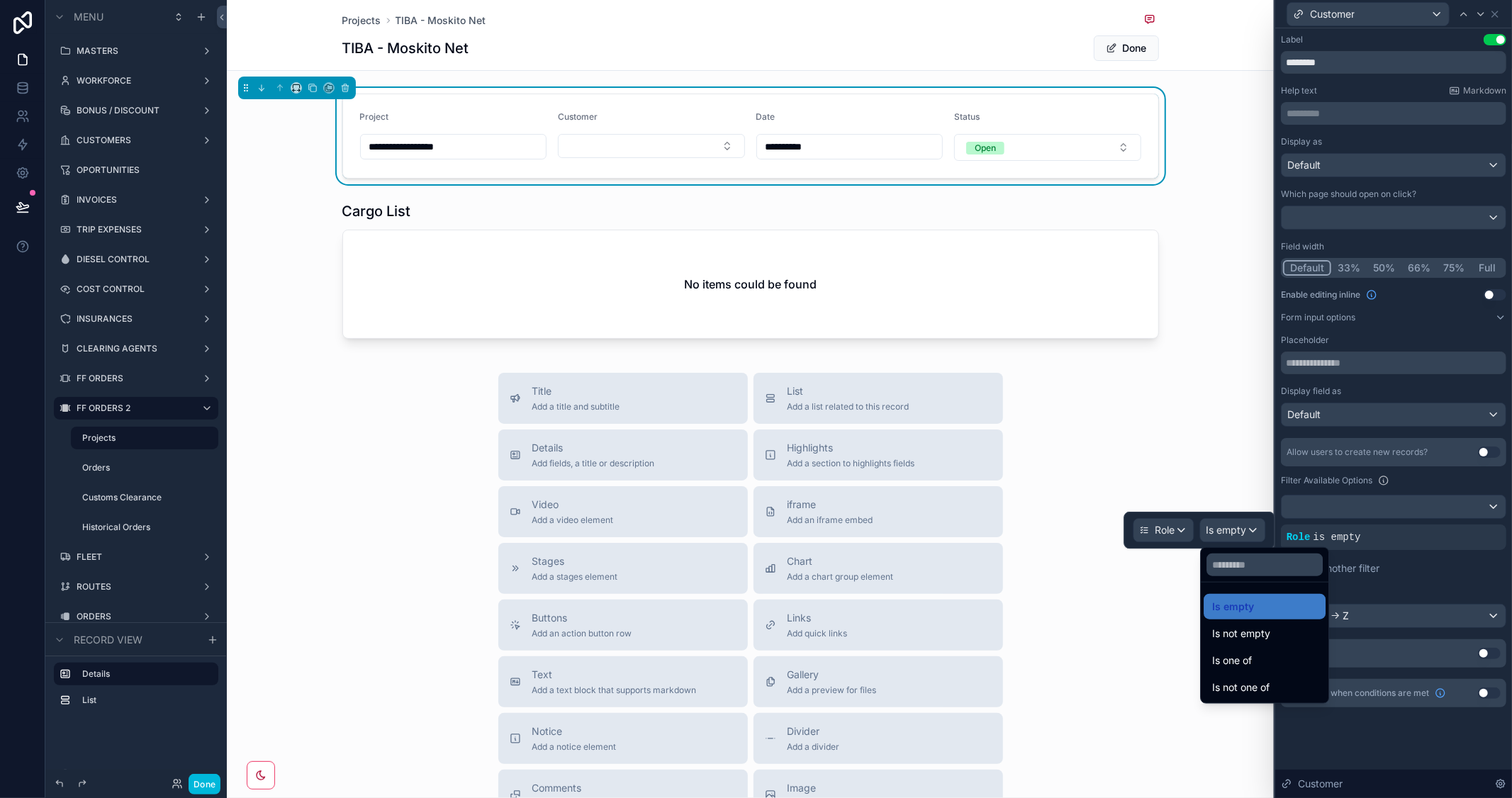
click at [1251, 660] on span "Is one of" at bounding box center [1231, 660] width 39 height 17
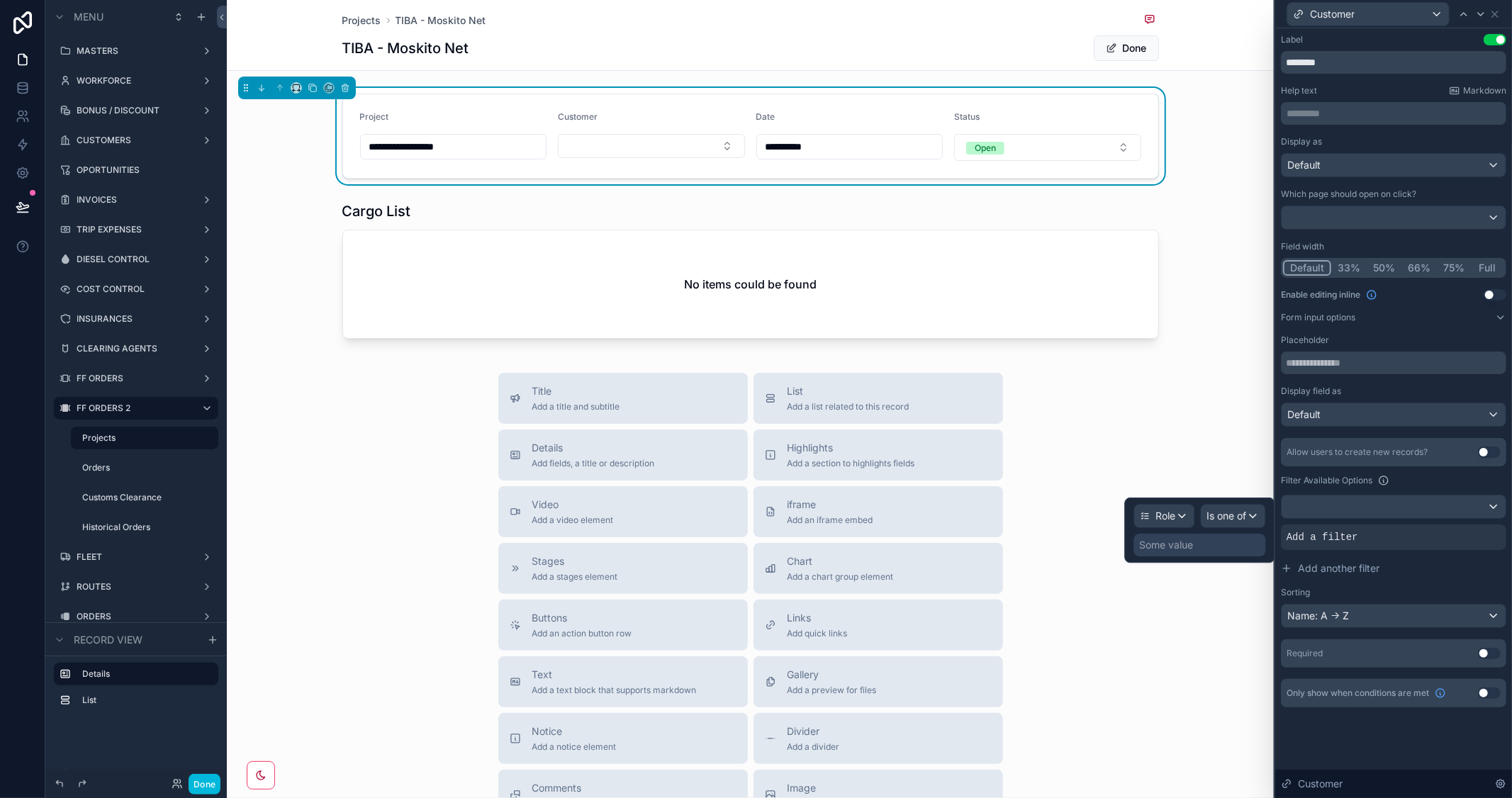
click at [1167, 545] on div "Some value" at bounding box center [1167, 545] width 54 height 14
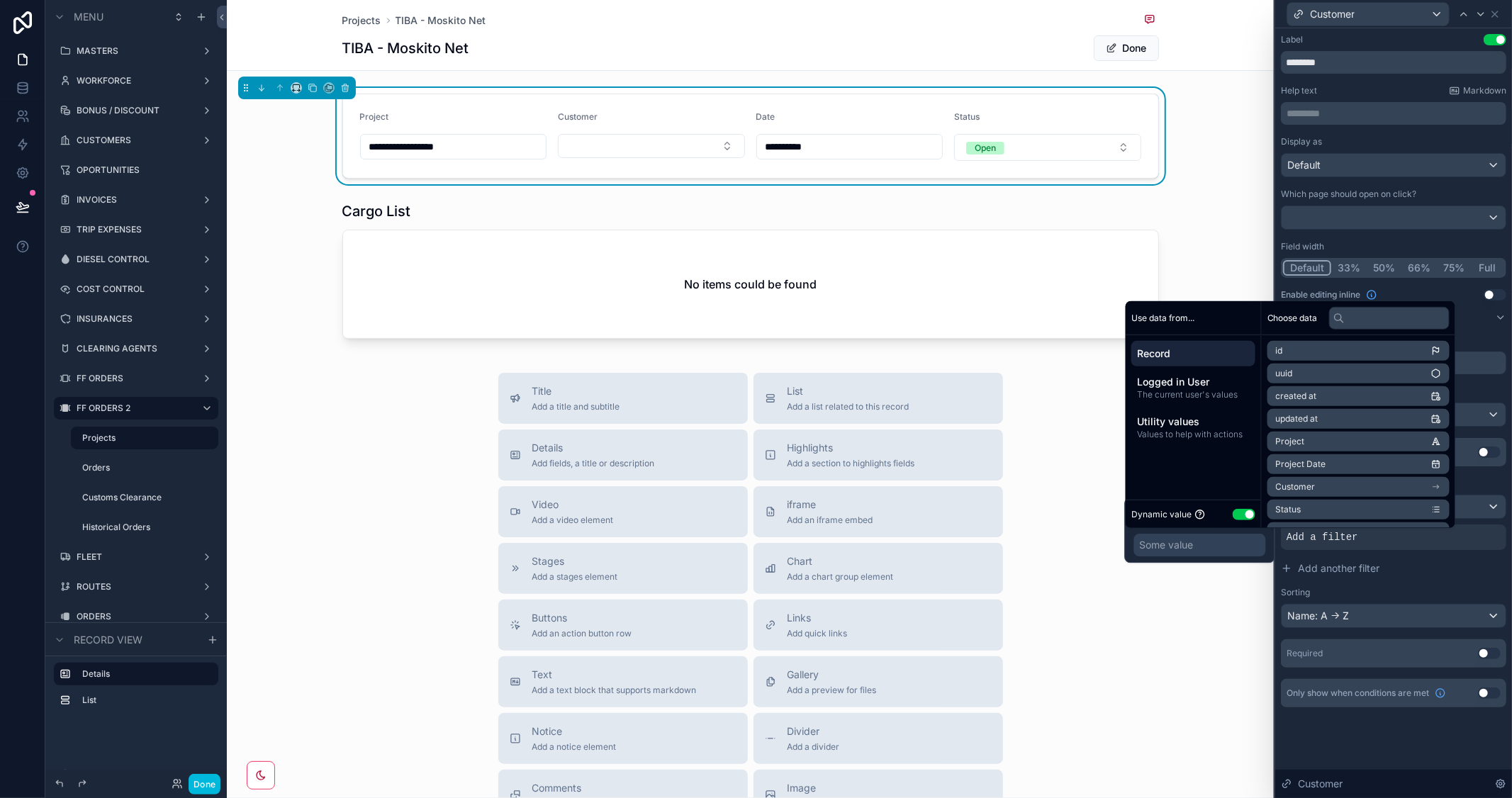
click at [1245, 517] on button "Use setting" at bounding box center [1244, 513] width 23 height 11
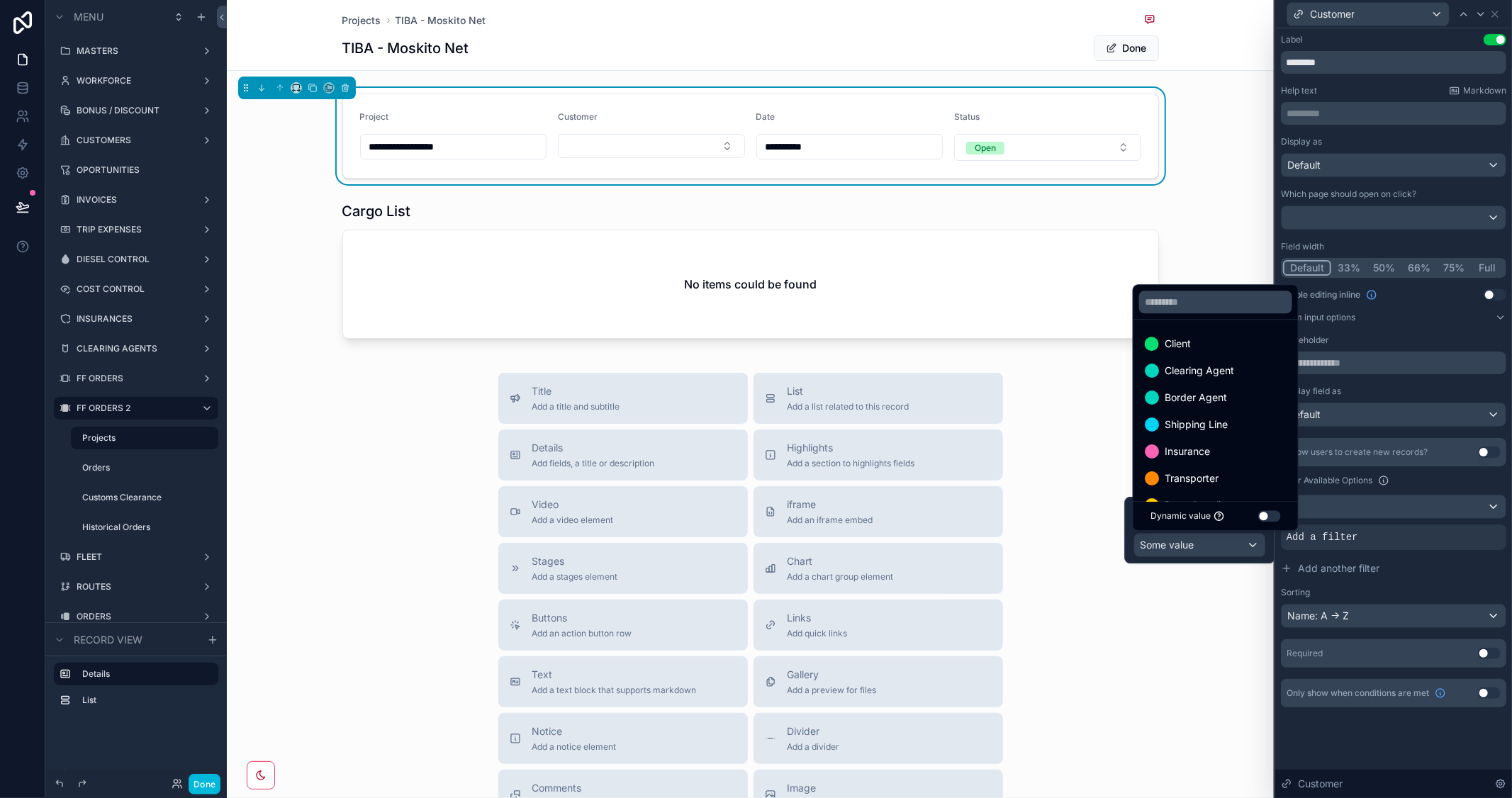
click at [1193, 341] on div "Client" at bounding box center [1216, 343] width 142 height 17
click at [1090, 434] on div "Title Add a title and subtitle List Add a list related to this record Details A…" at bounding box center [749, 624] width 1047 height 504
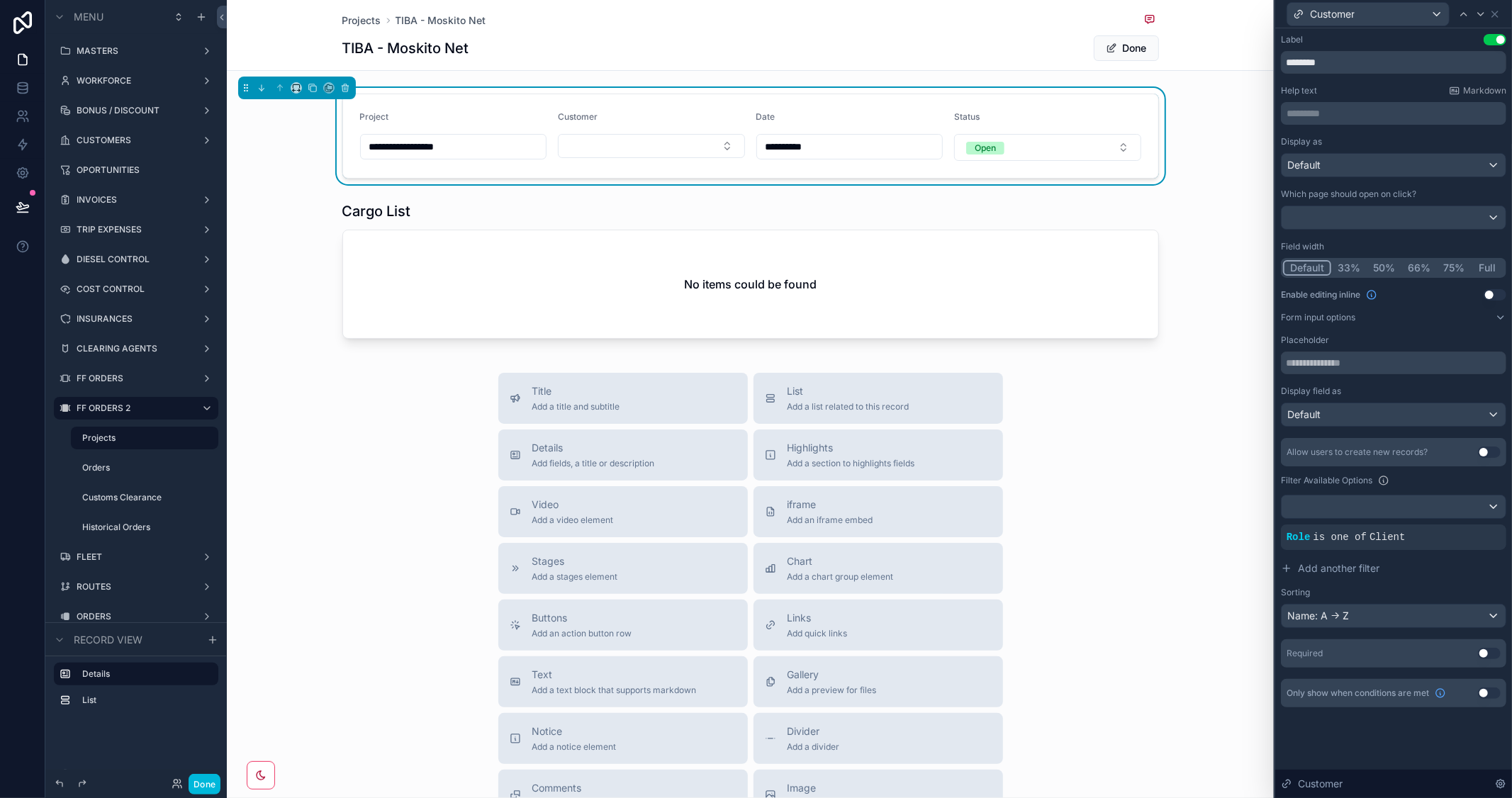
click at [647, 144] on button "Select Button" at bounding box center [651, 146] width 187 height 24
type input "***"
click at [608, 201] on div "TIBA" at bounding box center [645, 203] width 197 height 23
click at [1118, 48] on button "Done" at bounding box center [1126, 48] width 66 height 25
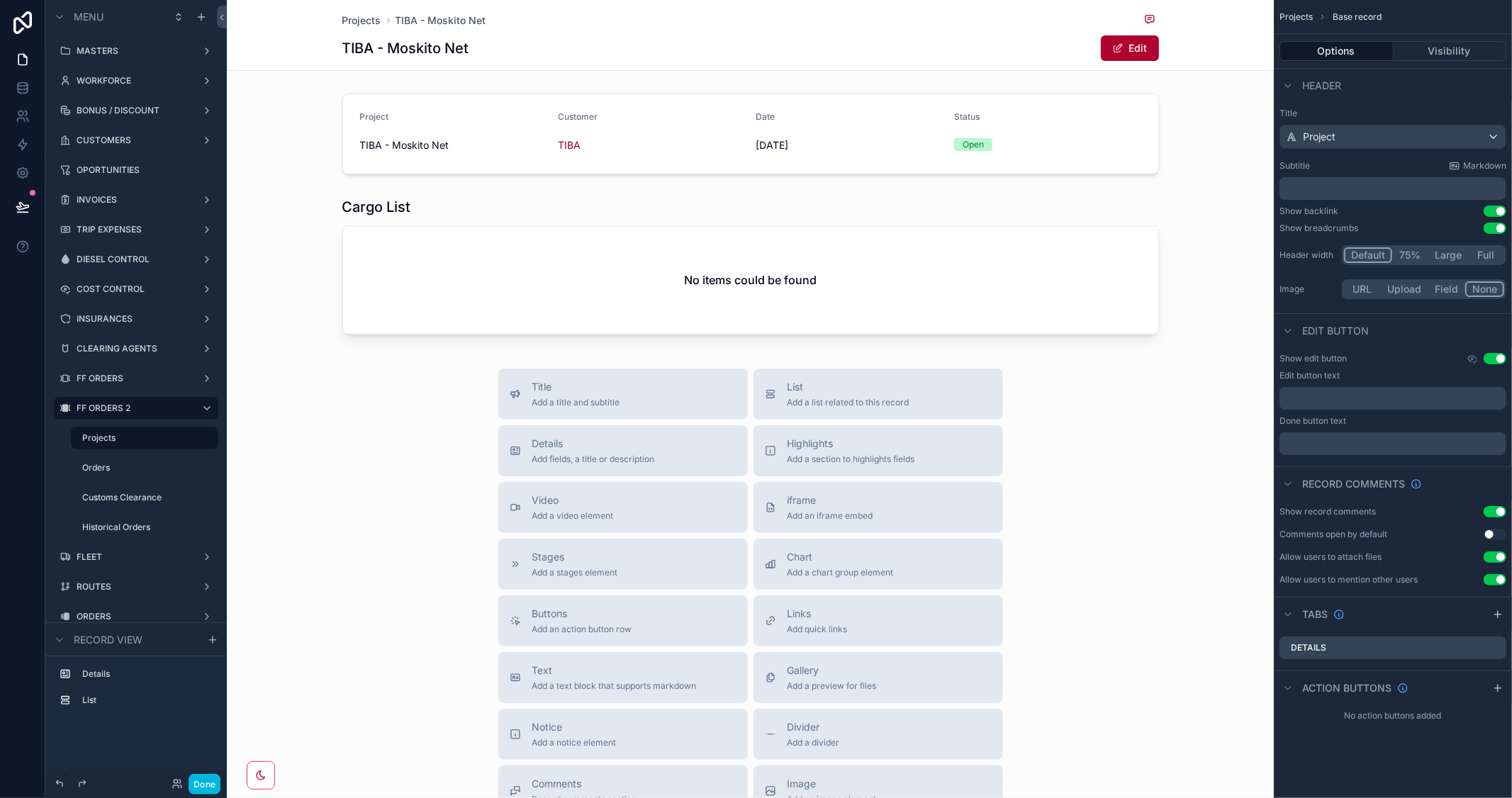
click at [1166, 431] on div "Title Add a title and subtitle List Add a list related to this record Details A…" at bounding box center [749, 621] width 1047 height 504
click at [203, 791] on button "Done" at bounding box center [205, 784] width 31 height 21
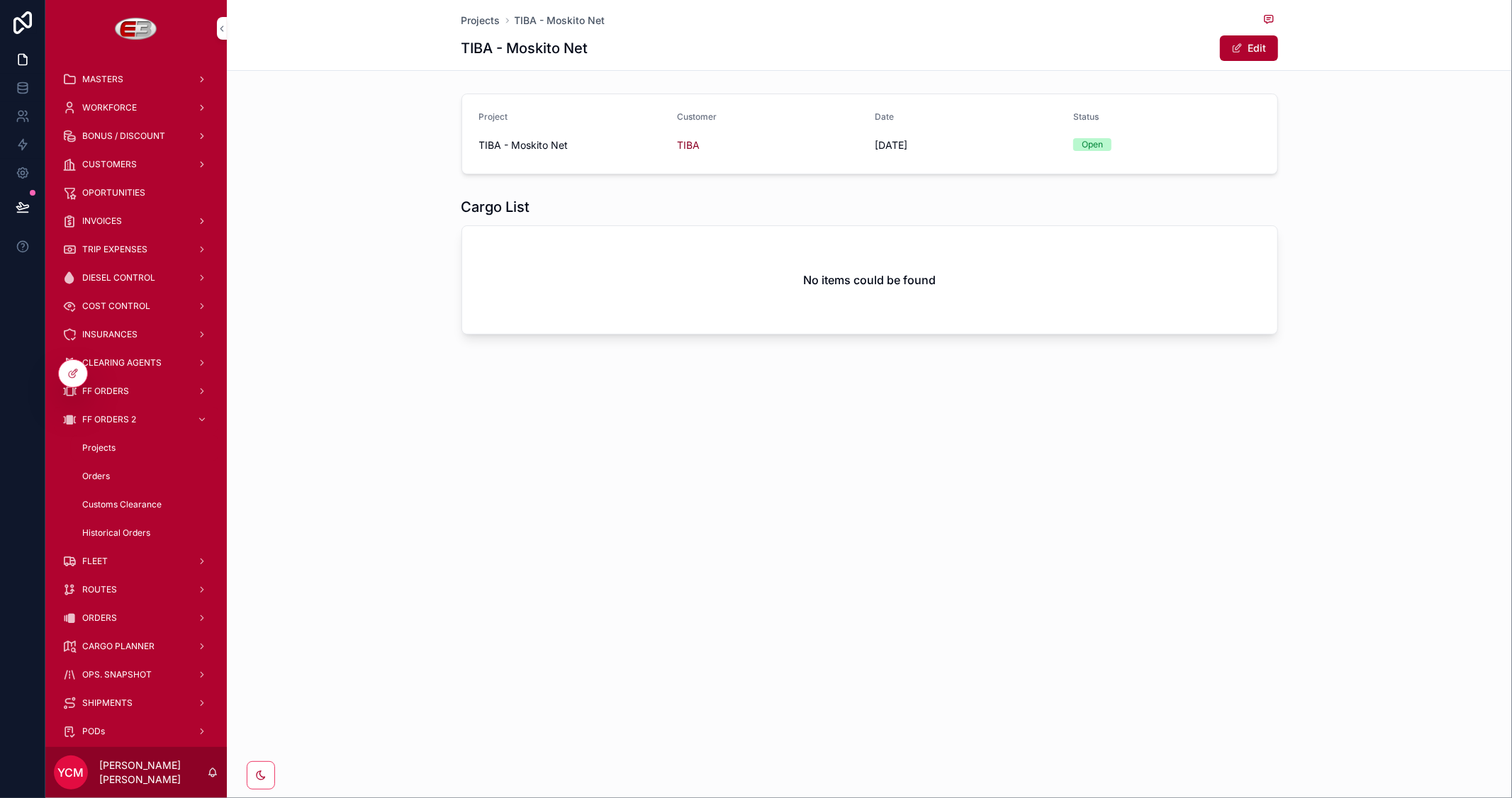
click at [483, 16] on span "Projects" at bounding box center [481, 20] width 39 height 14
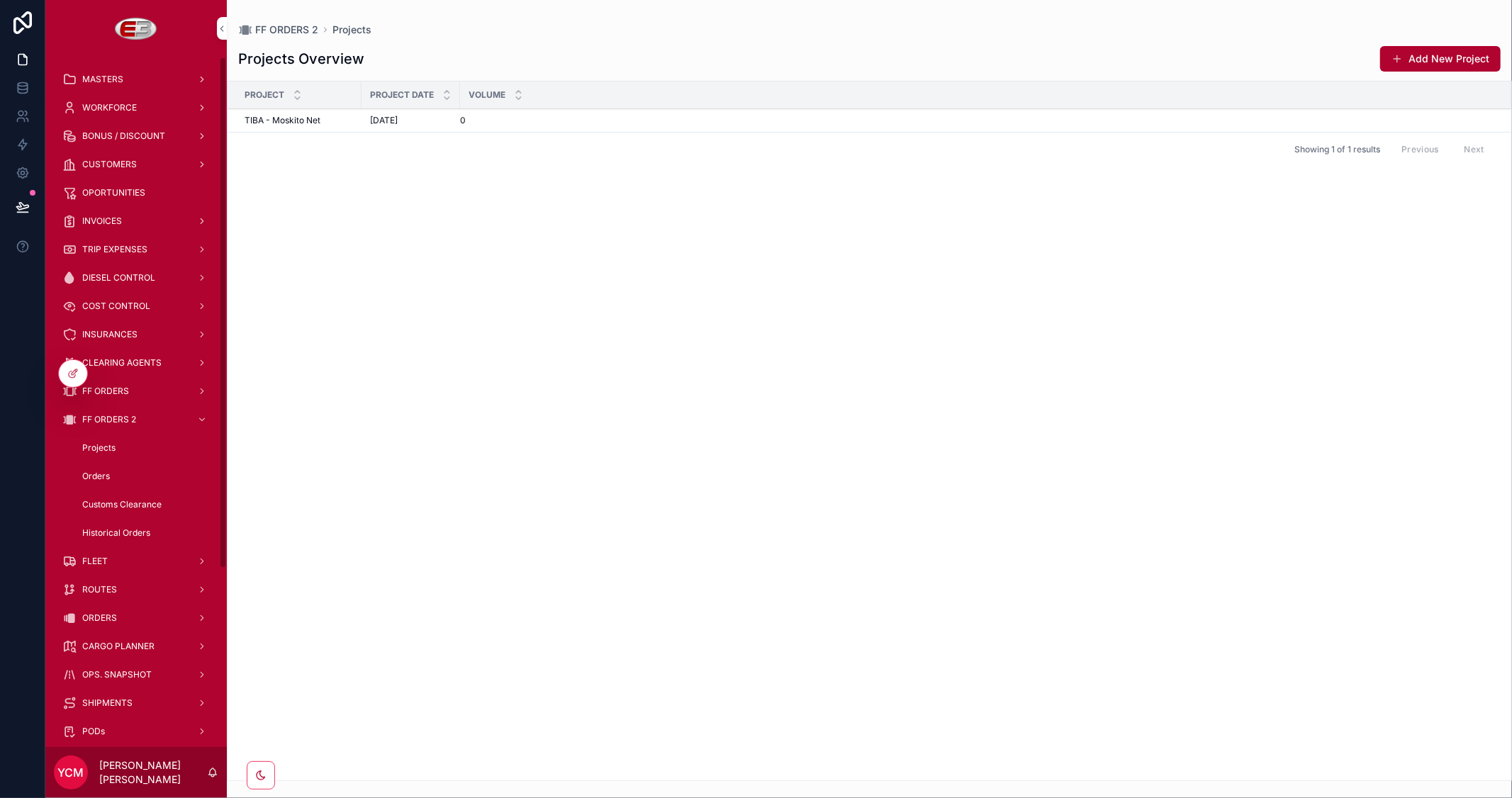
click at [73, 376] on icon at bounding box center [73, 373] width 11 height 11
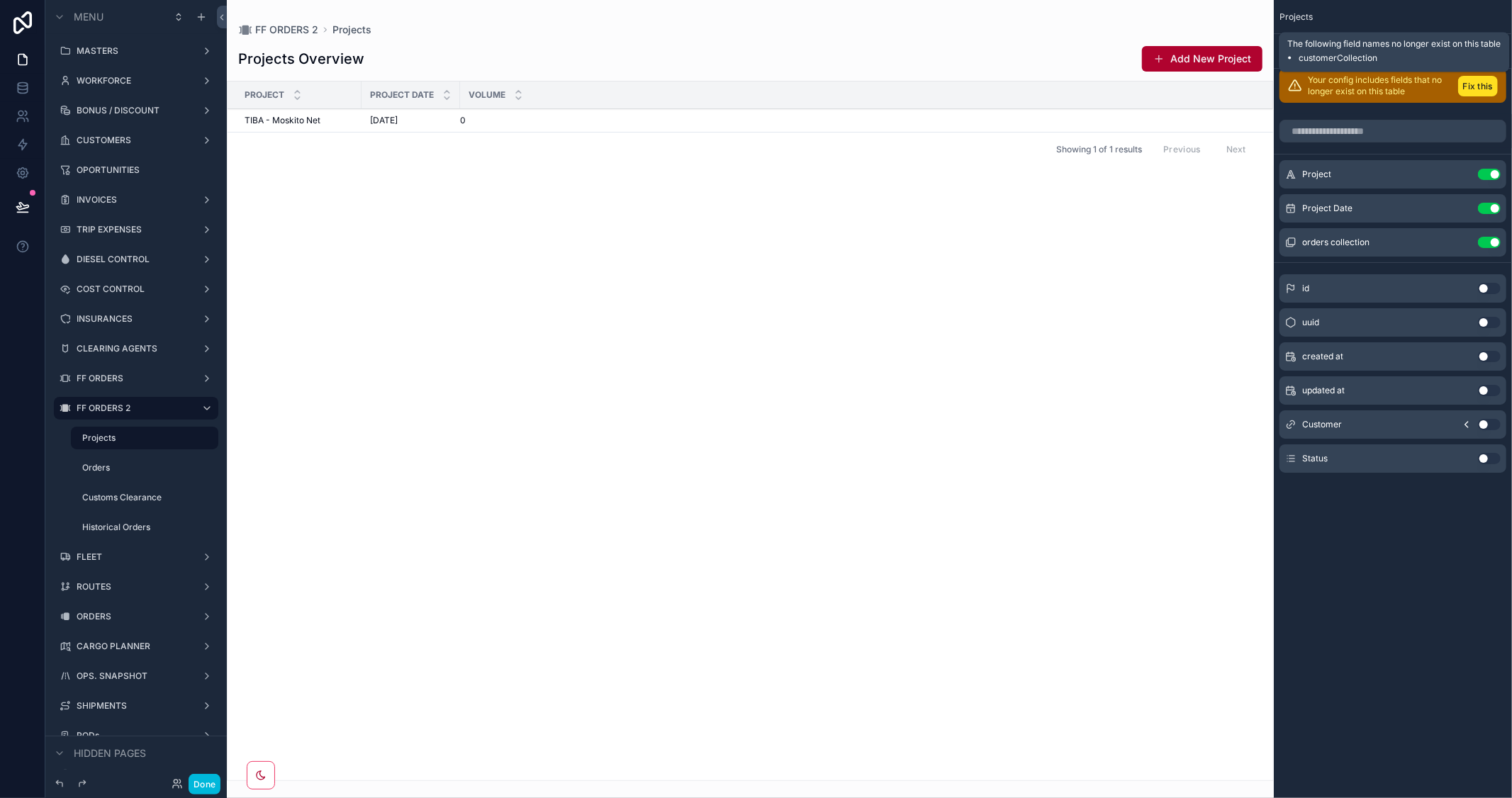
click at [1474, 92] on button "Fix this" at bounding box center [1478, 87] width 39 height 21
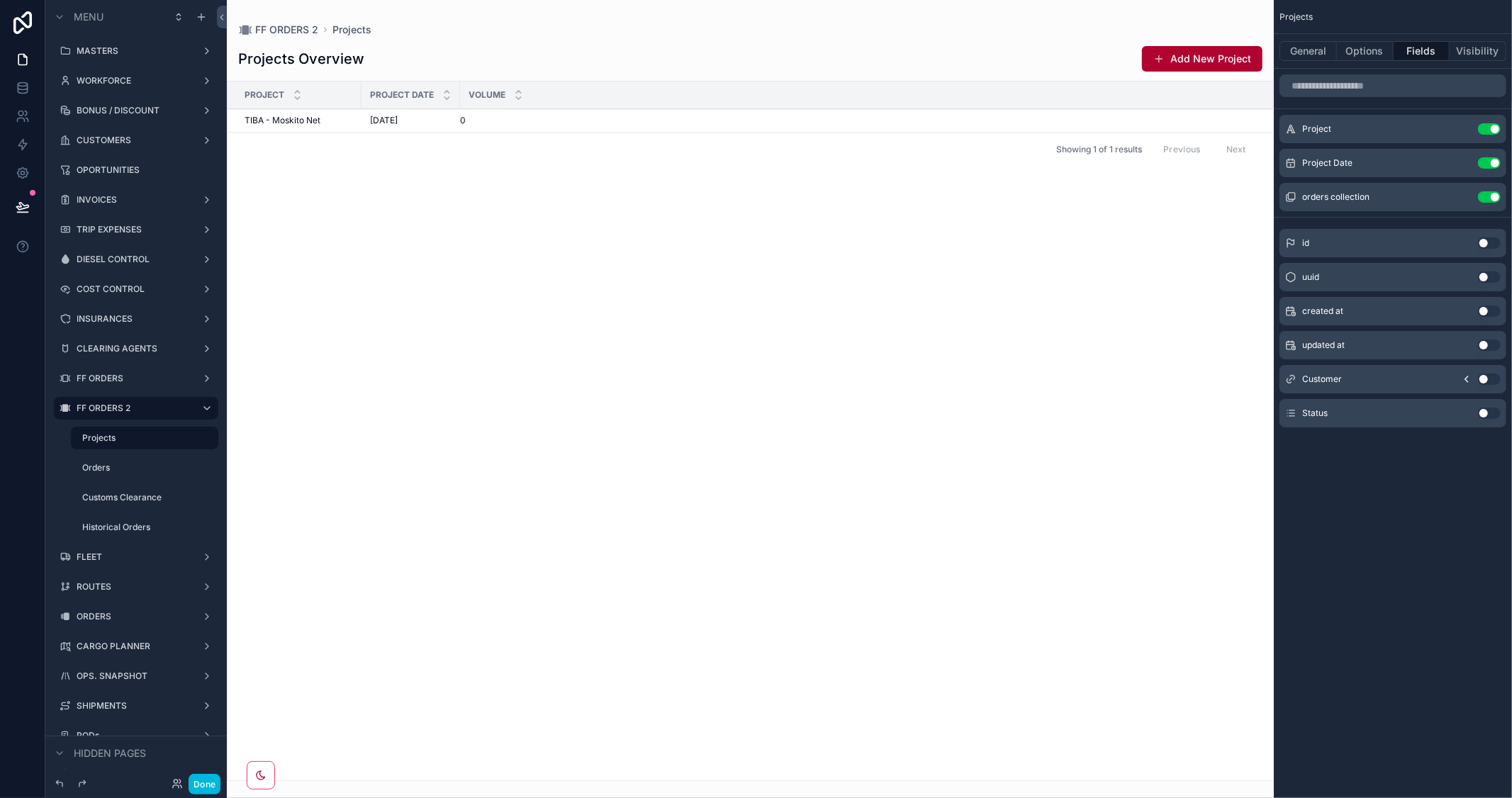
click at [1492, 377] on button "Use setting" at bounding box center [1489, 378] width 23 height 11
click at [1493, 410] on button "Use setting" at bounding box center [1489, 413] width 23 height 11
drag, startPoint x: 564, startPoint y: 91, endPoint x: 571, endPoint y: 93, distance: 7.3
click at [571, 93] on div "scrollable content" at bounding box center [574, 94] width 5 height 27
drag, startPoint x: 458, startPoint y: 94, endPoint x: 450, endPoint y: 95, distance: 8.1
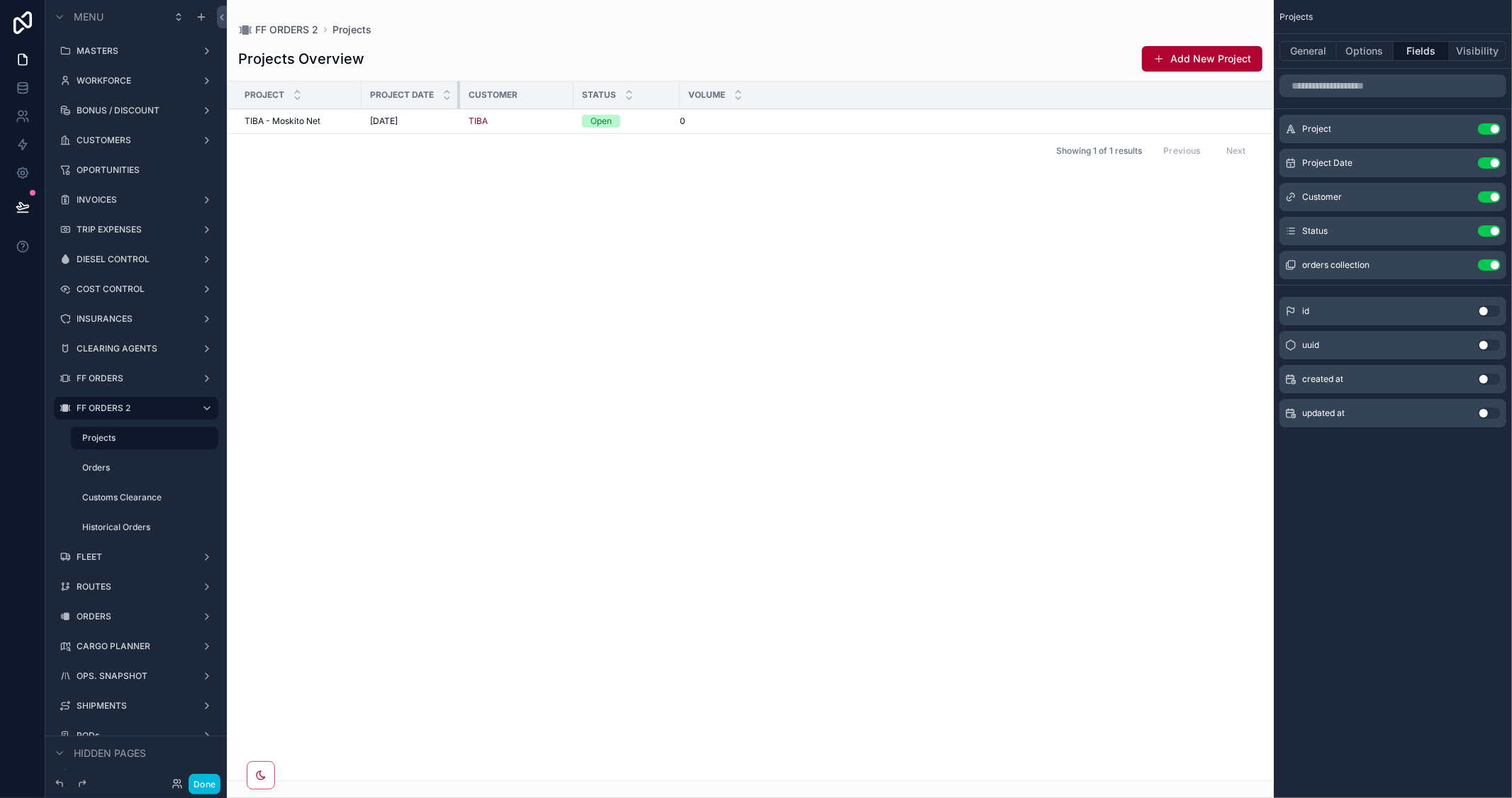
click at [450, 95] on th "Project Date" at bounding box center [410, 95] width 99 height 28
click at [0, 0] on icon "scrollable content" at bounding box center [0, 0] width 0 height 0
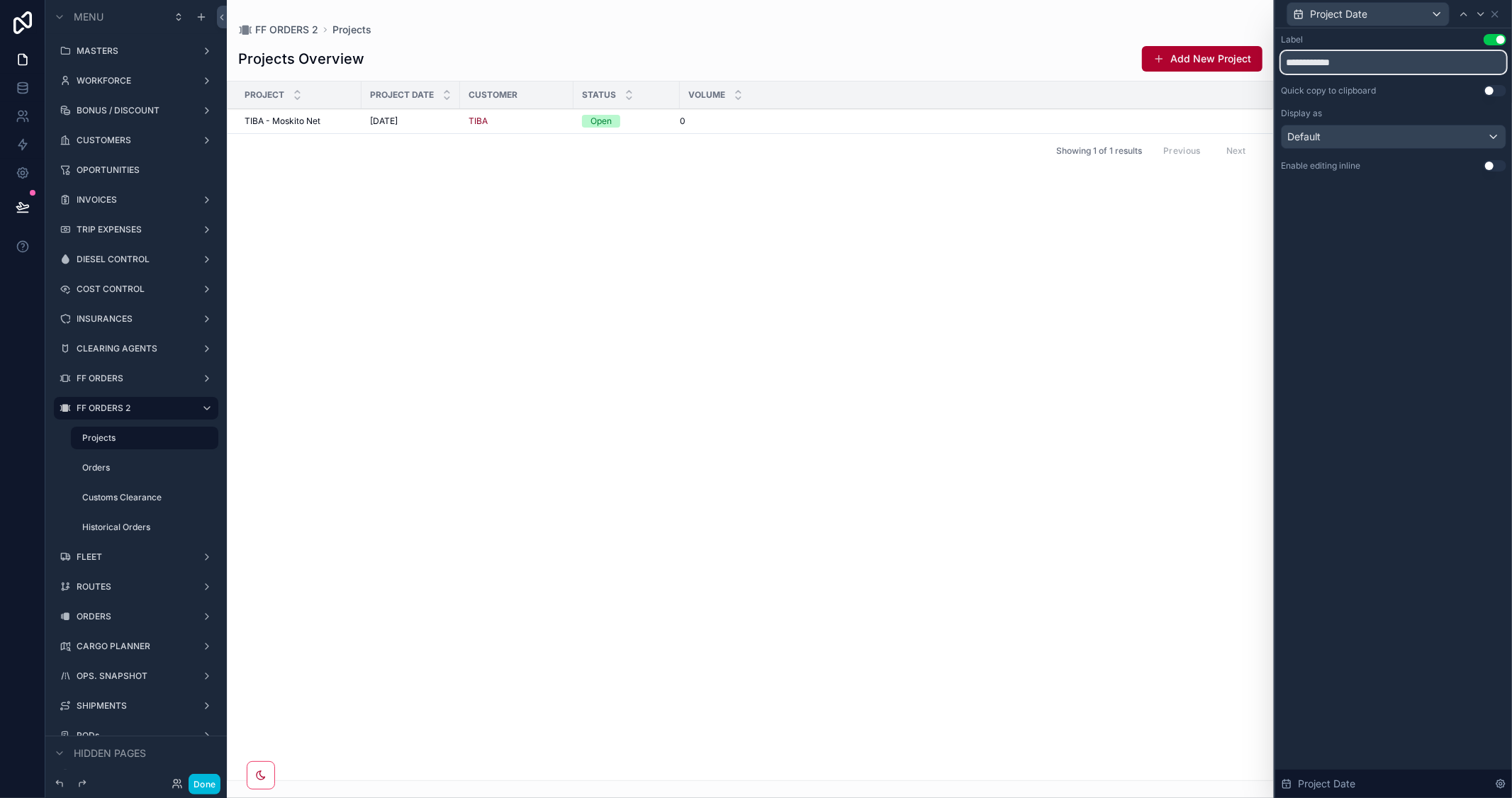
click at [1291, 65] on input "**********" at bounding box center [1394, 62] width 226 height 23
drag, startPoint x: 415, startPoint y: 92, endPoint x: 438, endPoint y: 100, distance: 24.4
click at [438, 100] on tr "Project Date Customer Status Volume" at bounding box center [750, 95] width 1046 height 28
click at [428, 94] on div "scrollable content" at bounding box center [430, 94] width 5 height 27
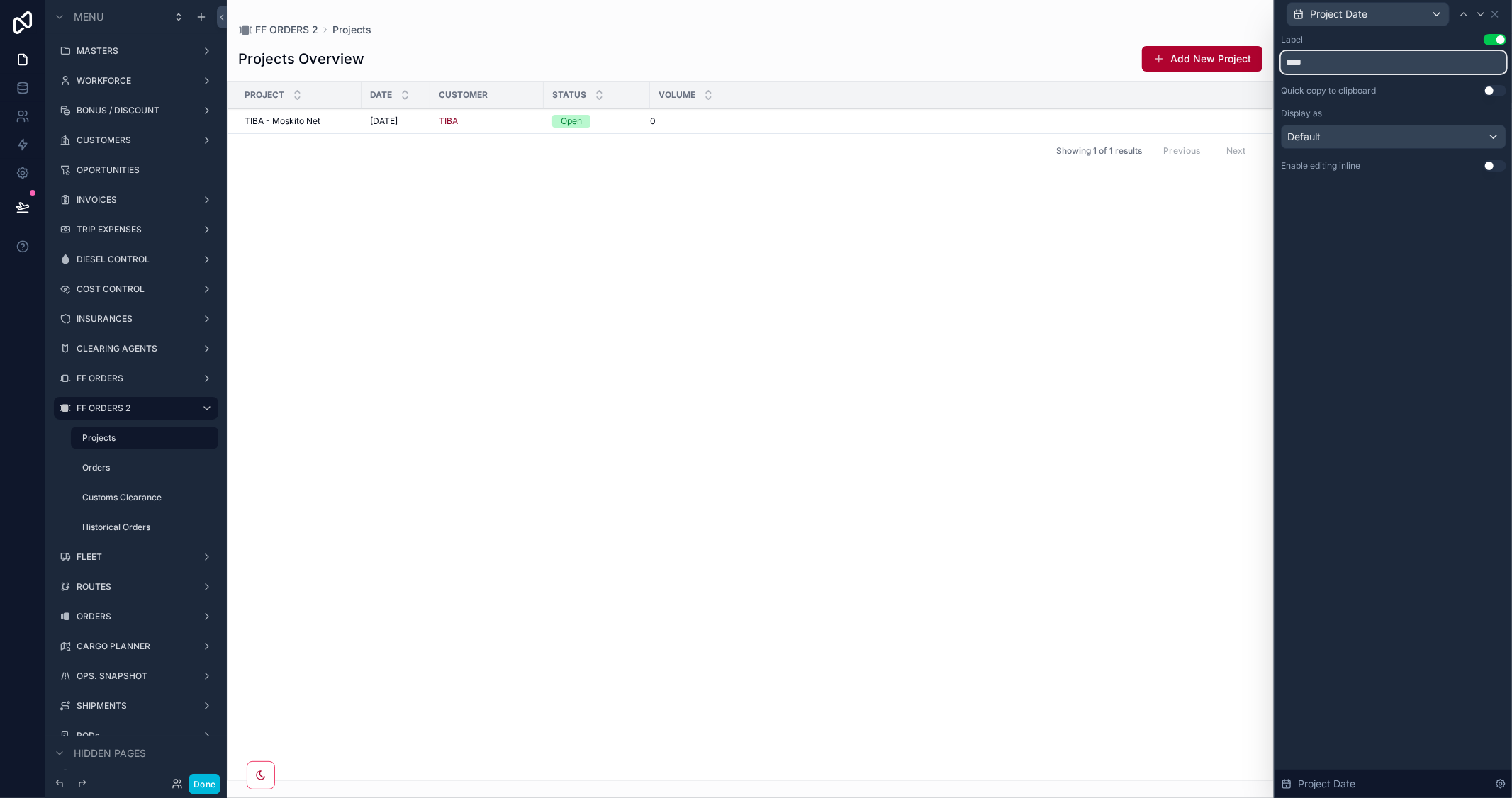
type input "****"
click at [735, 308] on div "Project Date Customer Status Volume TIBA - Moskito Net TIBA - Moskito Net [DATE…" at bounding box center [750, 430] width 1046 height 698
click at [206, 783] on button "Done" at bounding box center [205, 784] width 31 height 21
